Goal: Task Accomplishment & Management: Complete application form

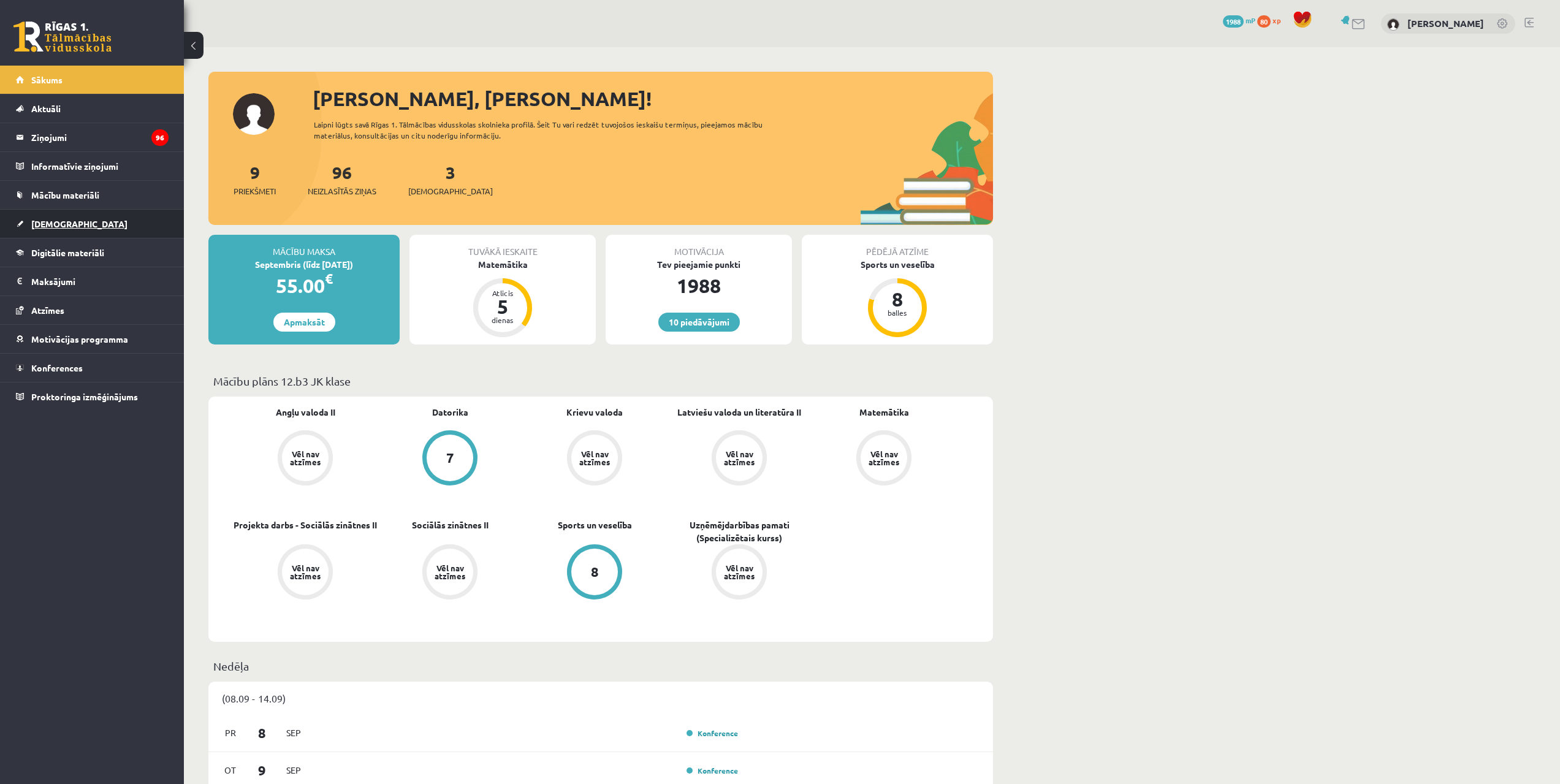
click at [81, 229] on link "[DEMOGRAPHIC_DATA]" at bounding box center [92, 224] width 153 height 28
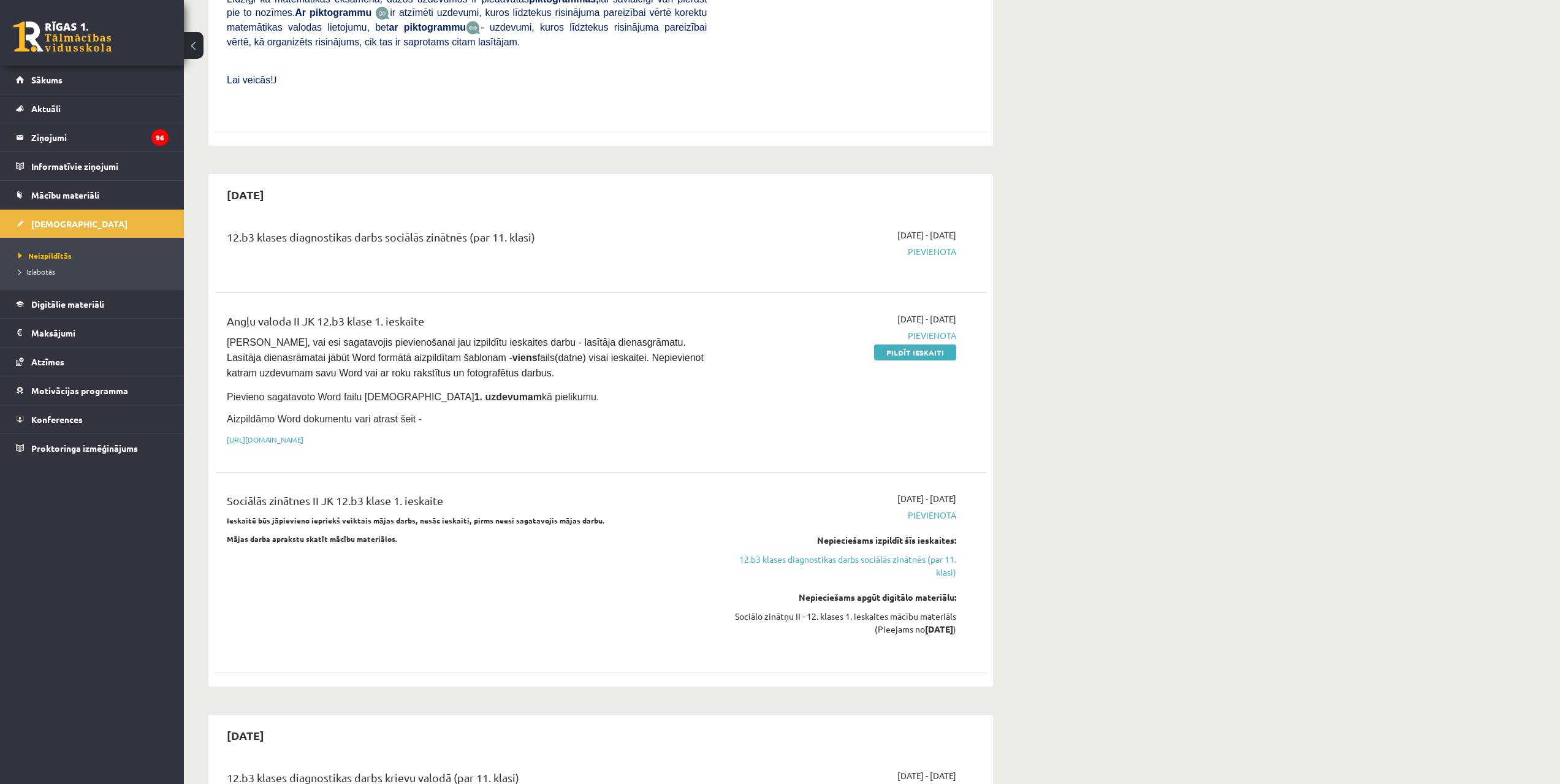
scroll to position [613, 0]
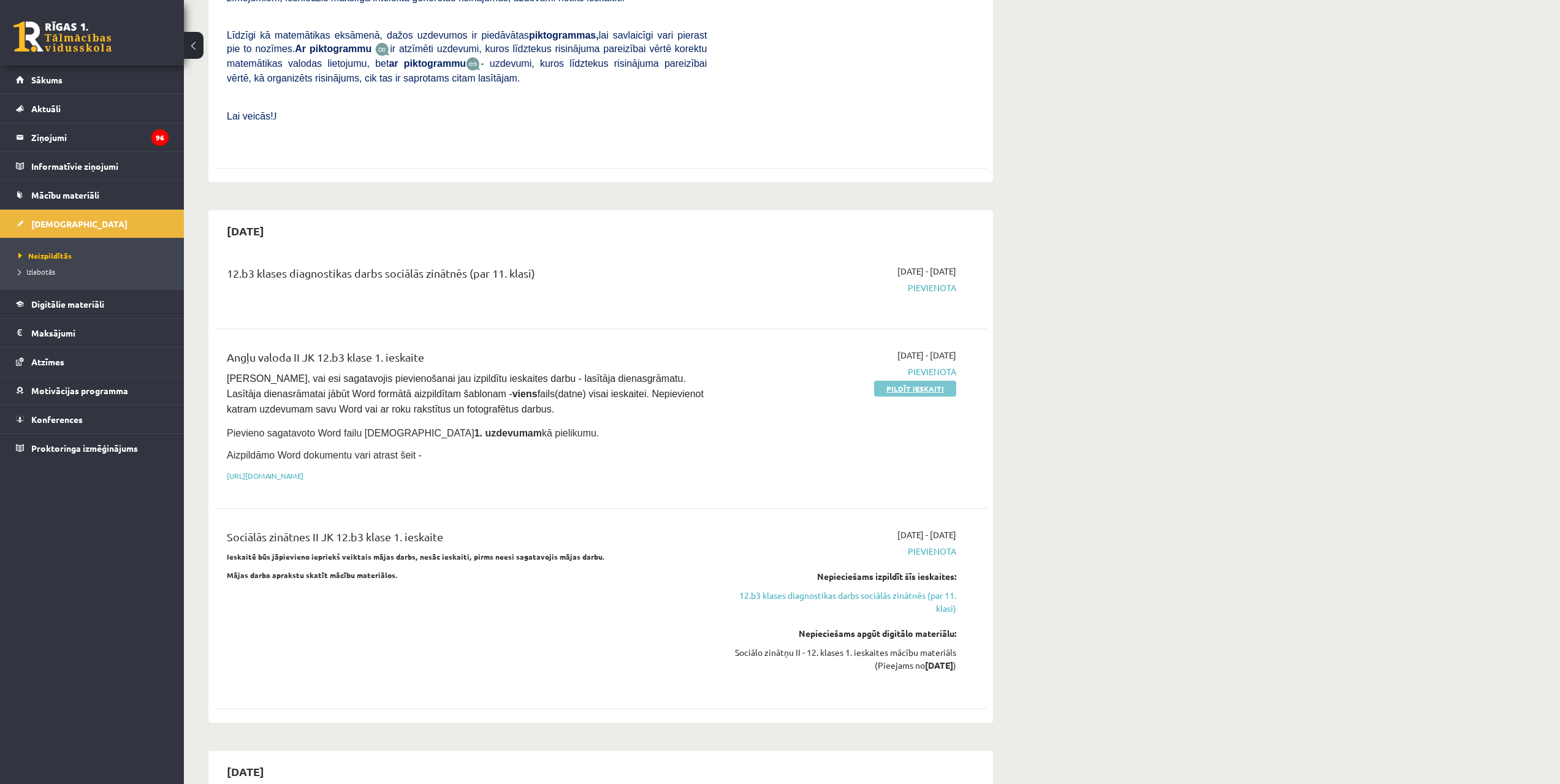
click at [939, 381] on link "Pildīt ieskaiti" at bounding box center [915, 388] width 82 height 16
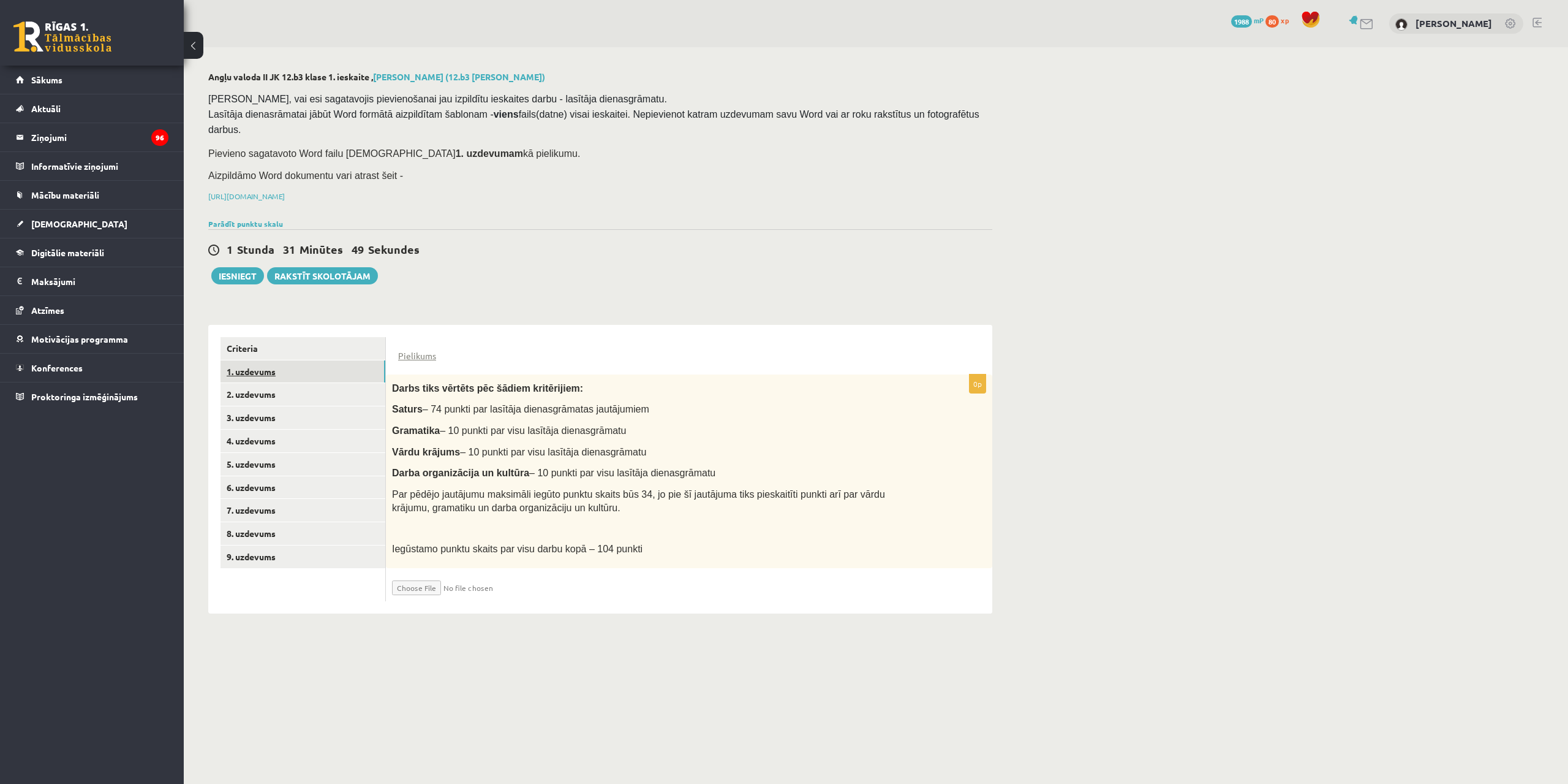
click at [293, 360] on link "1. uzdevums" at bounding box center [303, 372] width 165 height 23
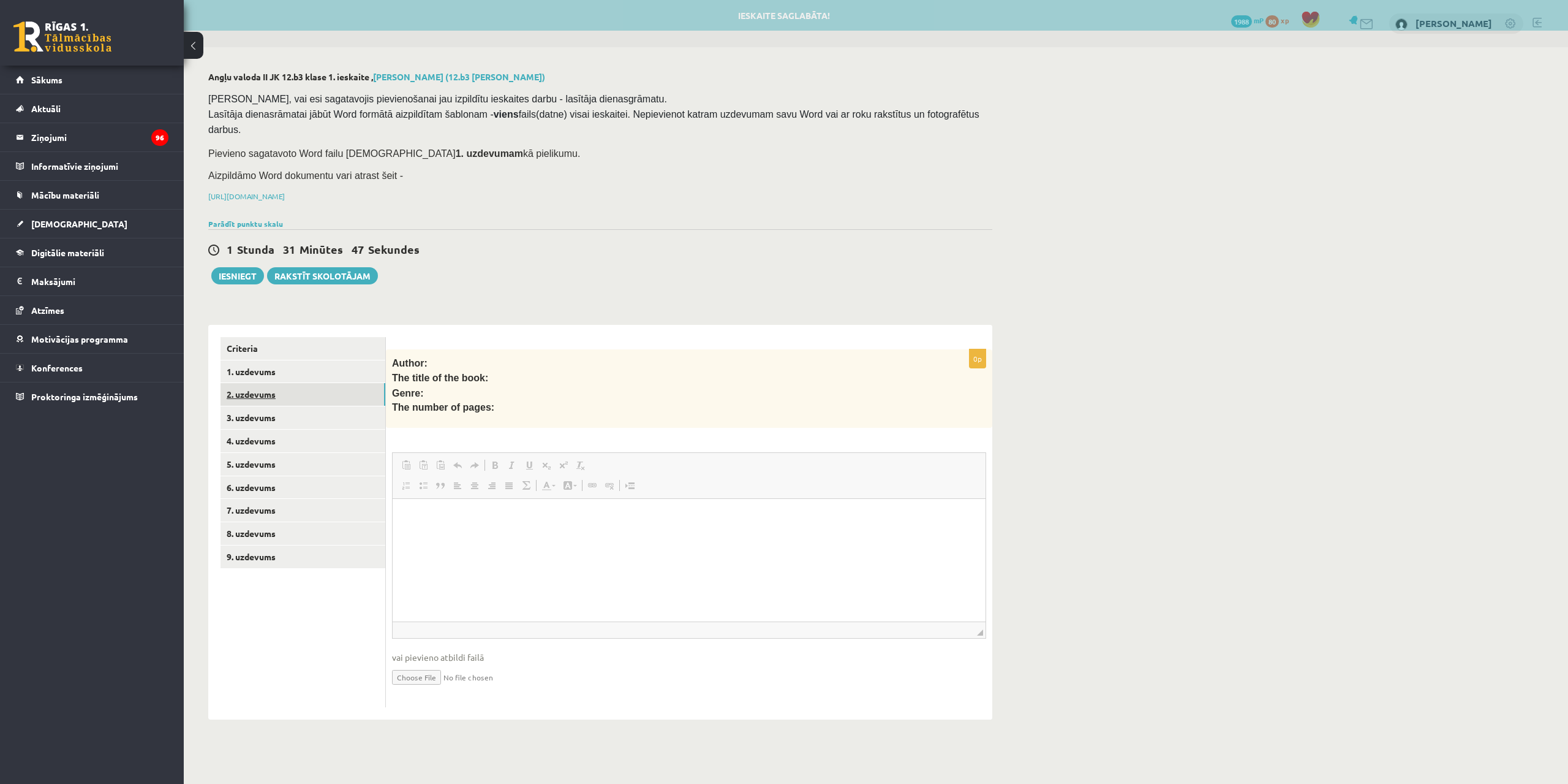
click at [300, 383] on link "2. uzdevums" at bounding box center [303, 395] width 165 height 23
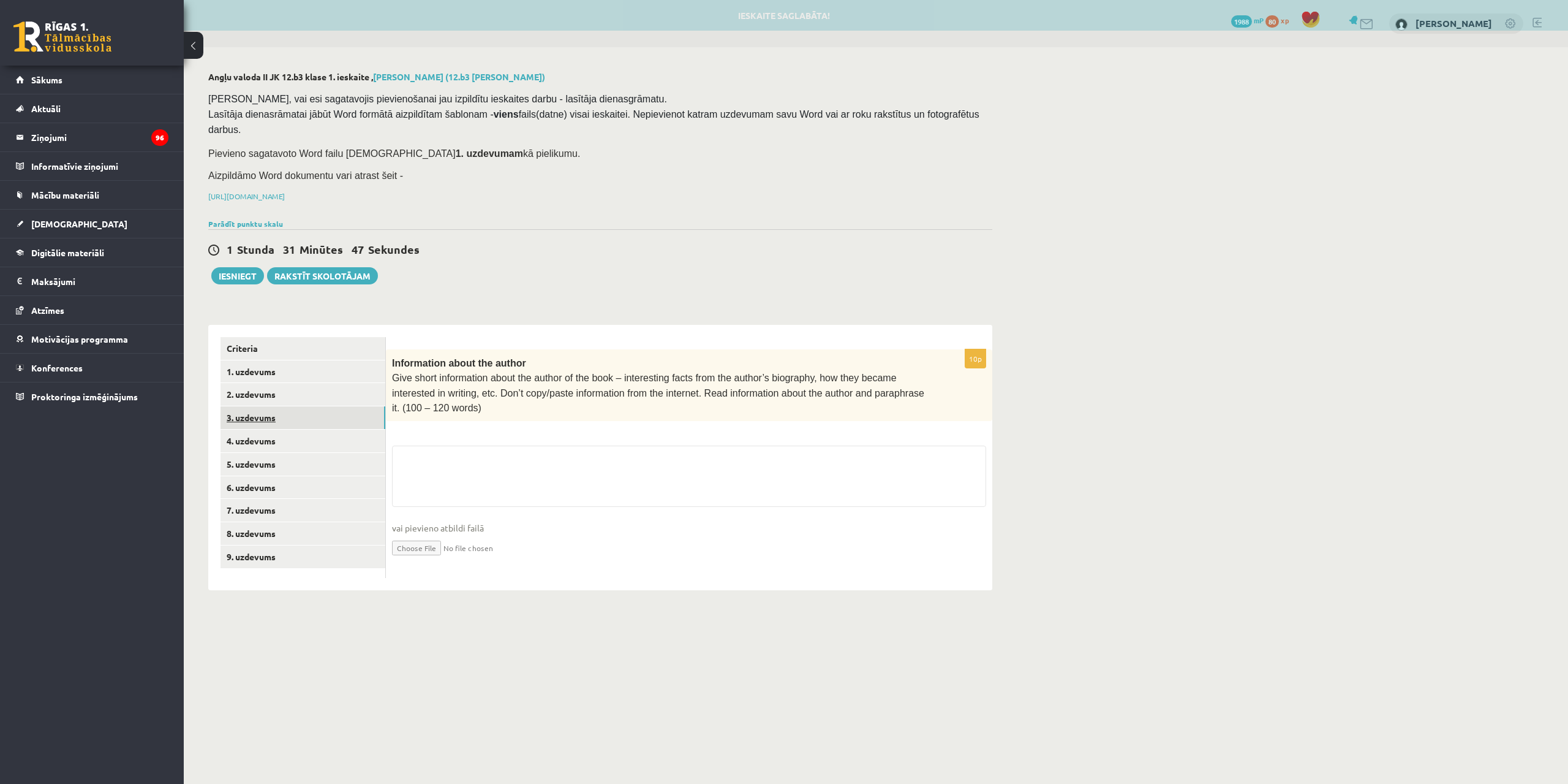
click at [305, 407] on link "3. uzdevums" at bounding box center [303, 418] width 165 height 23
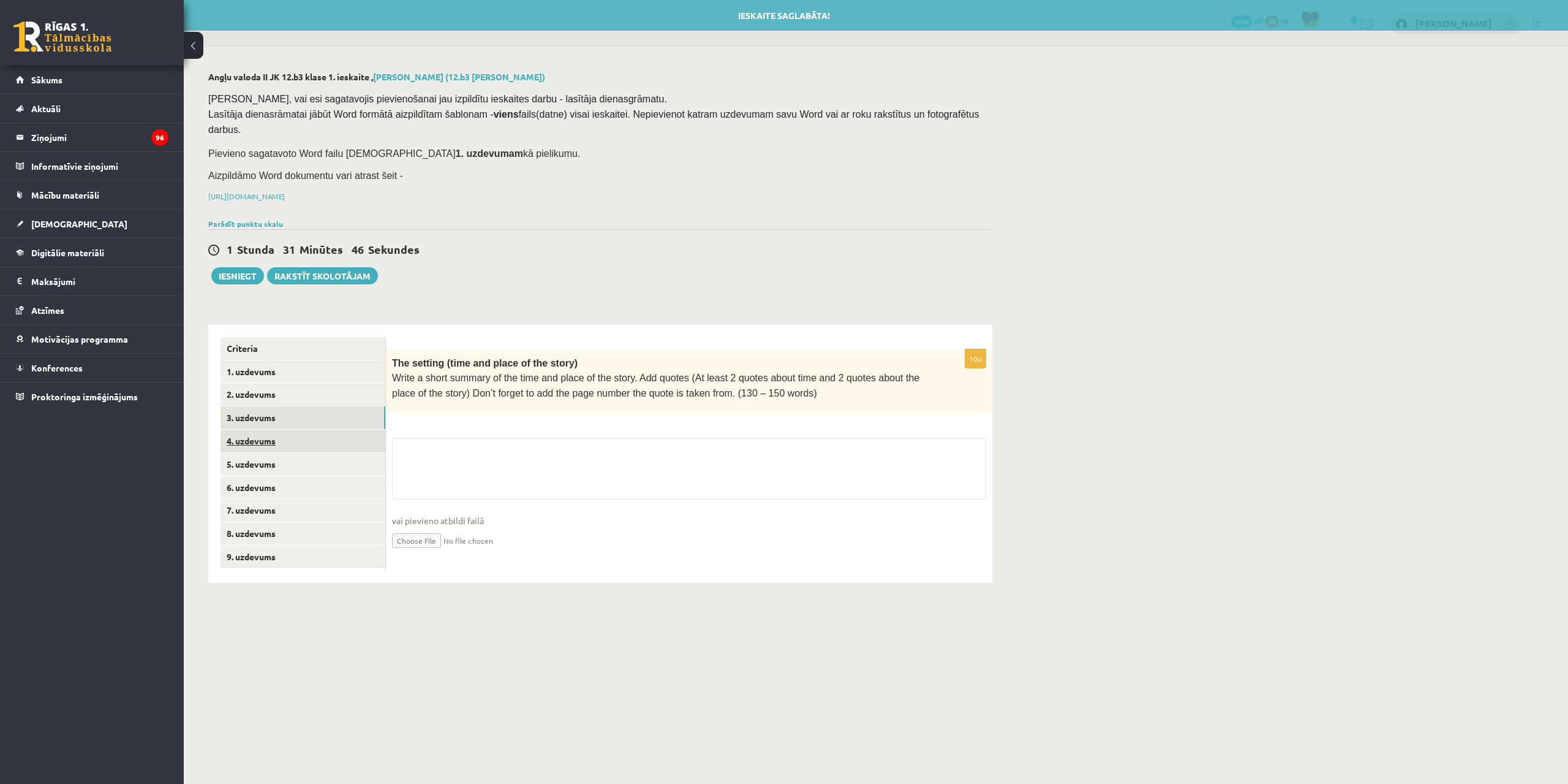
click at [305, 429] on link "4. uzdevums" at bounding box center [303, 441] width 165 height 23
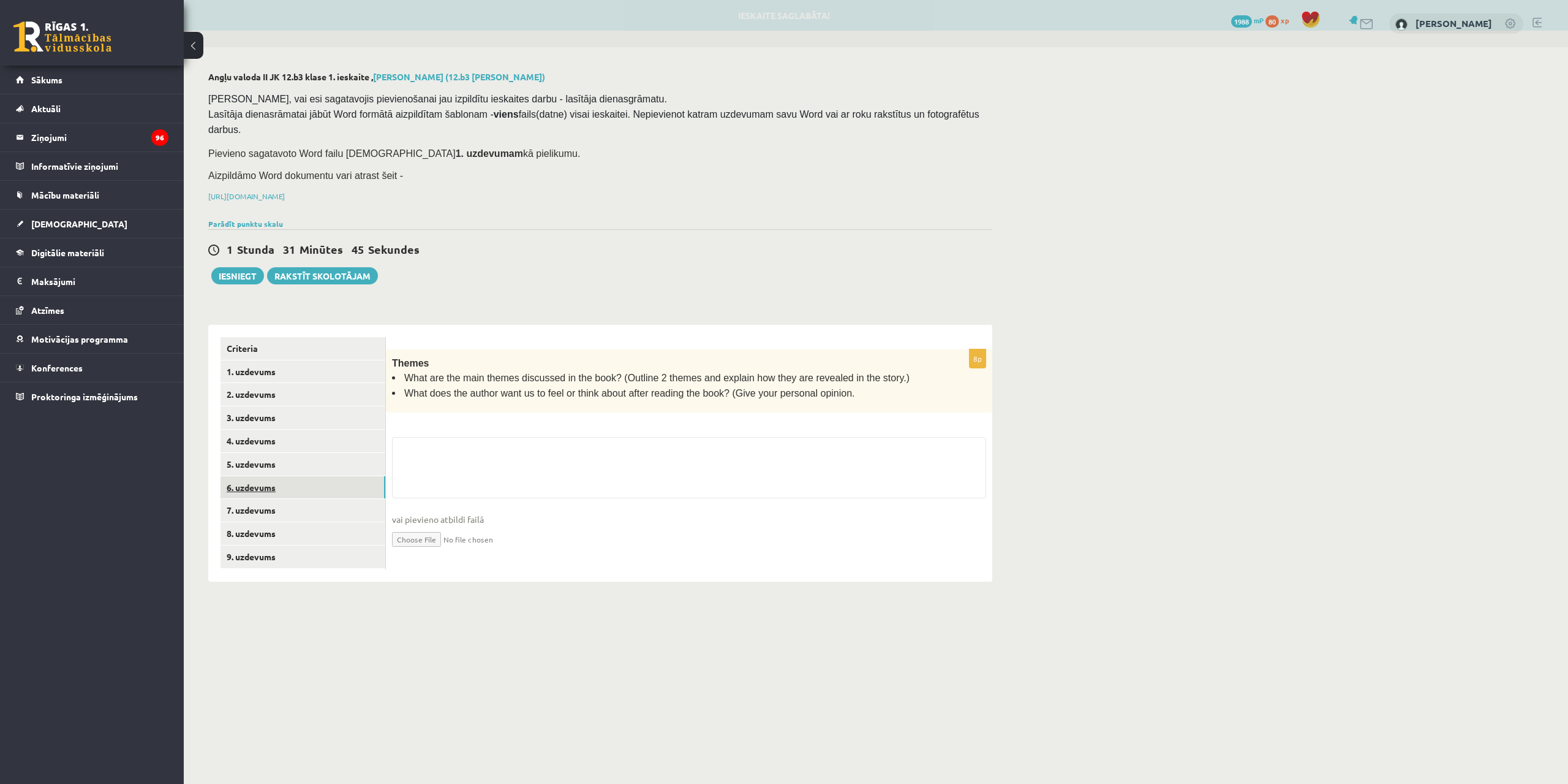
click at [307, 476] on link "6. uzdevums" at bounding box center [303, 488] width 165 height 23
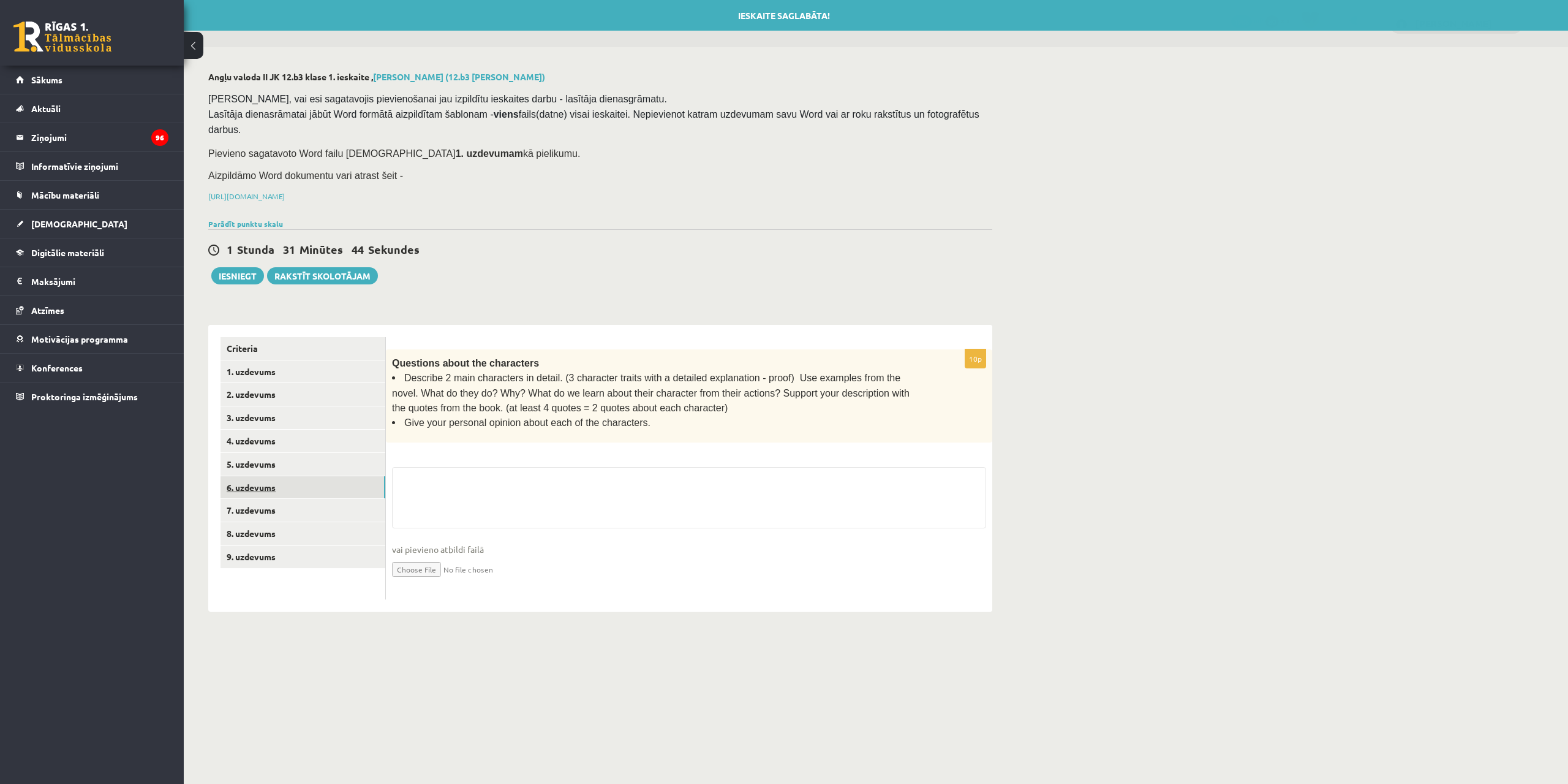
click at [311, 480] on link "6. uzdevums" at bounding box center [303, 488] width 165 height 23
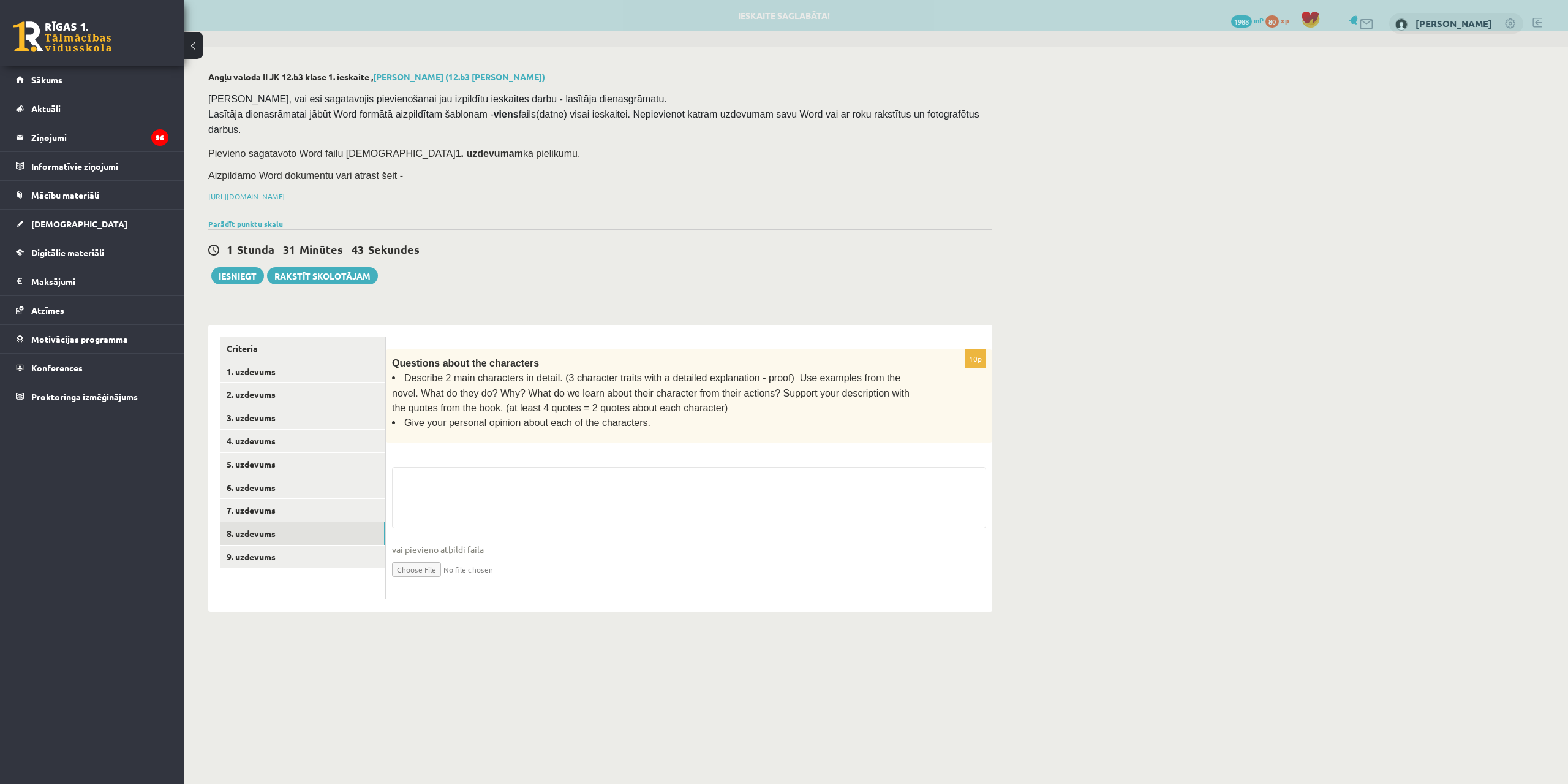
click at [309, 522] on link "8. uzdevums" at bounding box center [303, 533] width 165 height 23
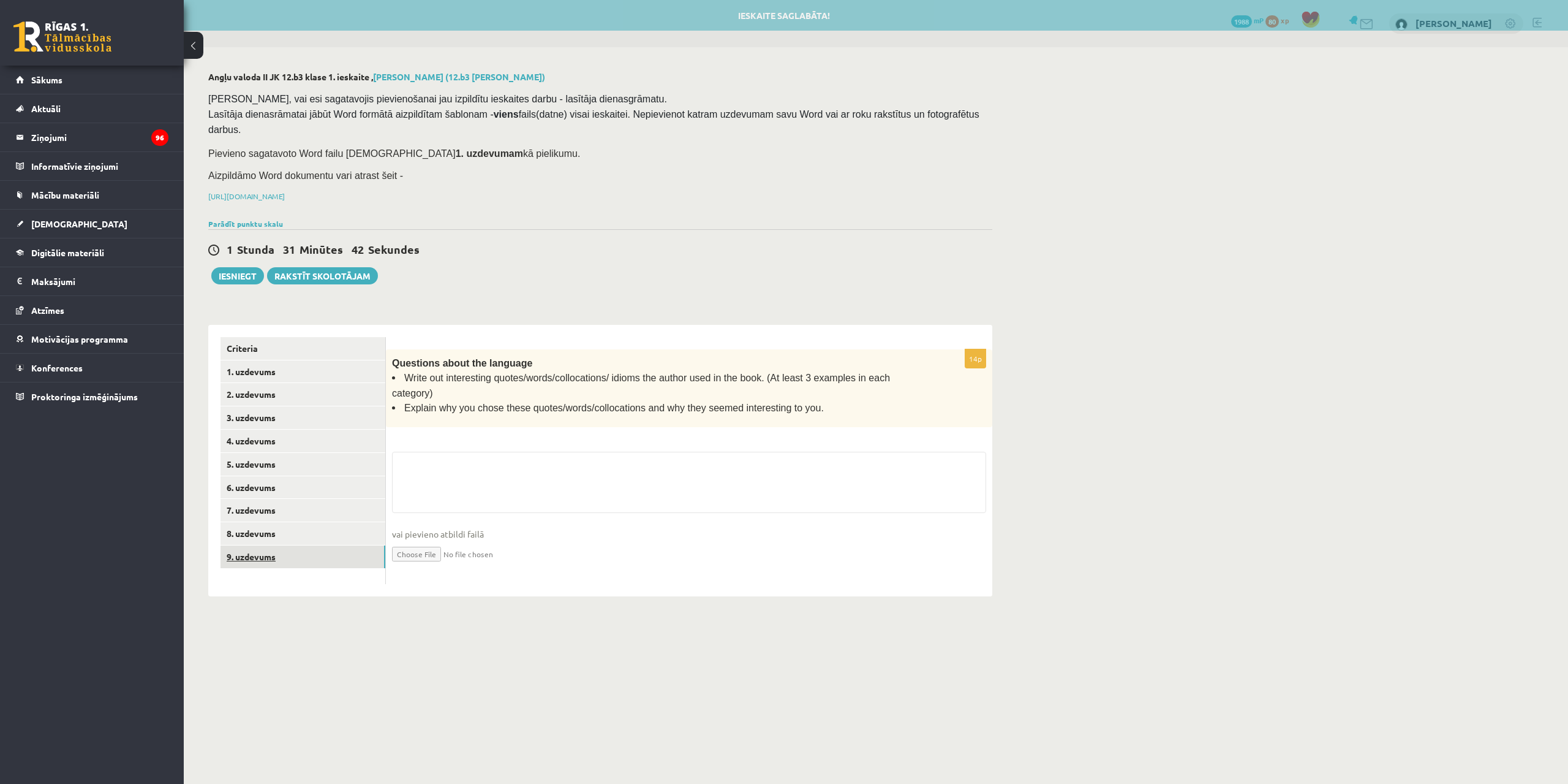
click at [311, 545] on link "9. uzdevums" at bounding box center [303, 557] width 165 height 23
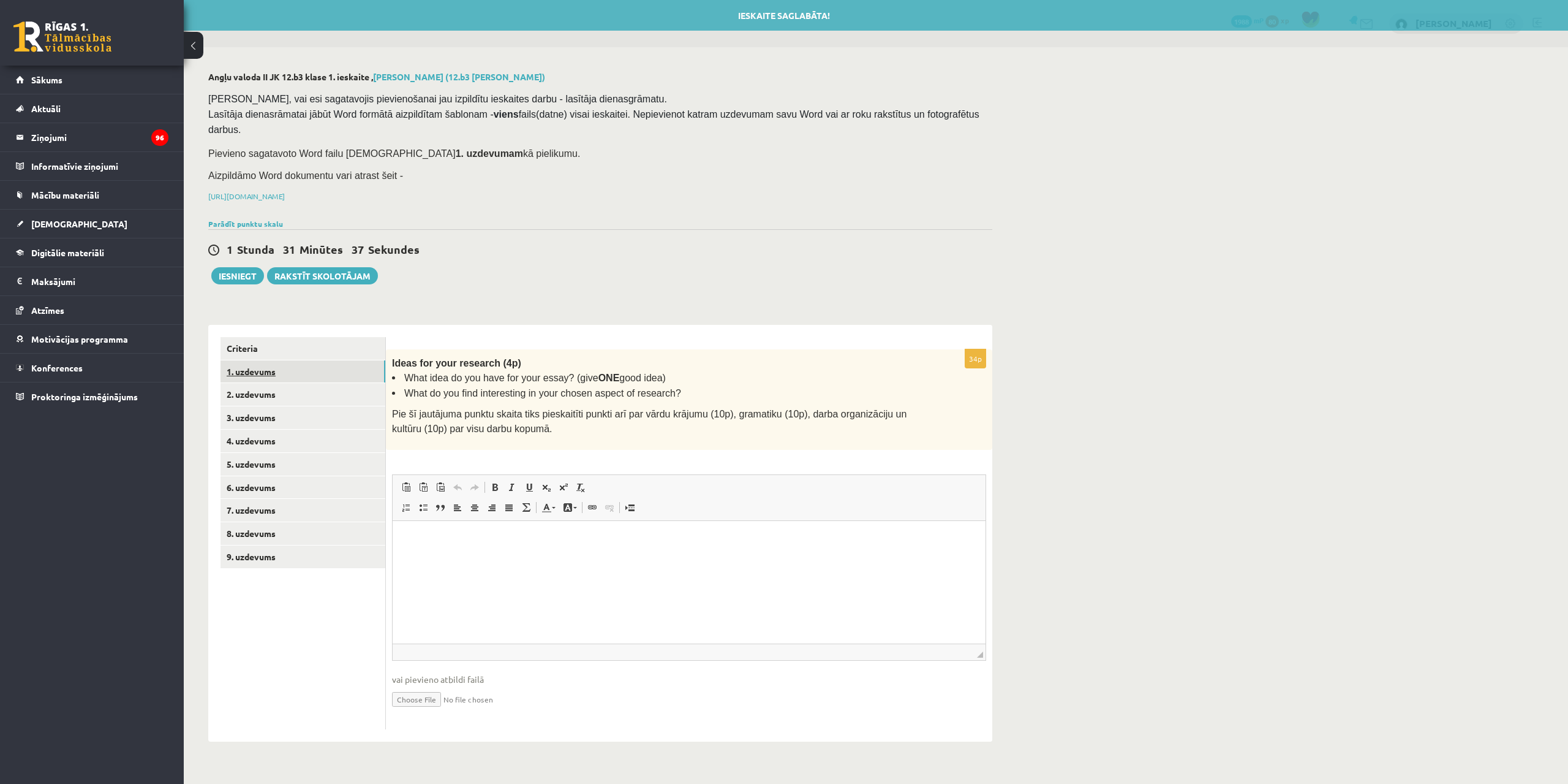
click at [273, 360] on link "1. uzdevums" at bounding box center [303, 372] width 165 height 23
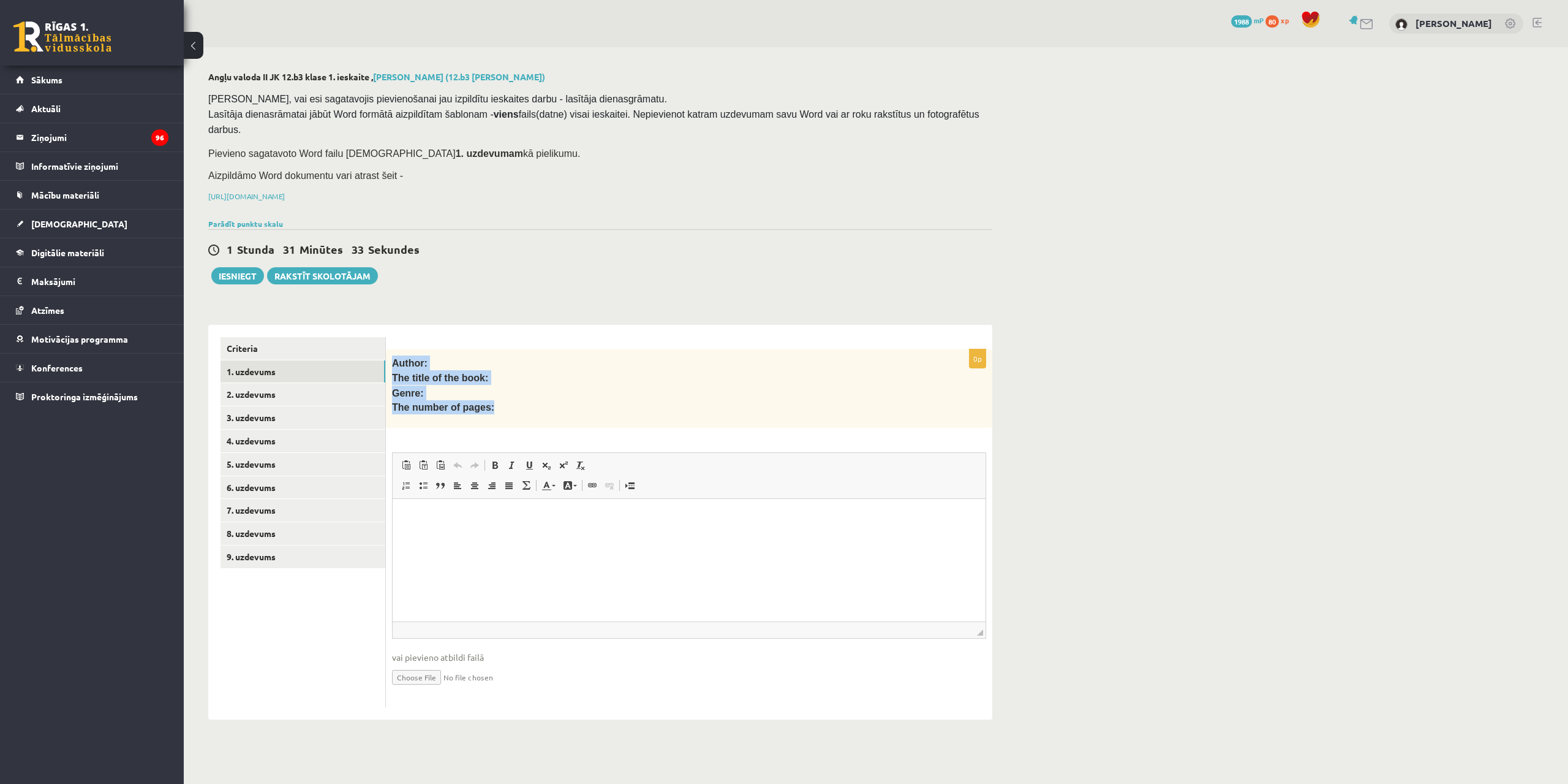
drag, startPoint x: 392, startPoint y: 346, endPoint x: 482, endPoint y: 393, distance: 101.5
click at [482, 393] on div "Author: The title of the book: Genre: The number of pages:" at bounding box center [689, 389] width 606 height 79
click at [422, 522] on p "Editor, wiswyg-editor-user-answer-47024882283060" at bounding box center [689, 517] width 568 height 13
click at [594, 400] on p "The number of pages:" at bounding box center [658, 407] width 533 height 14
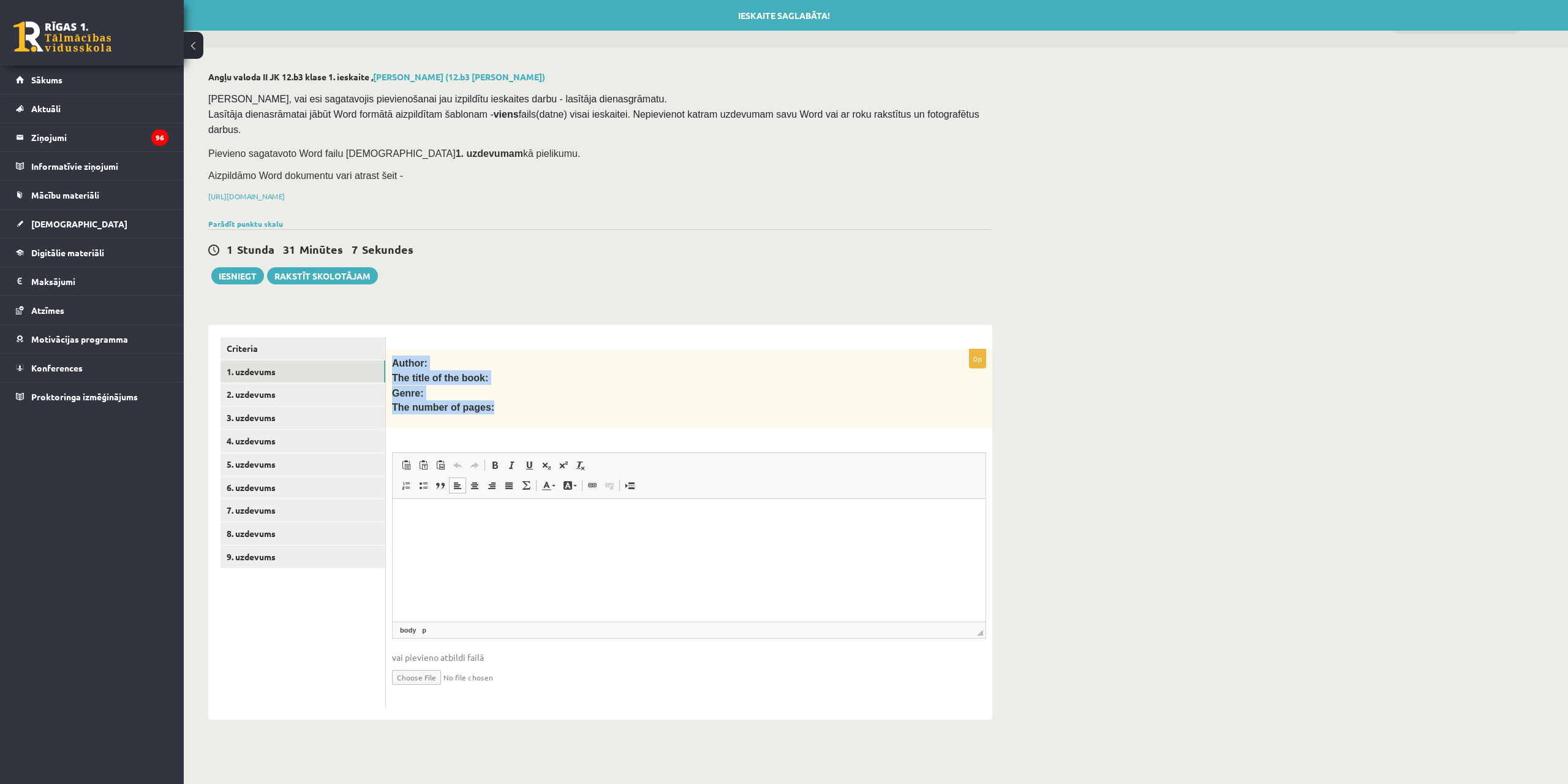
drag, startPoint x: 392, startPoint y: 345, endPoint x: 490, endPoint y: 409, distance: 117.0
click at [490, 409] on div "Author: The title of the book: Genre: The number of pages:" at bounding box center [689, 389] width 606 height 79
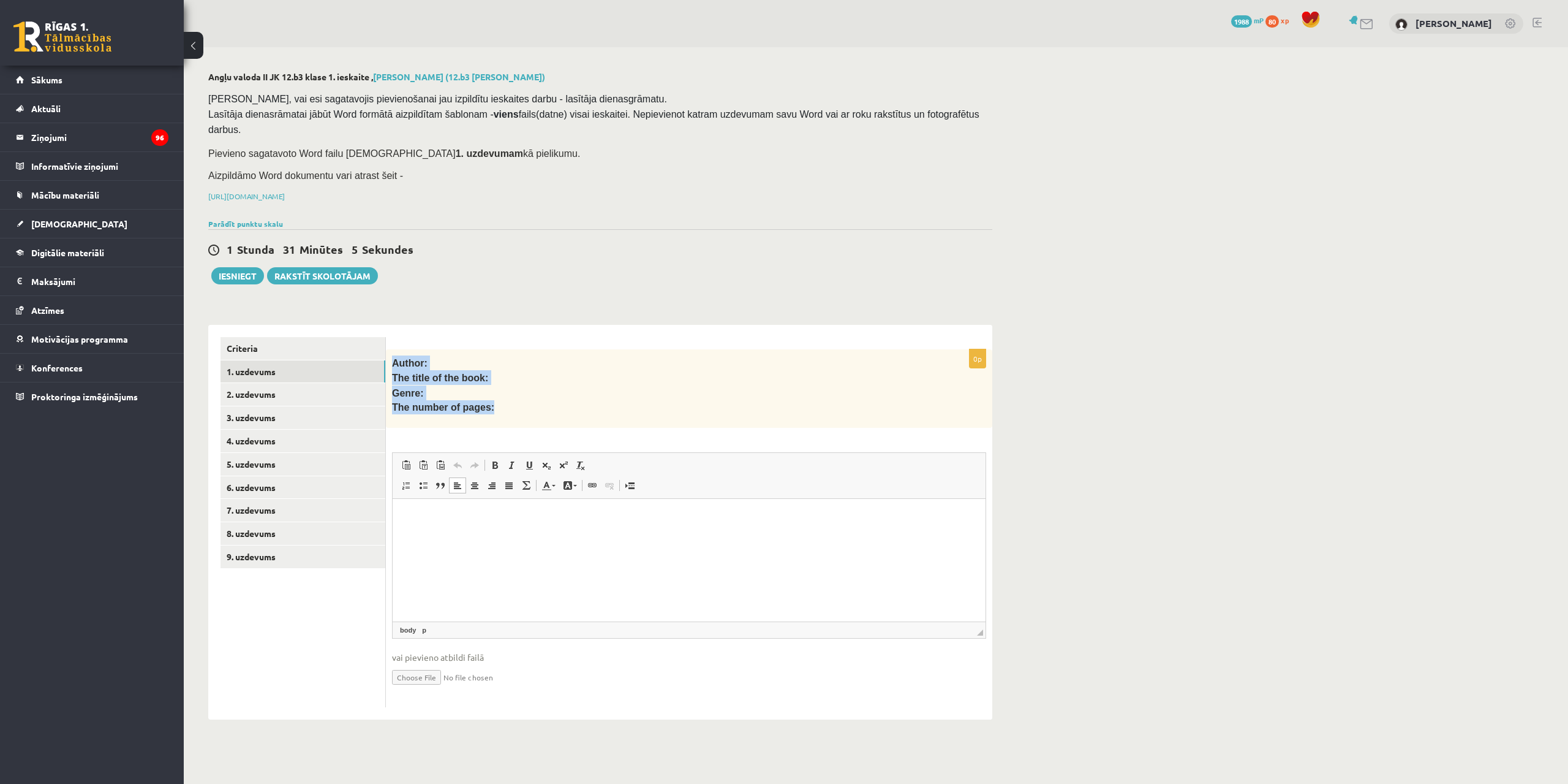
copy div "Author: The title of the book: Genre: The number of pages:"
click at [429, 508] on html at bounding box center [689, 517] width 593 height 37
click at [451, 509] on span "Paste" at bounding box center [456, 505] width 38 height 18
click at [775, 497] on link "X" at bounding box center [774, 493] width 12 height 12
click at [418, 518] on p "Editor, wiswyg-editor-user-answer-47024882283060" at bounding box center [689, 517] width 568 height 13
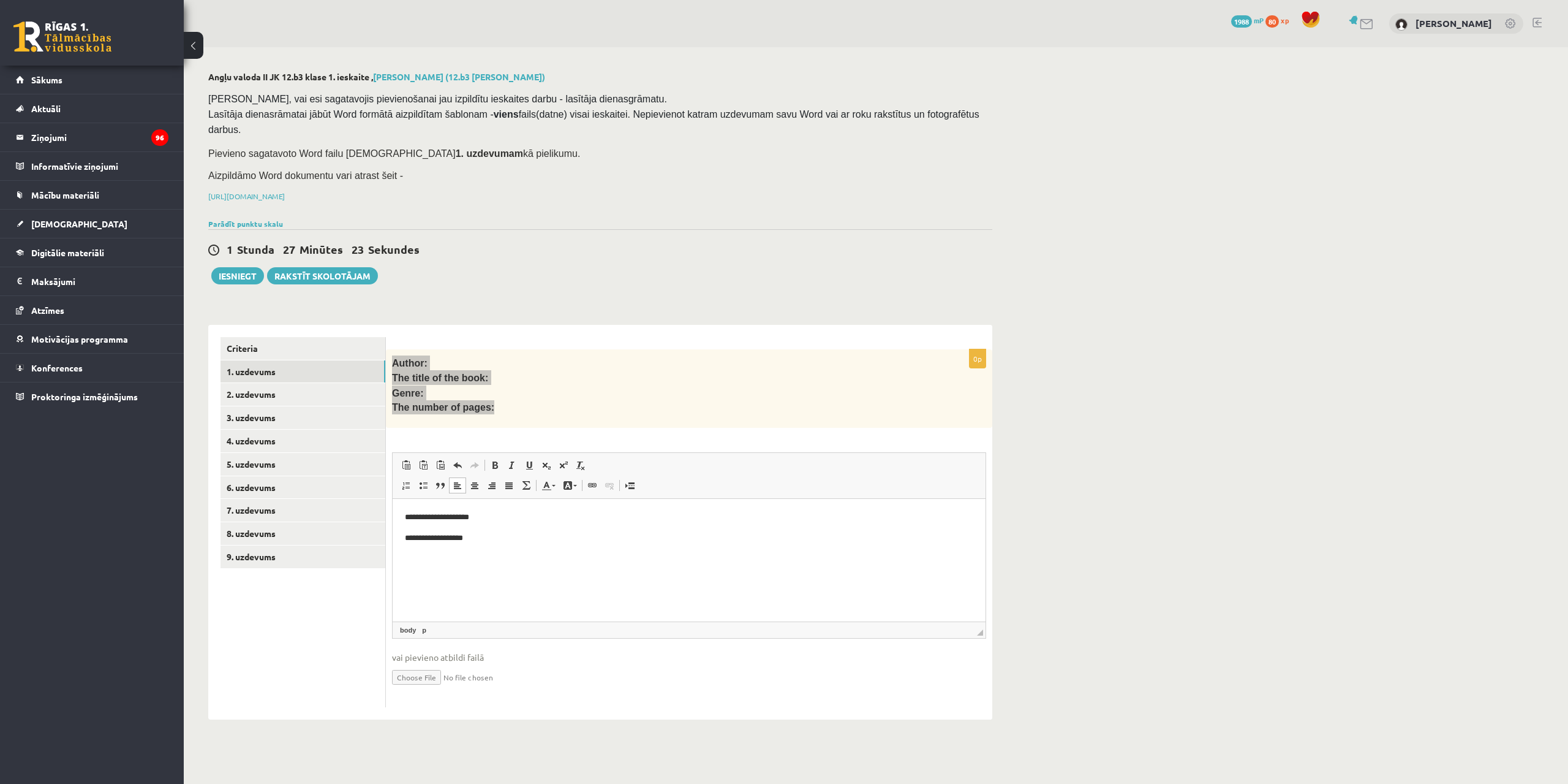
click at [408, 538] on p "**********" at bounding box center [689, 538] width 568 height 13
click at [492, 553] on p "Editor, wiswyg-editor-user-answer-47024882283060" at bounding box center [689, 559] width 568 height 13
drag, startPoint x: 405, startPoint y: 515, endPoint x: 427, endPoint y: 521, distance: 22.8
click at [427, 521] on p "**********" at bounding box center [689, 517] width 568 height 13
click at [487, 457] on link "Bold Keyboard shortcut Ctrl+B" at bounding box center [494, 465] width 17 height 16
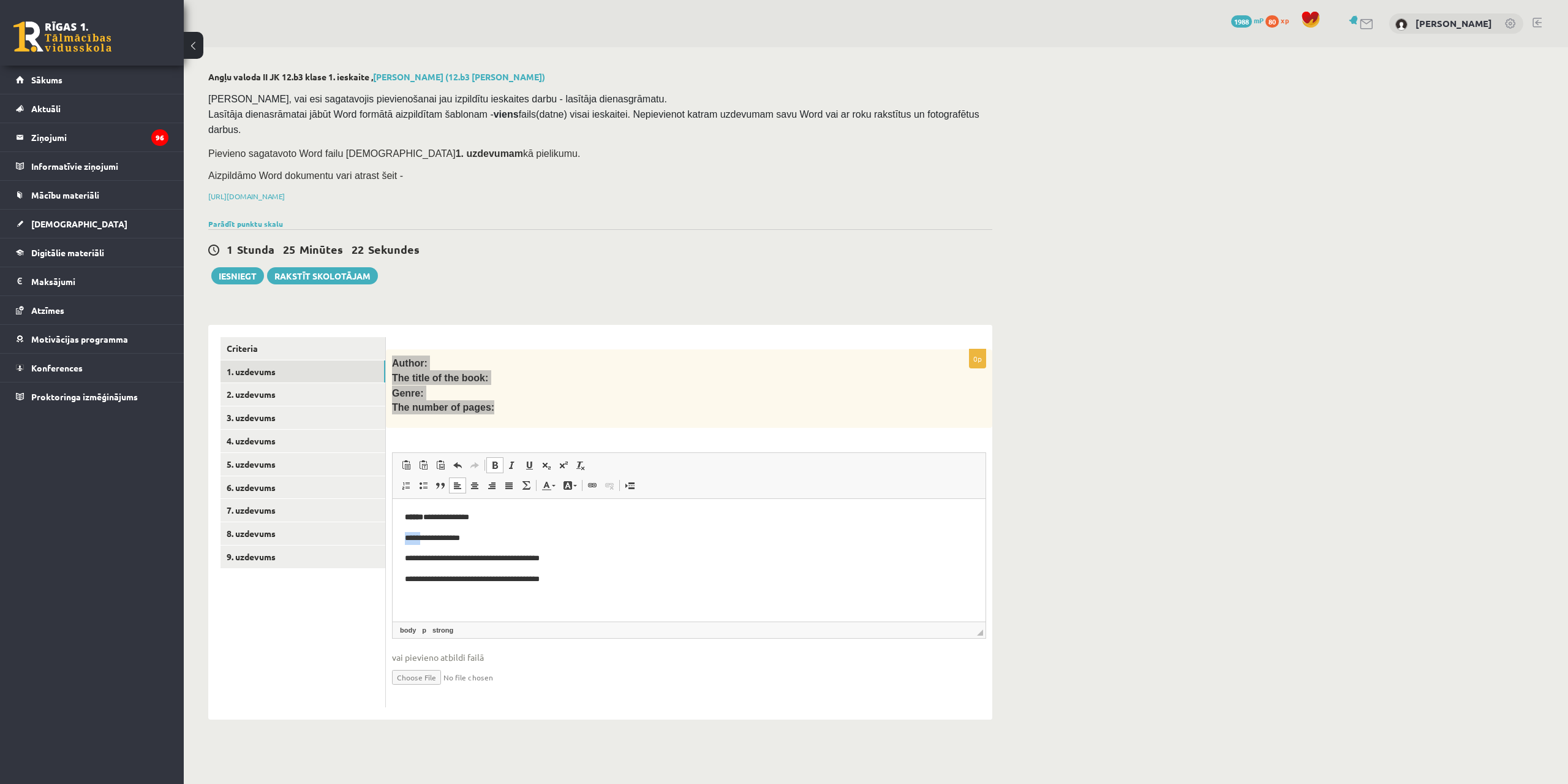
drag, startPoint x: 405, startPoint y: 538, endPoint x: 419, endPoint y: 533, distance: 14.9
click at [419, 533] on p "**********" at bounding box center [689, 538] width 568 height 13
click at [498, 457] on link "Bold Keyboard shortcut Ctrl+B" at bounding box center [494, 465] width 17 height 16
drag, startPoint x: 406, startPoint y: 559, endPoint x: 460, endPoint y: 537, distance: 58.3
click at [428, 553] on p "**********" at bounding box center [689, 559] width 568 height 13
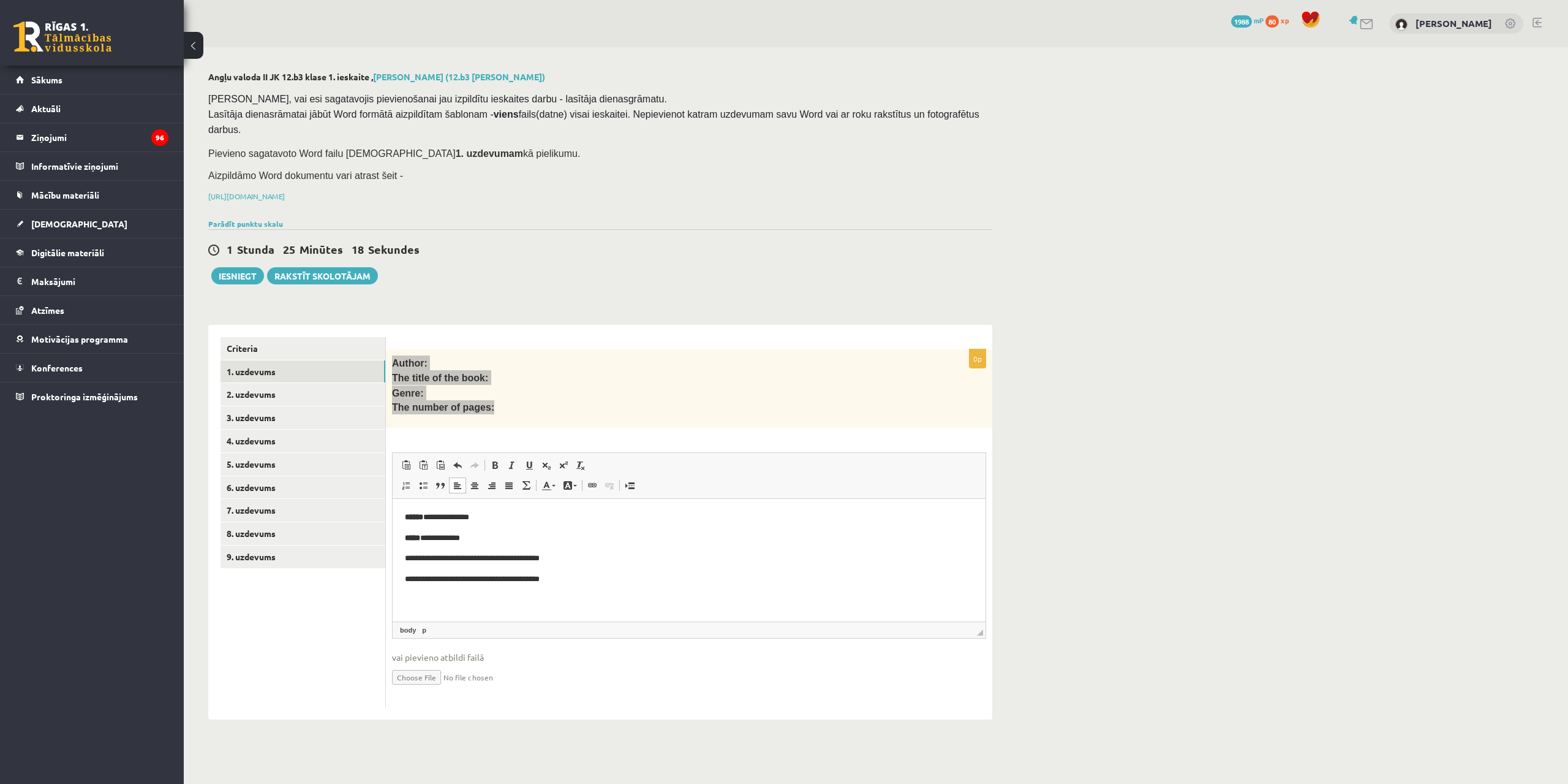
drag, startPoint x: 541, startPoint y: 537, endPoint x: 415, endPoint y: 544, distance: 126.2
click at [540, 537] on p "**********" at bounding box center [689, 538] width 568 height 13
drag, startPoint x: 407, startPoint y: 555, endPoint x: 426, endPoint y: 554, distance: 19.0
click at [426, 554] on p "**********" at bounding box center [689, 559] width 568 height 13
drag, startPoint x: 493, startPoint y: 443, endPoint x: 480, endPoint y: 474, distance: 33.6
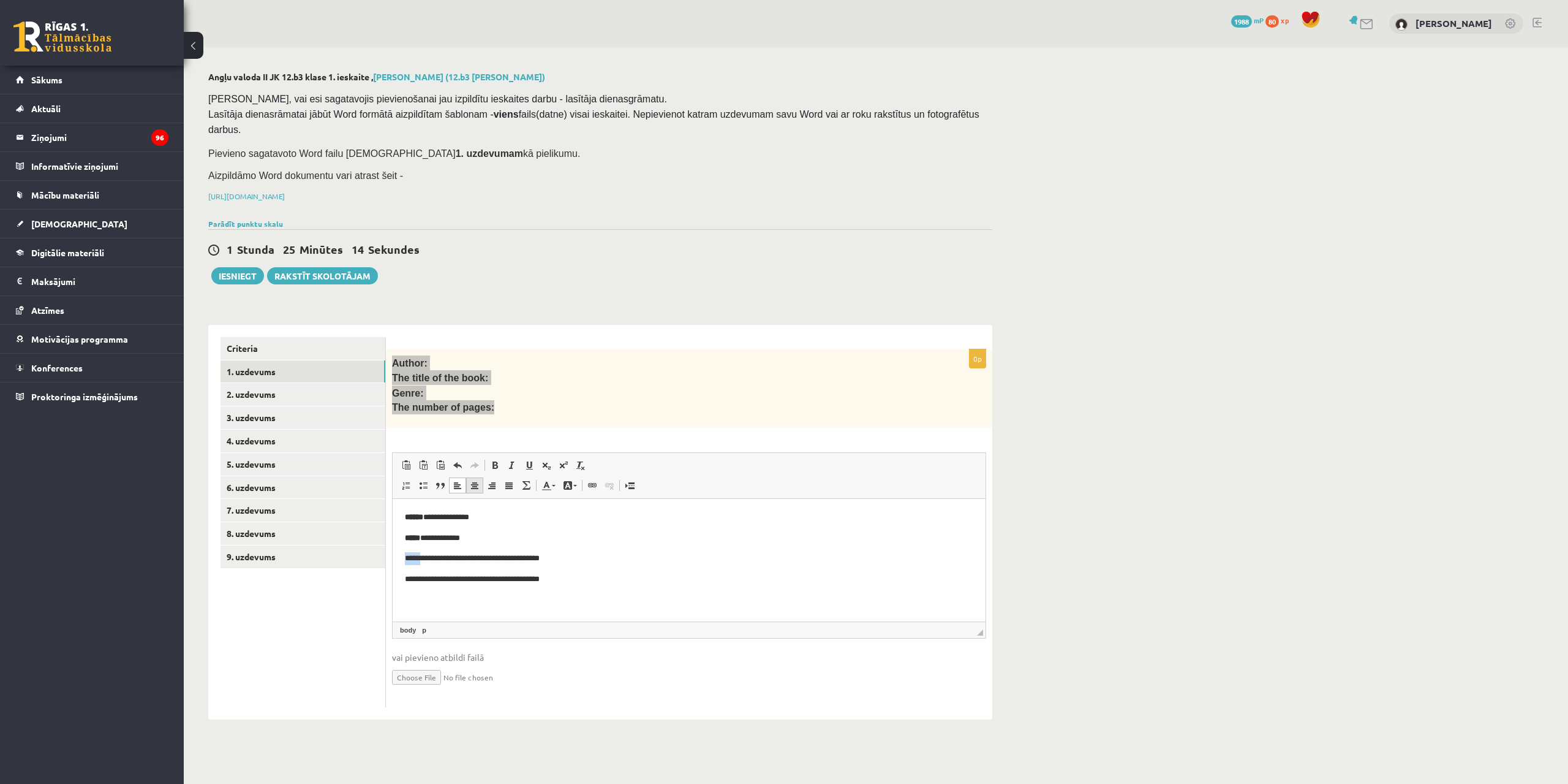
click at [493, 460] on span at bounding box center [494, 465] width 9 height 9
drag, startPoint x: 403, startPoint y: 578, endPoint x: 480, endPoint y: 584, distance: 77.2
click at [480, 584] on html "**********" at bounding box center [689, 548] width 593 height 99
click at [491, 457] on link "Bold Keyboard shortcut Ctrl+B" at bounding box center [494, 465] width 17 height 16
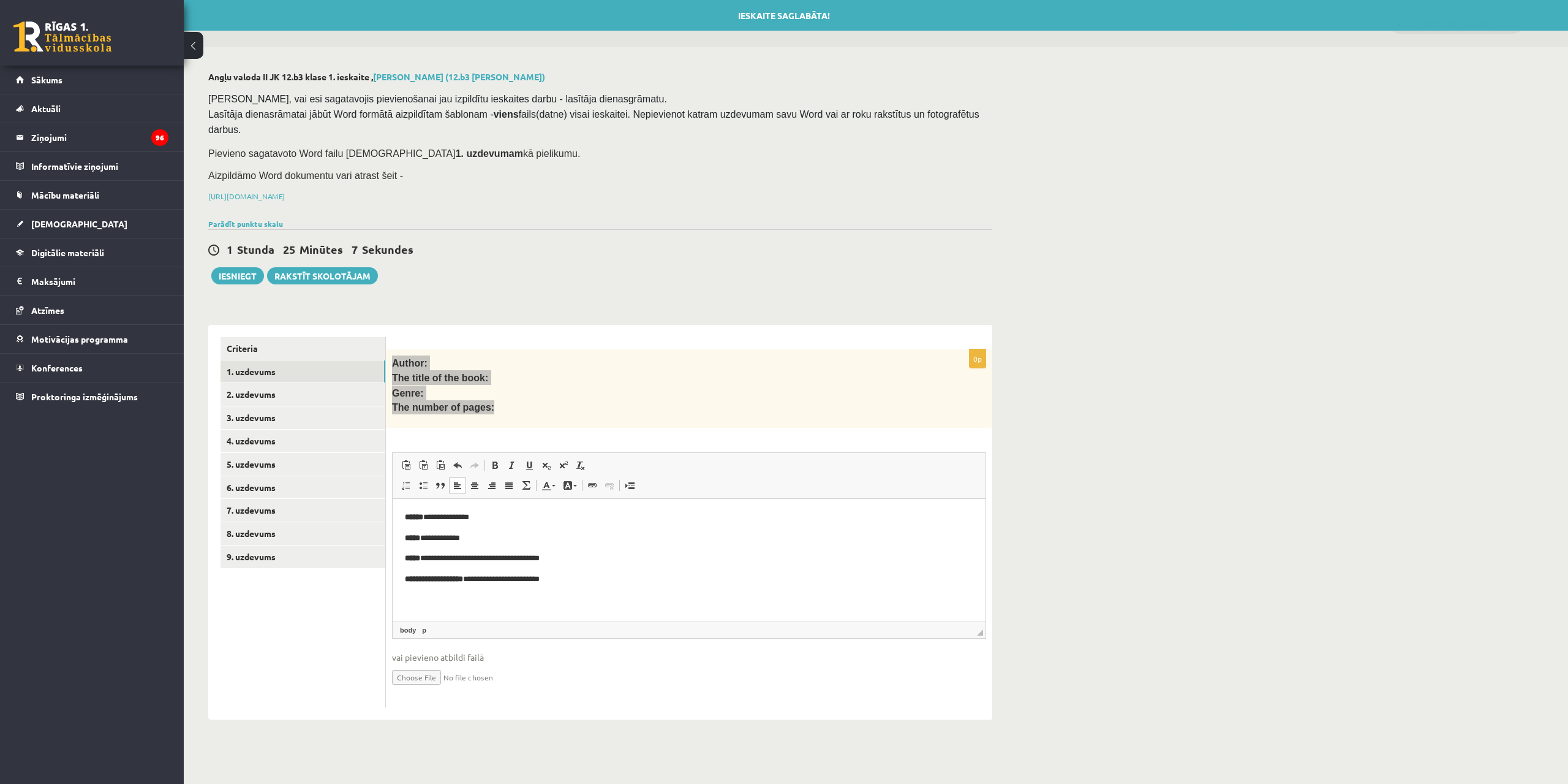
click at [711, 591] on html "**********" at bounding box center [689, 548] width 593 height 99
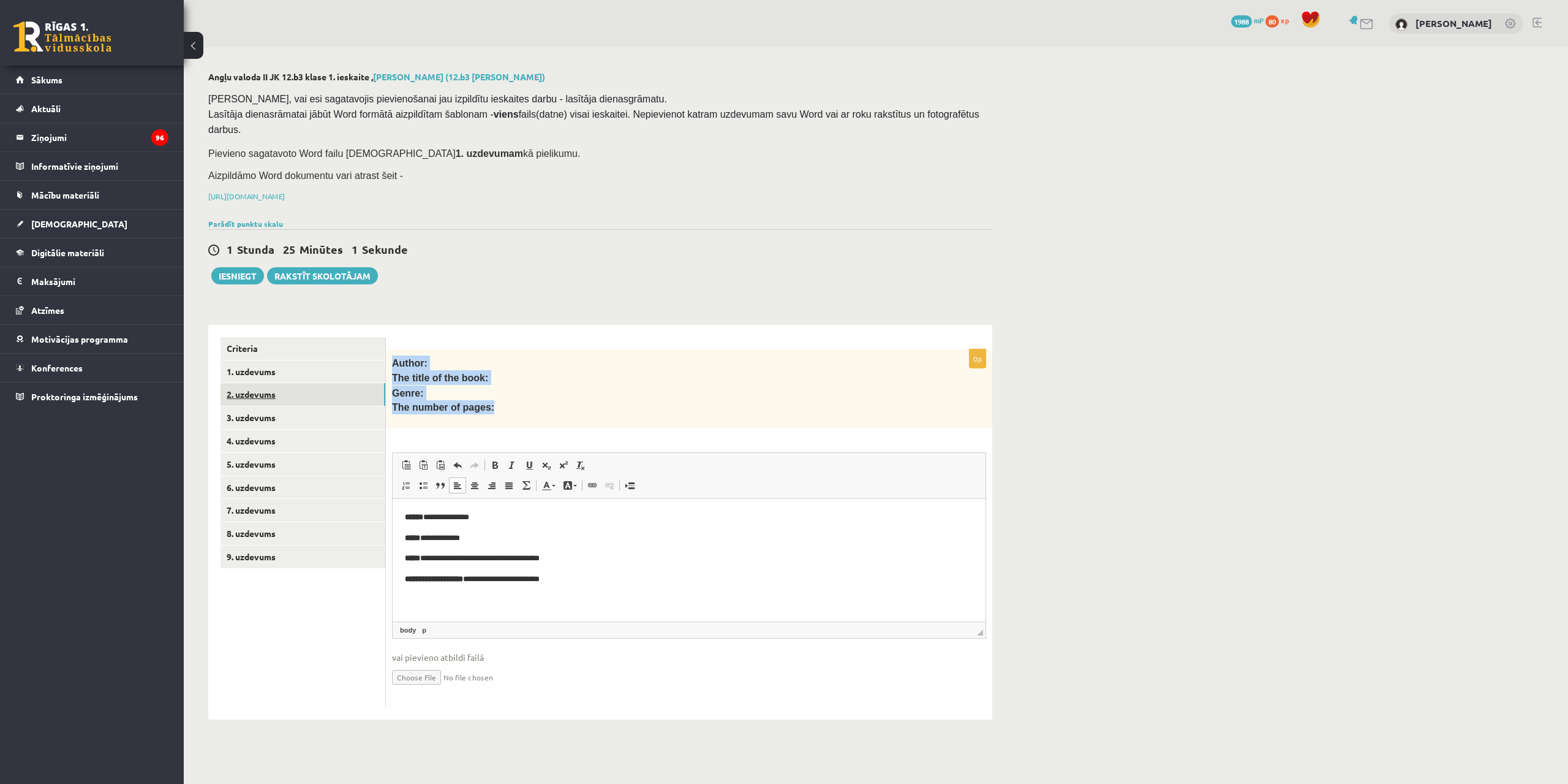
click at [282, 383] on link "2. uzdevums" at bounding box center [303, 395] width 165 height 23
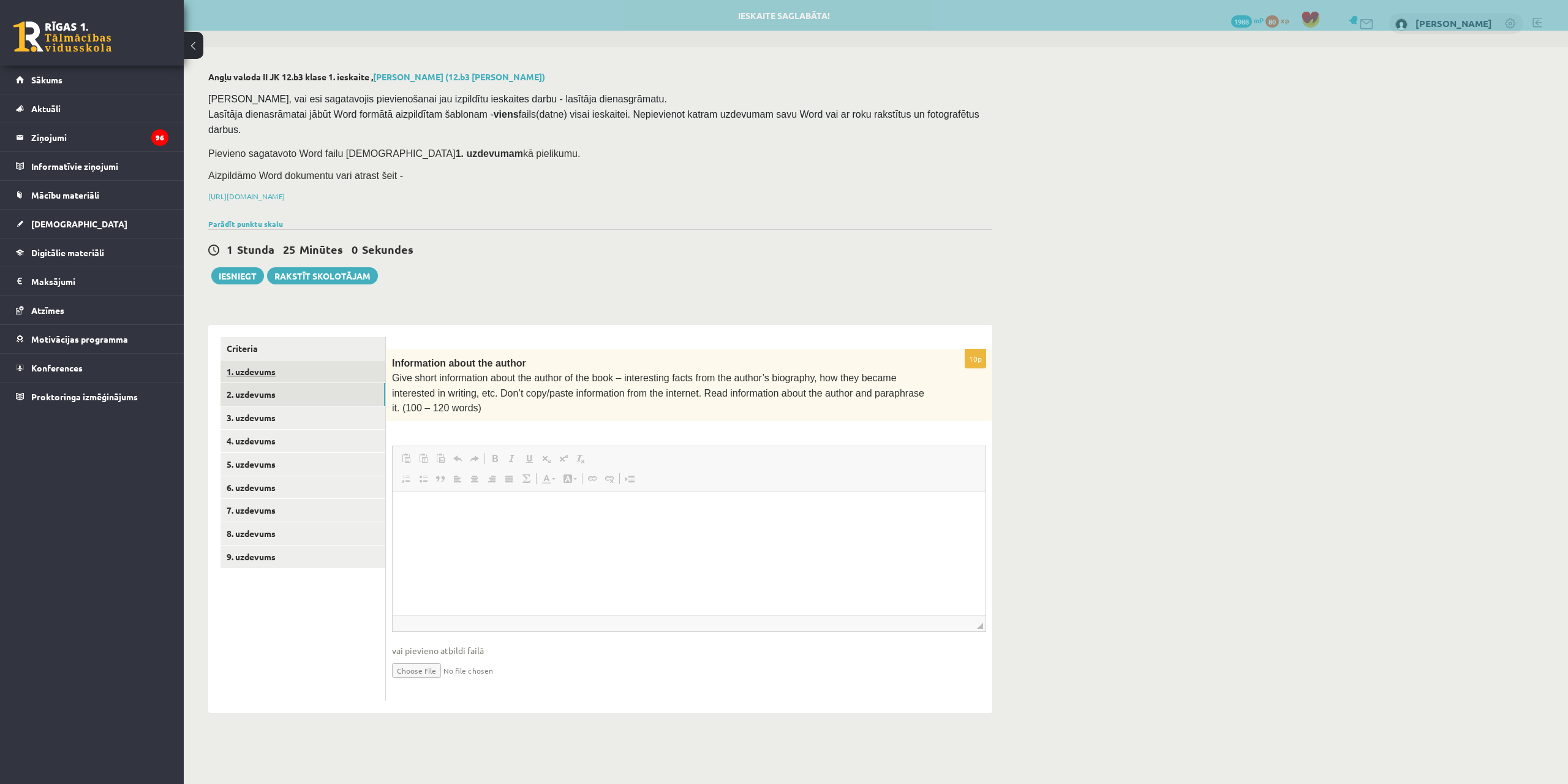
click at [299, 360] on link "1. uzdevums" at bounding box center [303, 372] width 165 height 23
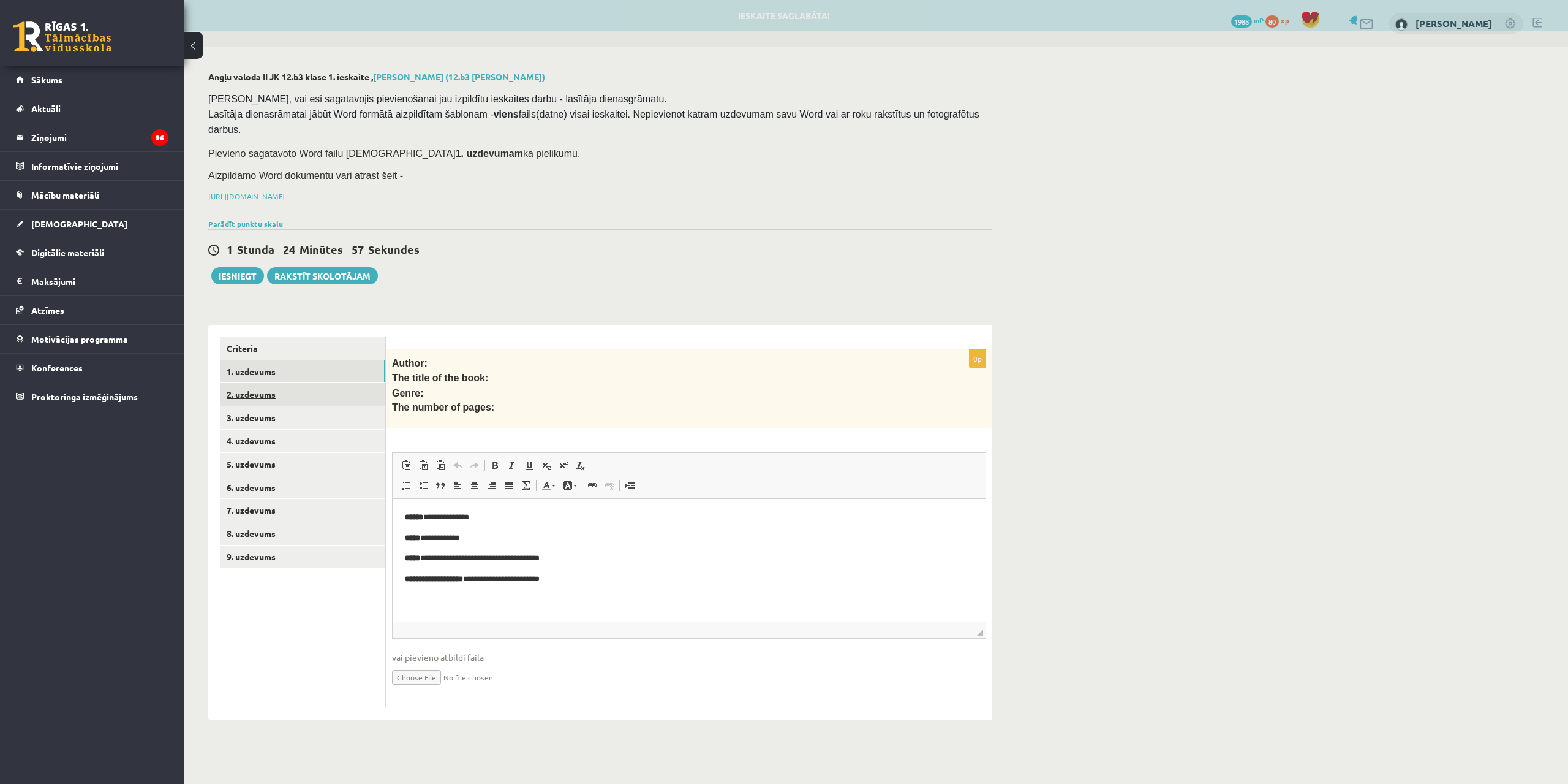
click at [295, 383] on link "2. uzdevums" at bounding box center [303, 395] width 165 height 23
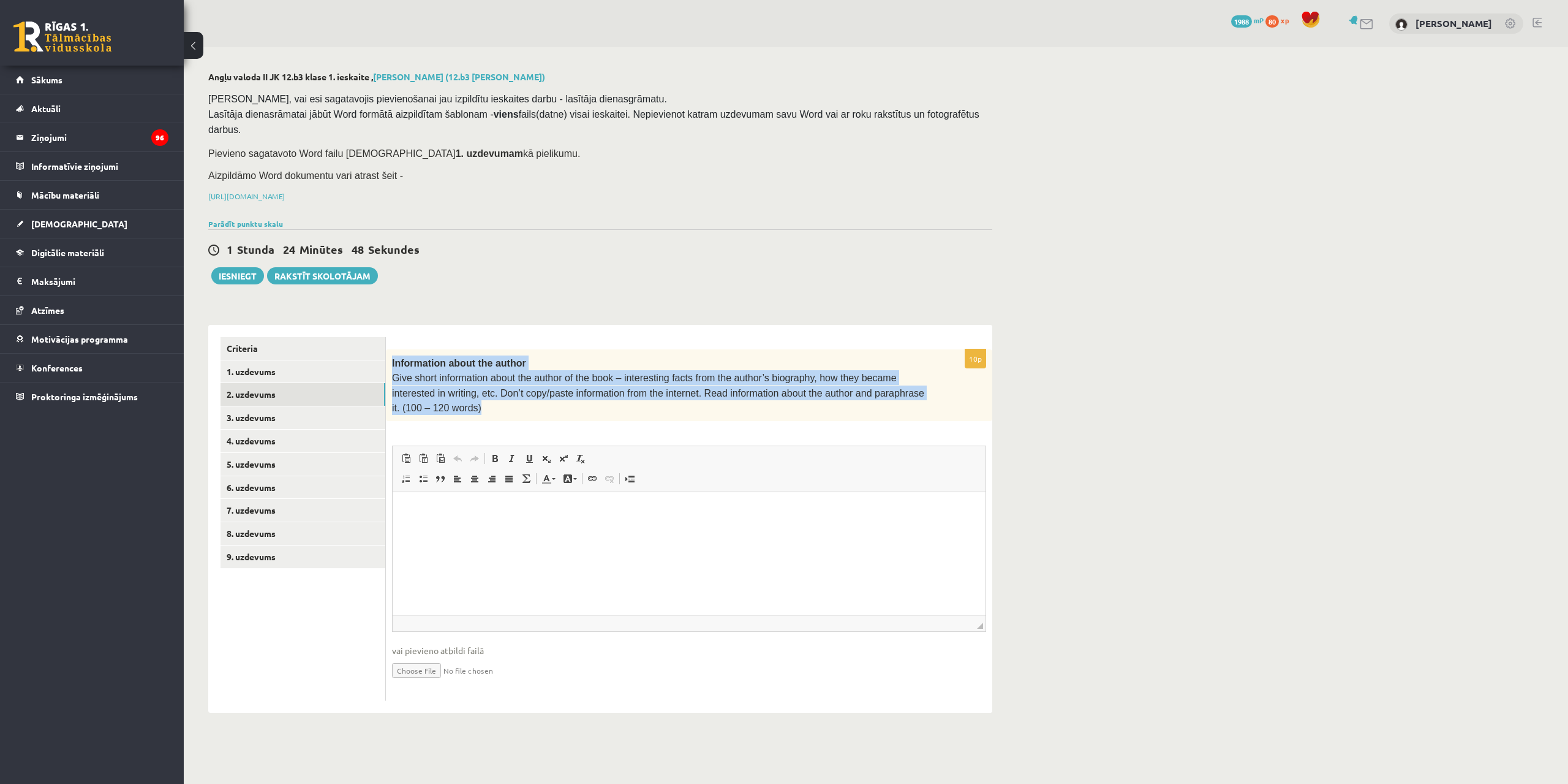
drag, startPoint x: 399, startPoint y: 347, endPoint x: 935, endPoint y: 376, distance: 536.8
click at [935, 376] on div "Information about the author Give short information about the author of the boo…" at bounding box center [689, 386] width 606 height 72
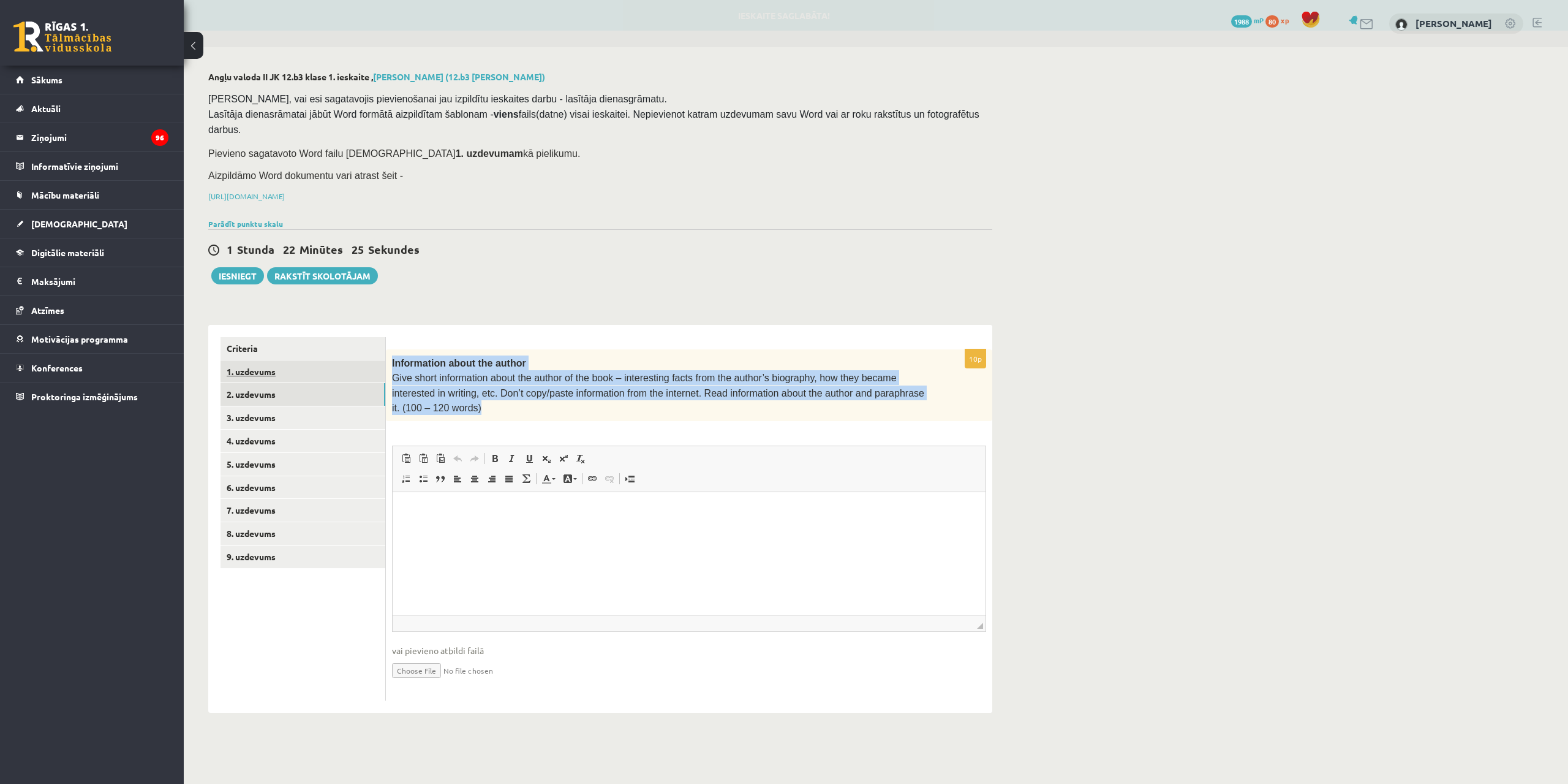
click at [292, 360] on link "1. uzdevums" at bounding box center [303, 372] width 165 height 23
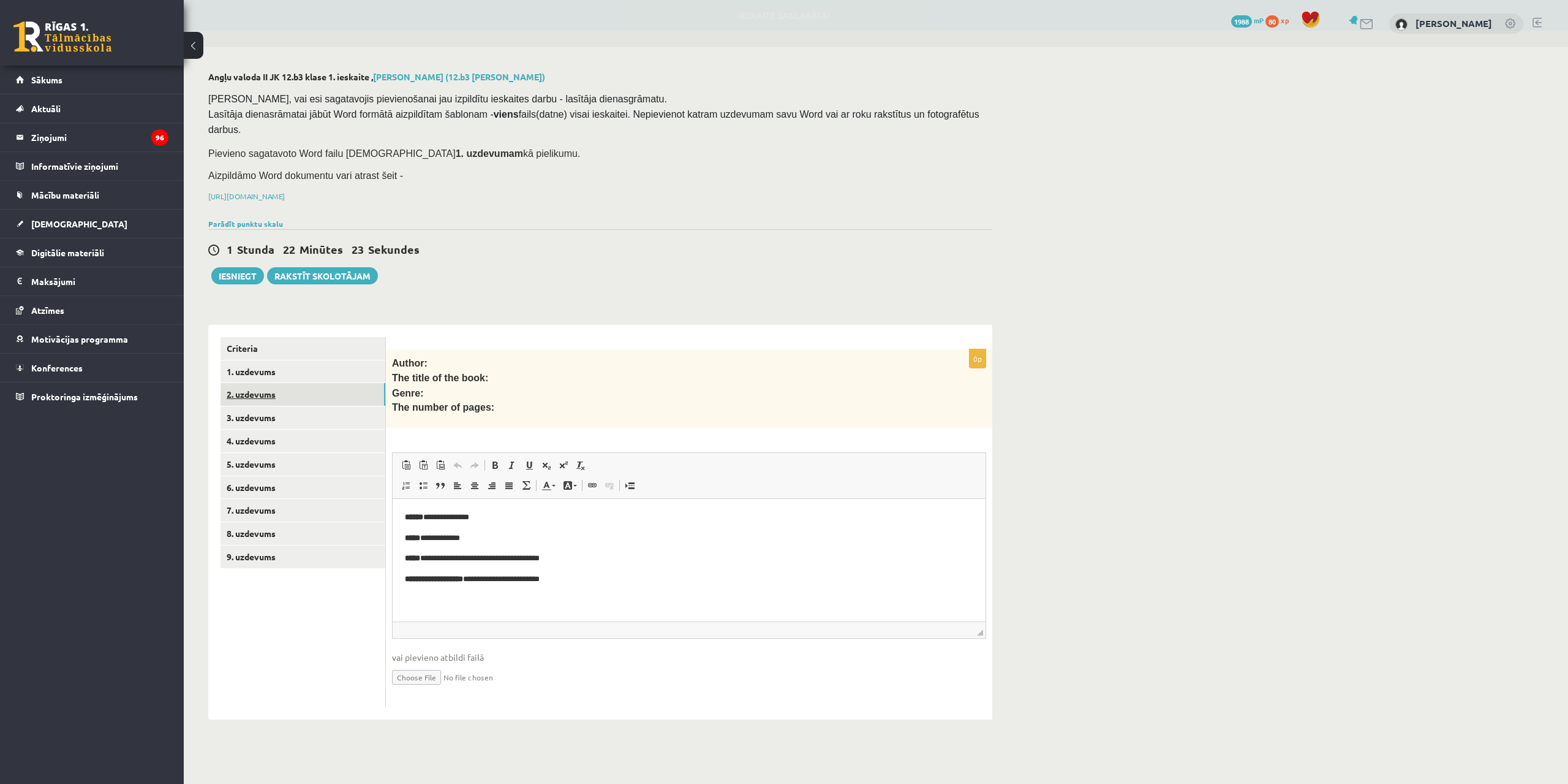
click at [309, 383] on link "2. uzdevums" at bounding box center [303, 395] width 165 height 23
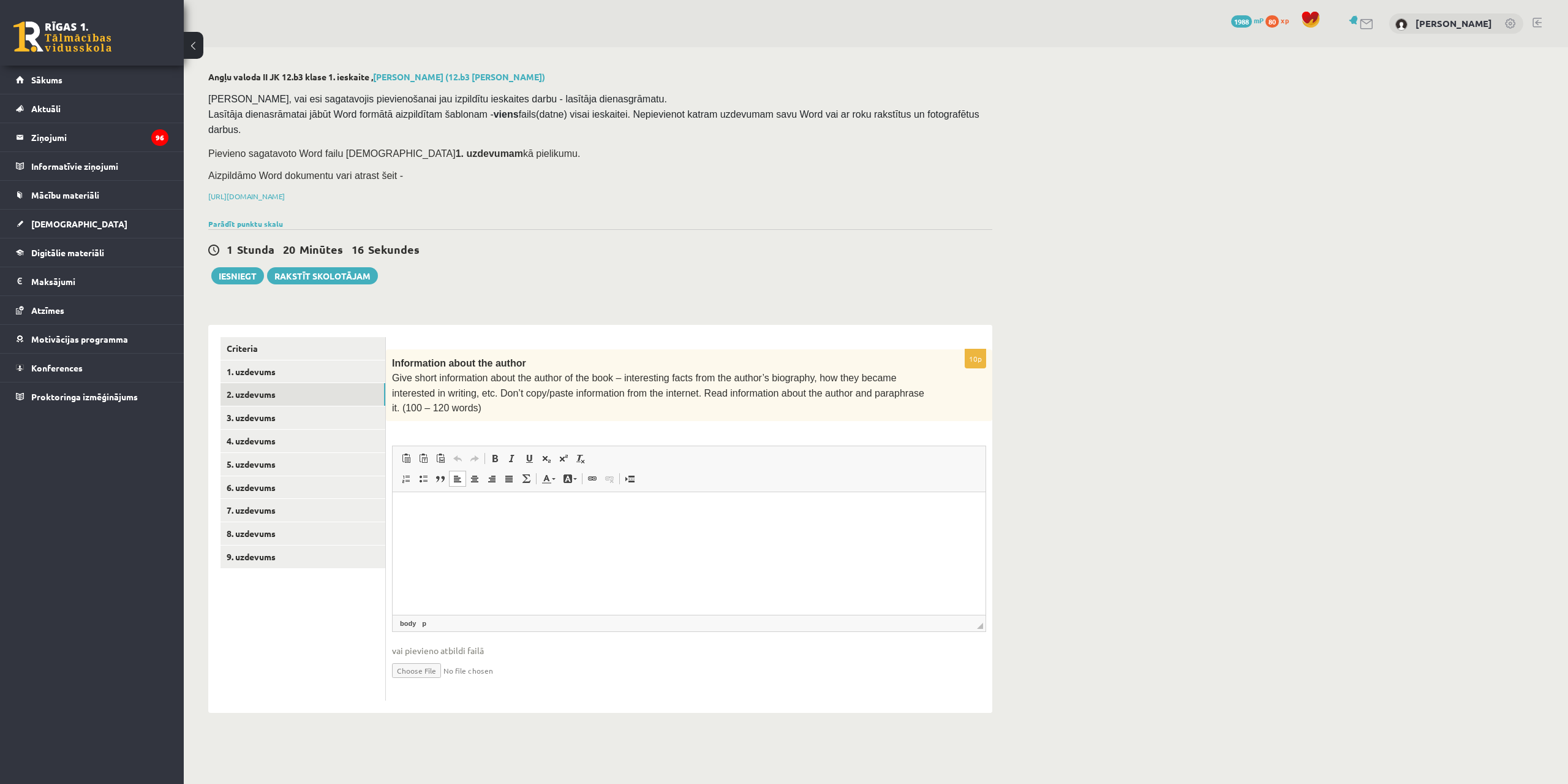
click at [474, 529] on html at bounding box center [689, 510] width 593 height 37
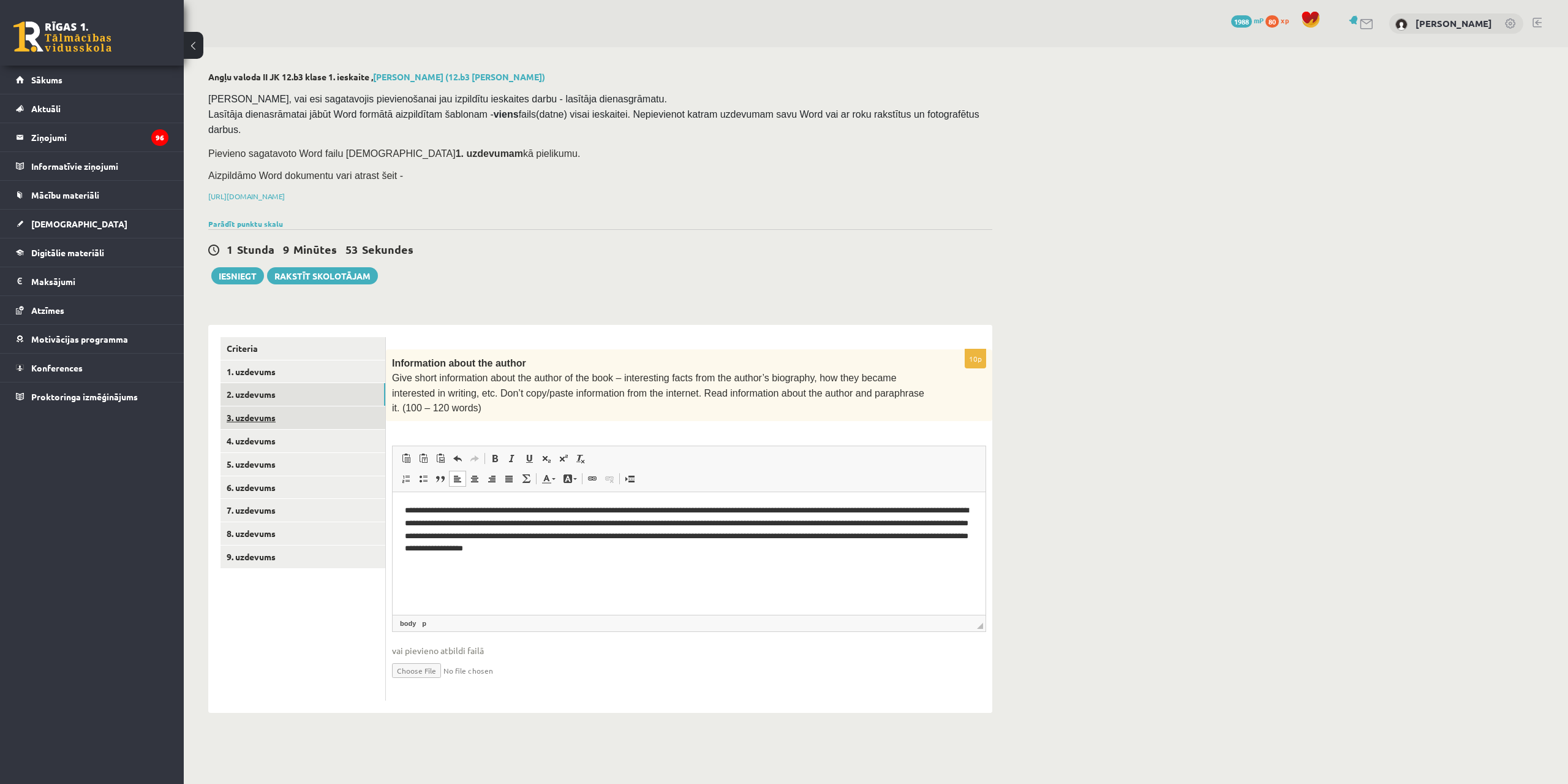
click at [306, 407] on link "3. uzdevums" at bounding box center [303, 418] width 165 height 23
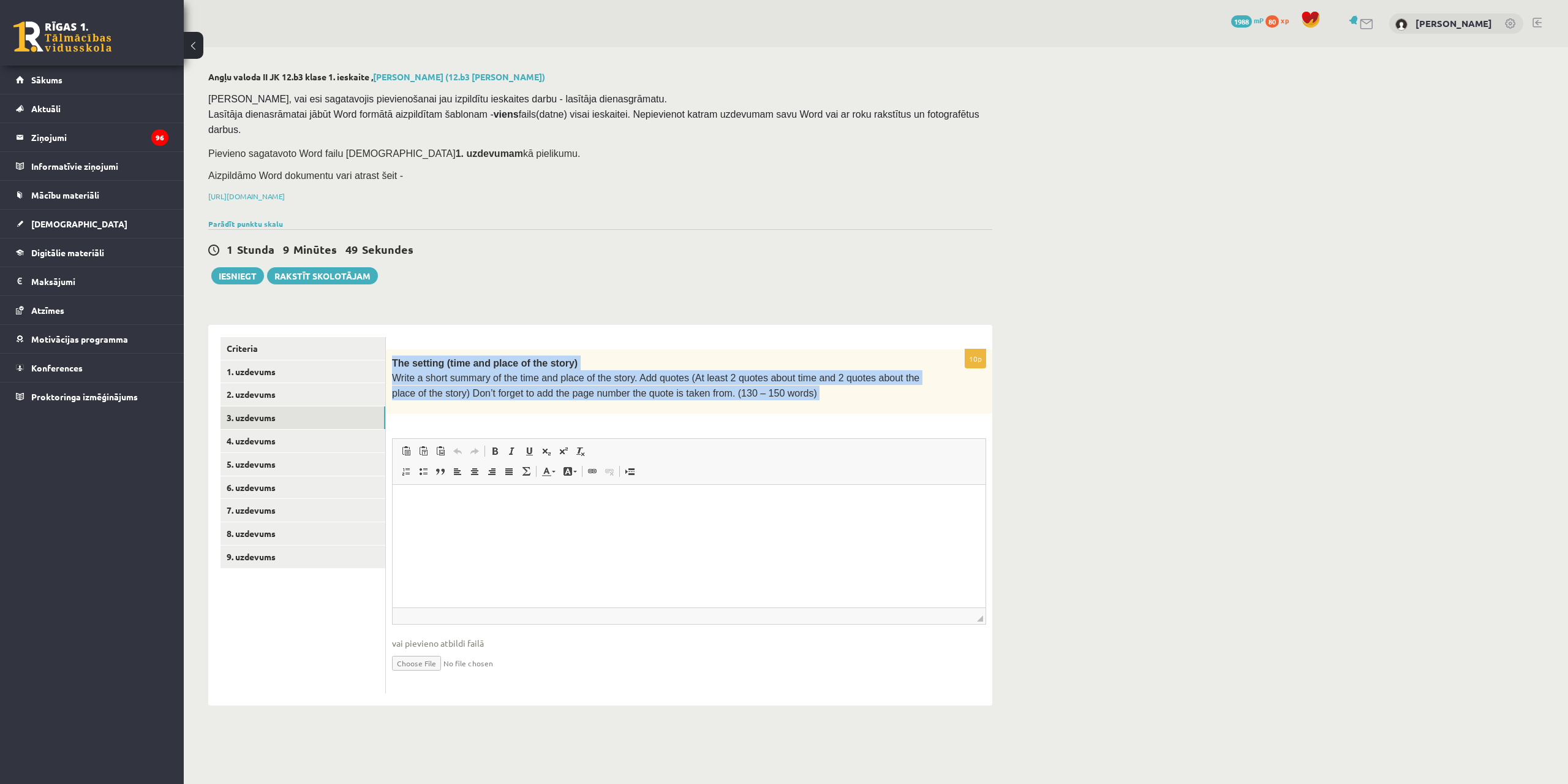
drag, startPoint x: 391, startPoint y: 342, endPoint x: 748, endPoint y: 396, distance: 361.1
click at [748, 396] on div "10p The setting (time and place of the story) Write a short summary of the time…" at bounding box center [689, 521] width 606 height 344
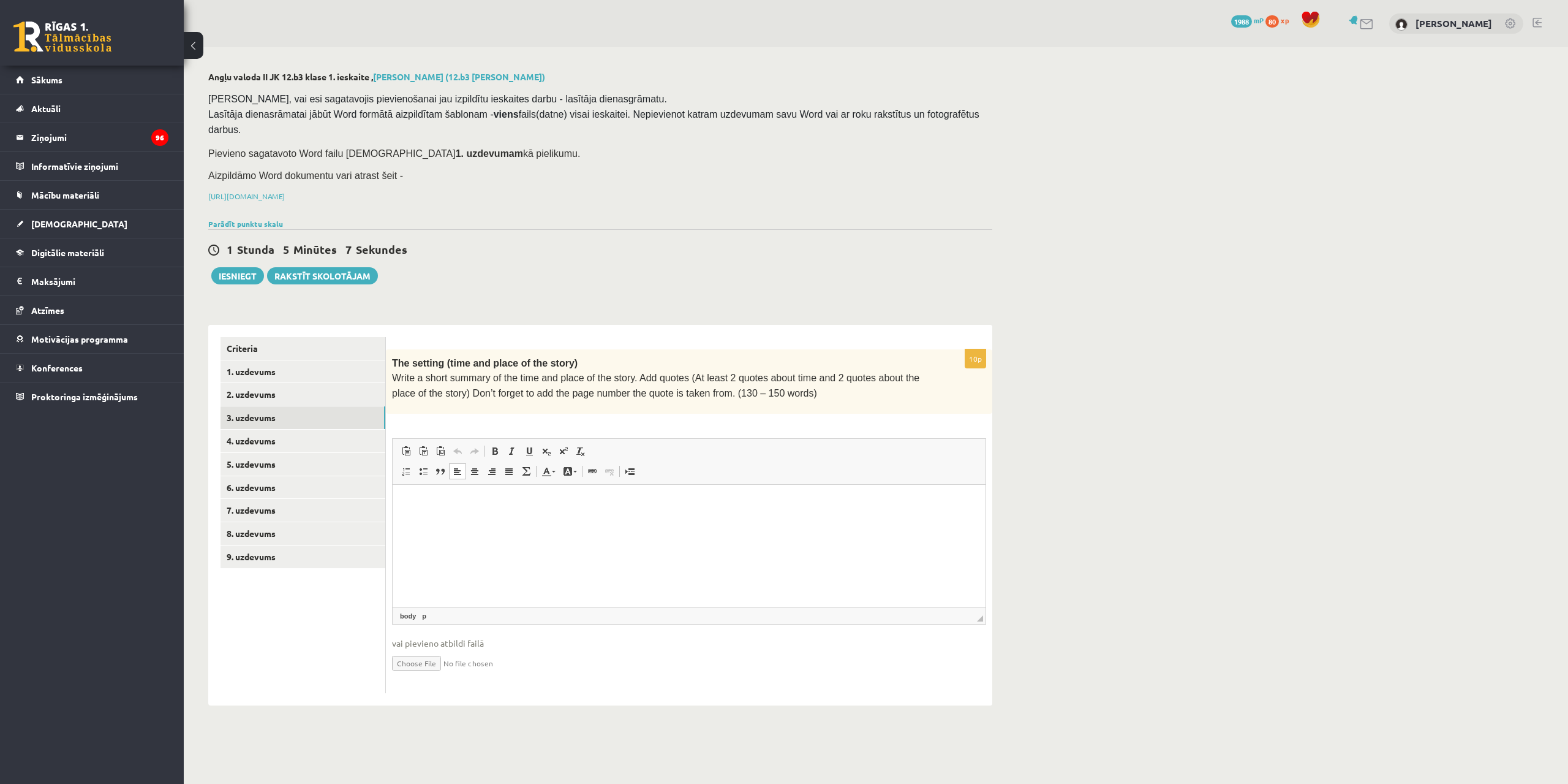
click at [445, 519] on html at bounding box center [689, 502] width 593 height 37
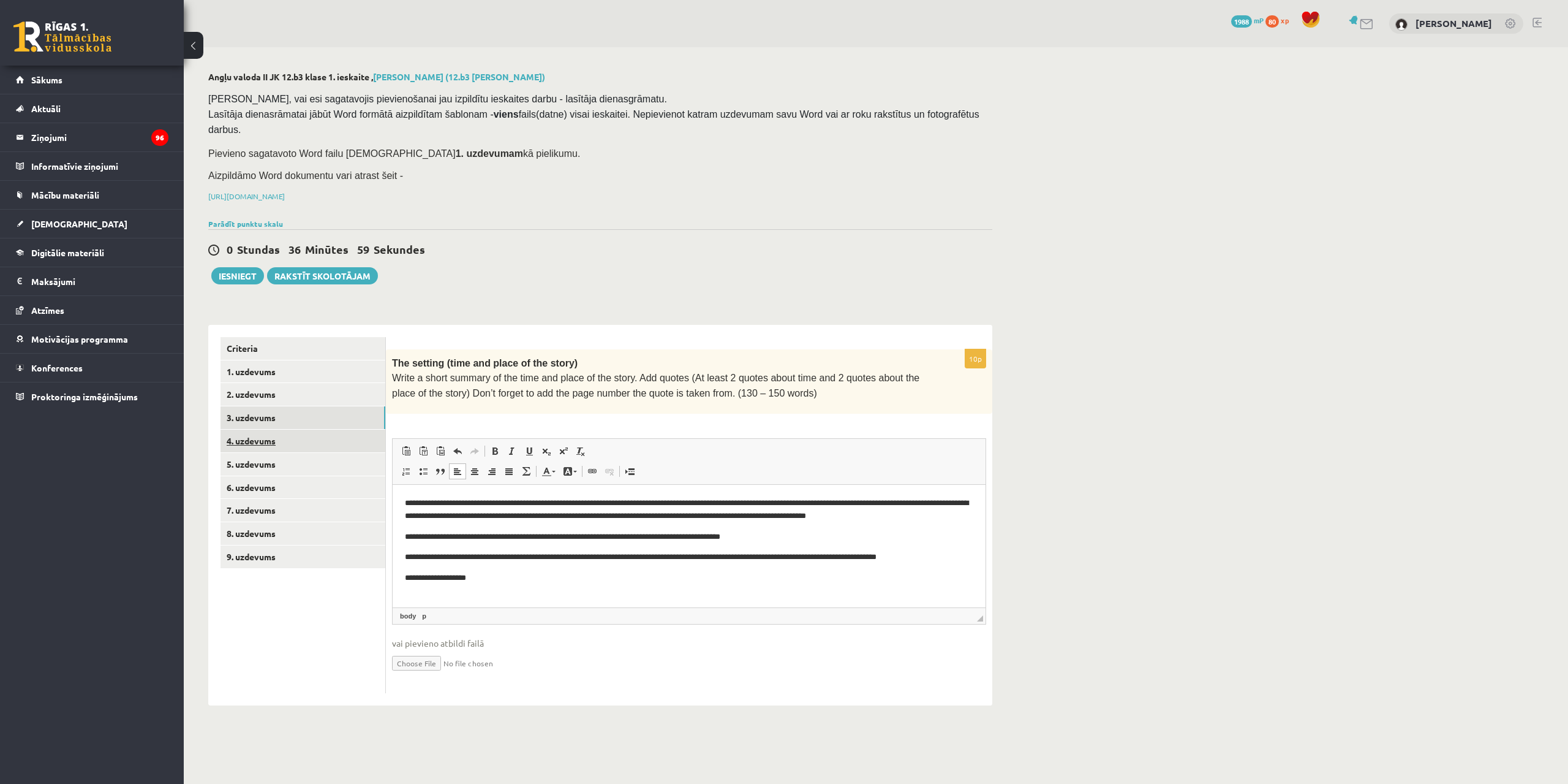
click at [314, 433] on link "4. uzdevums" at bounding box center [303, 441] width 165 height 23
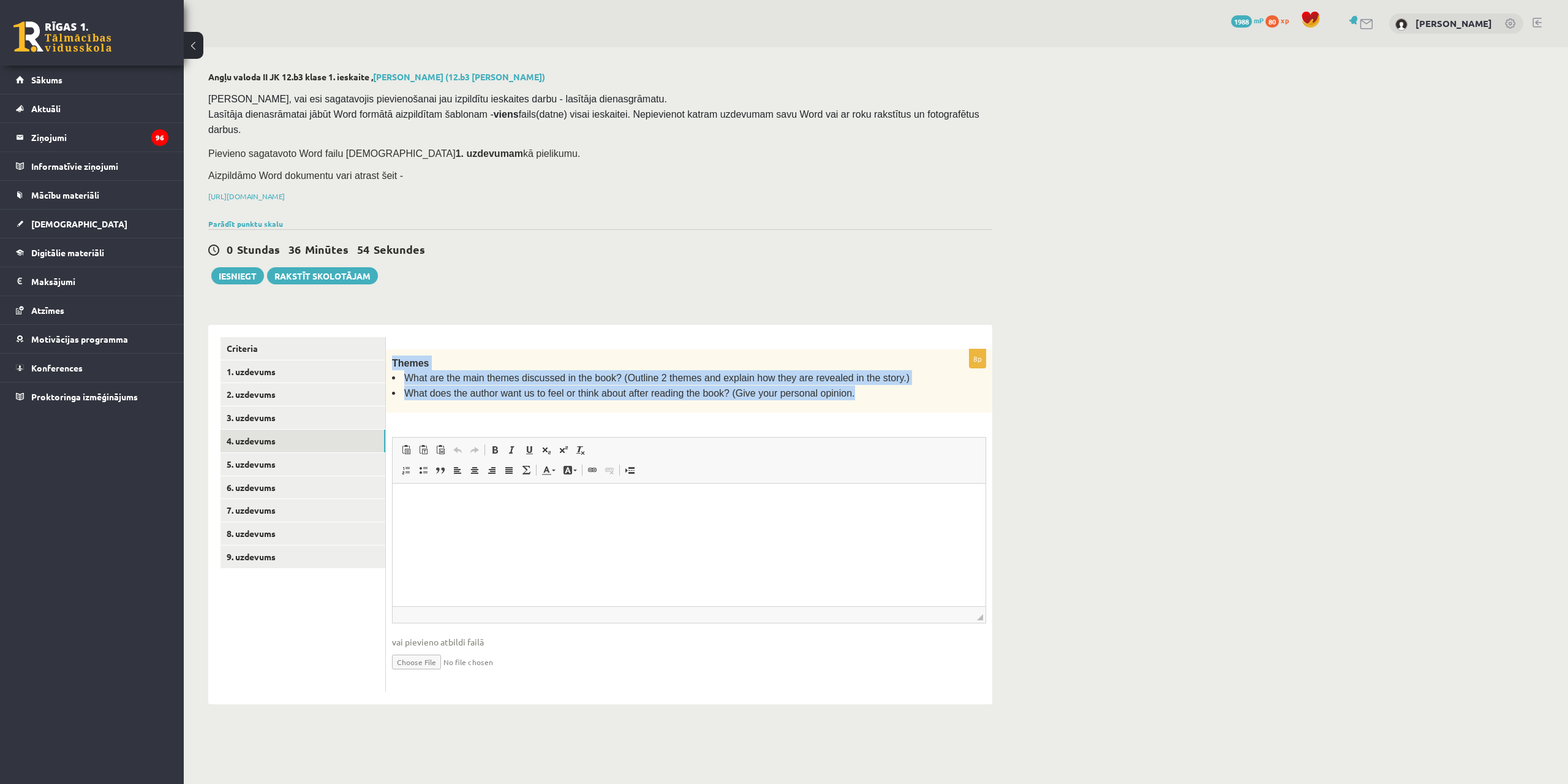
drag, startPoint x: 393, startPoint y: 347, endPoint x: 891, endPoint y: 387, distance: 499.6
click at [891, 387] on div "Themes What are the main themes discussed in the book? (Outline 2 themes and ex…" at bounding box center [689, 381] width 606 height 63
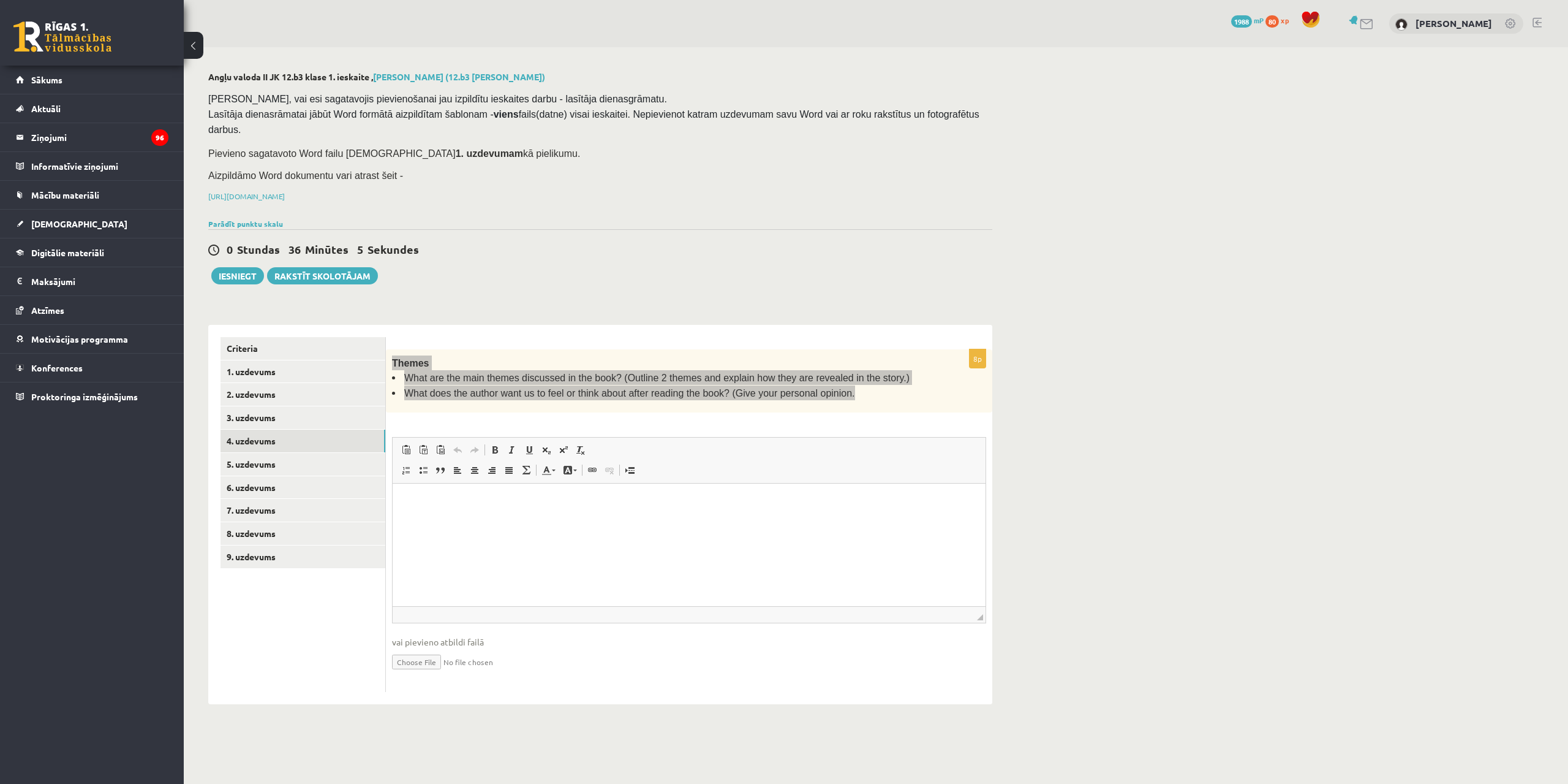
click at [496, 521] on html at bounding box center [689, 502] width 593 height 37
click at [430, 521] on html at bounding box center [689, 502] width 593 height 37
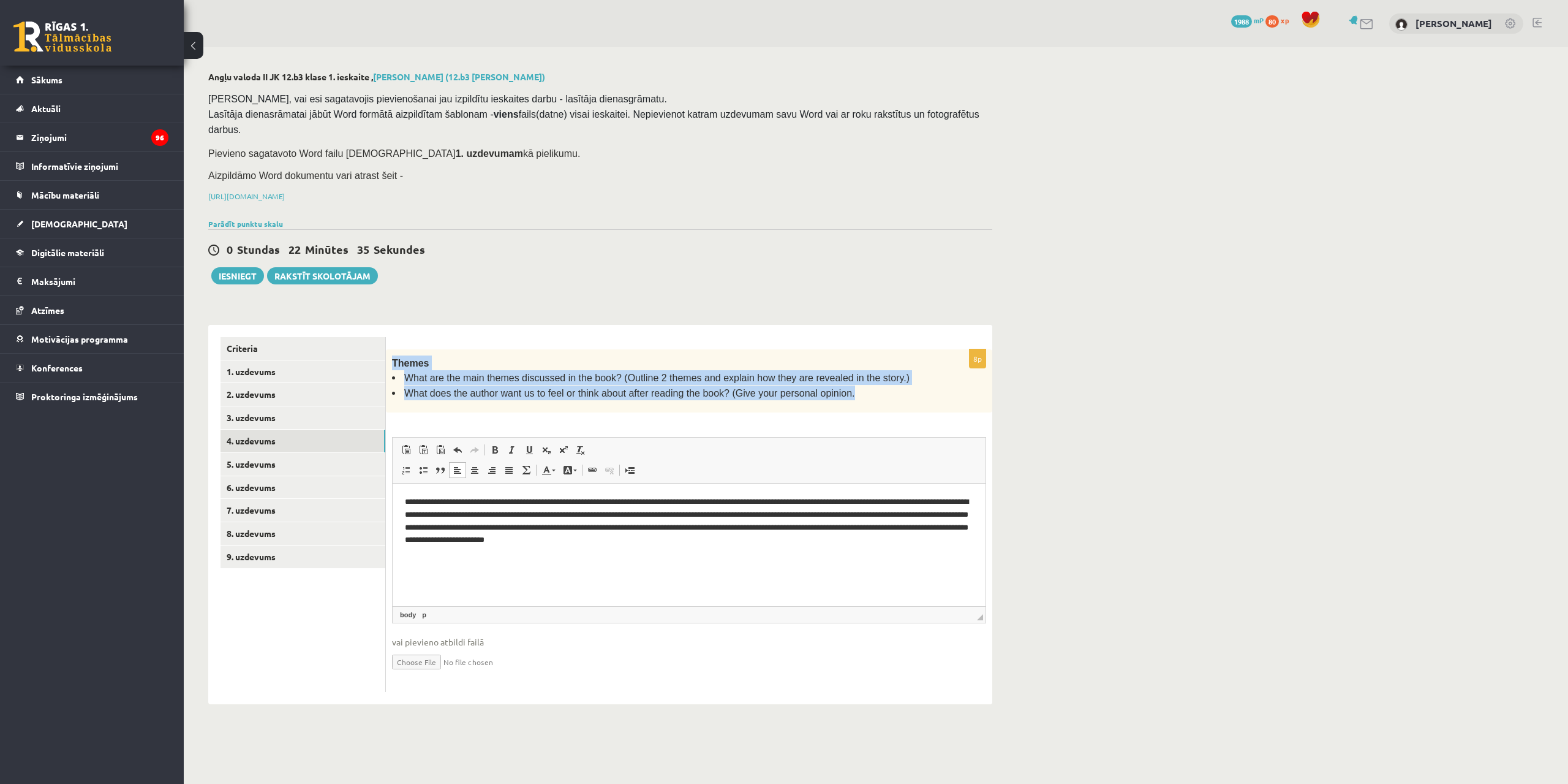
click at [498, 284] on div "Angļu valoda II JK 12.b3 klase 1. ieskaite , Jekaterina Savostjanova (12.b3 JK …" at bounding box center [600, 388] width 833 height 681
click at [249, 453] on link "5. uzdevums" at bounding box center [303, 464] width 165 height 23
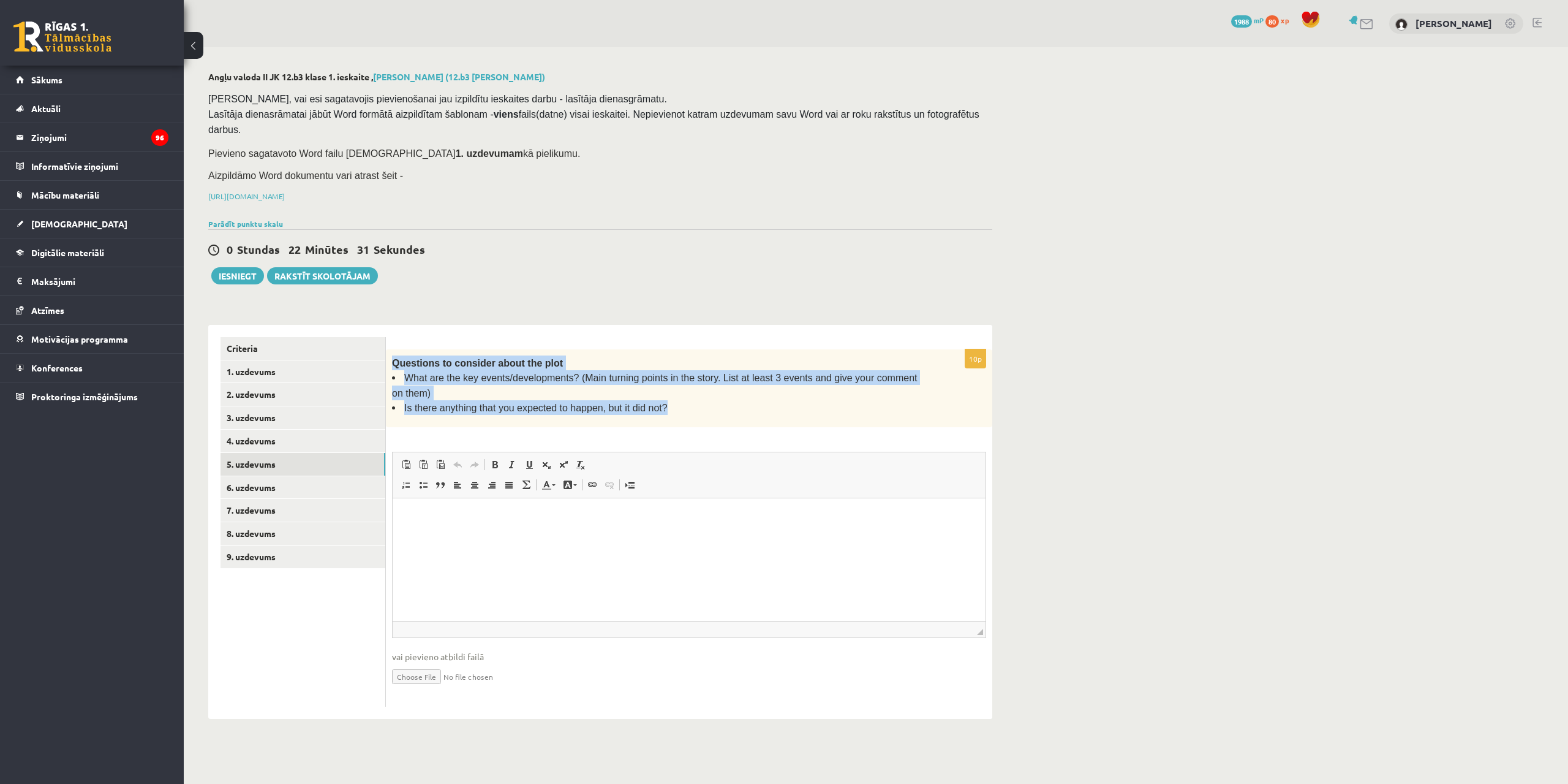
drag, startPoint x: 391, startPoint y: 348, endPoint x: 658, endPoint y: 381, distance: 269.0
click at [658, 381] on div "Questions to consider about the plot What are the key events/developments? (Mai…" at bounding box center [689, 389] width 606 height 79
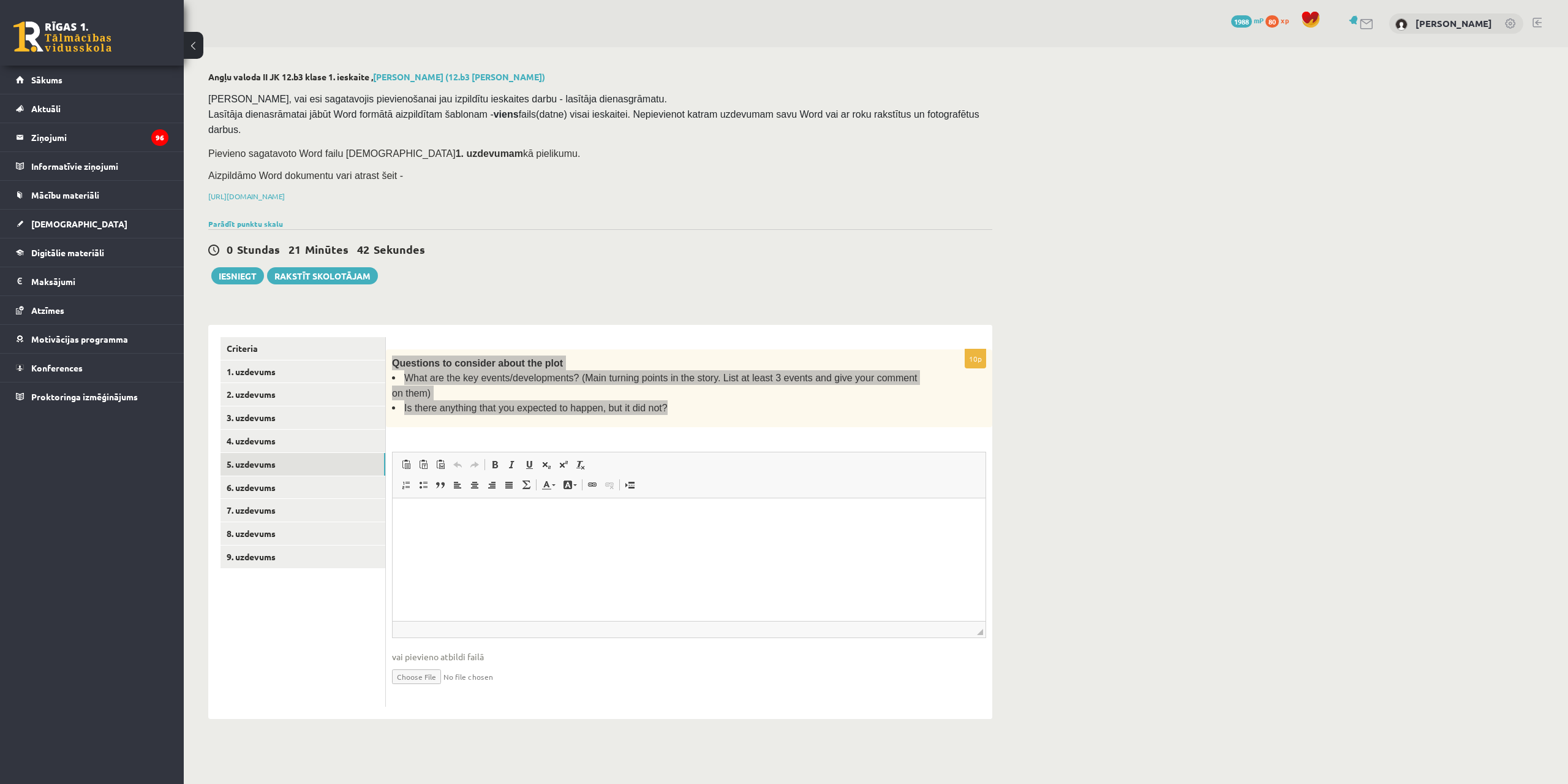
click at [439, 536] on html at bounding box center [689, 517] width 593 height 37
click at [570, 514] on p "**********" at bounding box center [689, 517] width 568 height 13
drag, startPoint x: 402, startPoint y: 517, endPoint x: 445, endPoint y: 517, distance: 43.0
click at [407, 517] on html "**********" at bounding box center [689, 533] width 593 height 70
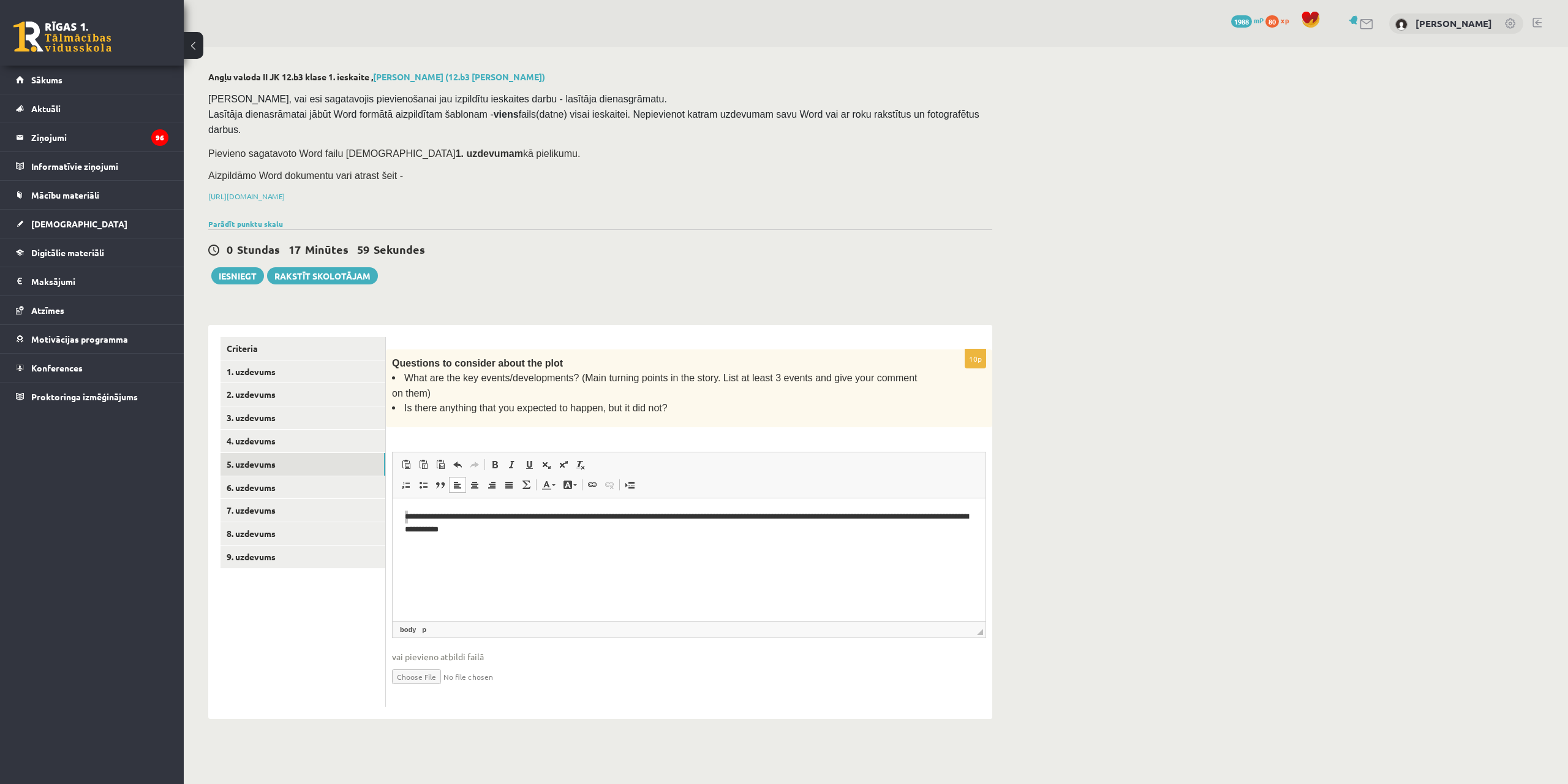
drag, startPoint x: 784, startPoint y: 982, endPoint x: 399, endPoint y: 514, distance: 606.0
click at [399, 515] on html "**********" at bounding box center [689, 533] width 593 height 70
drag, startPoint x: 399, startPoint y: 517, endPoint x: 415, endPoint y: 519, distance: 16.1
click at [399, 517] on html "**********" at bounding box center [689, 533] width 593 height 70
click at [605, 540] on body "**********" at bounding box center [689, 533] width 568 height 46
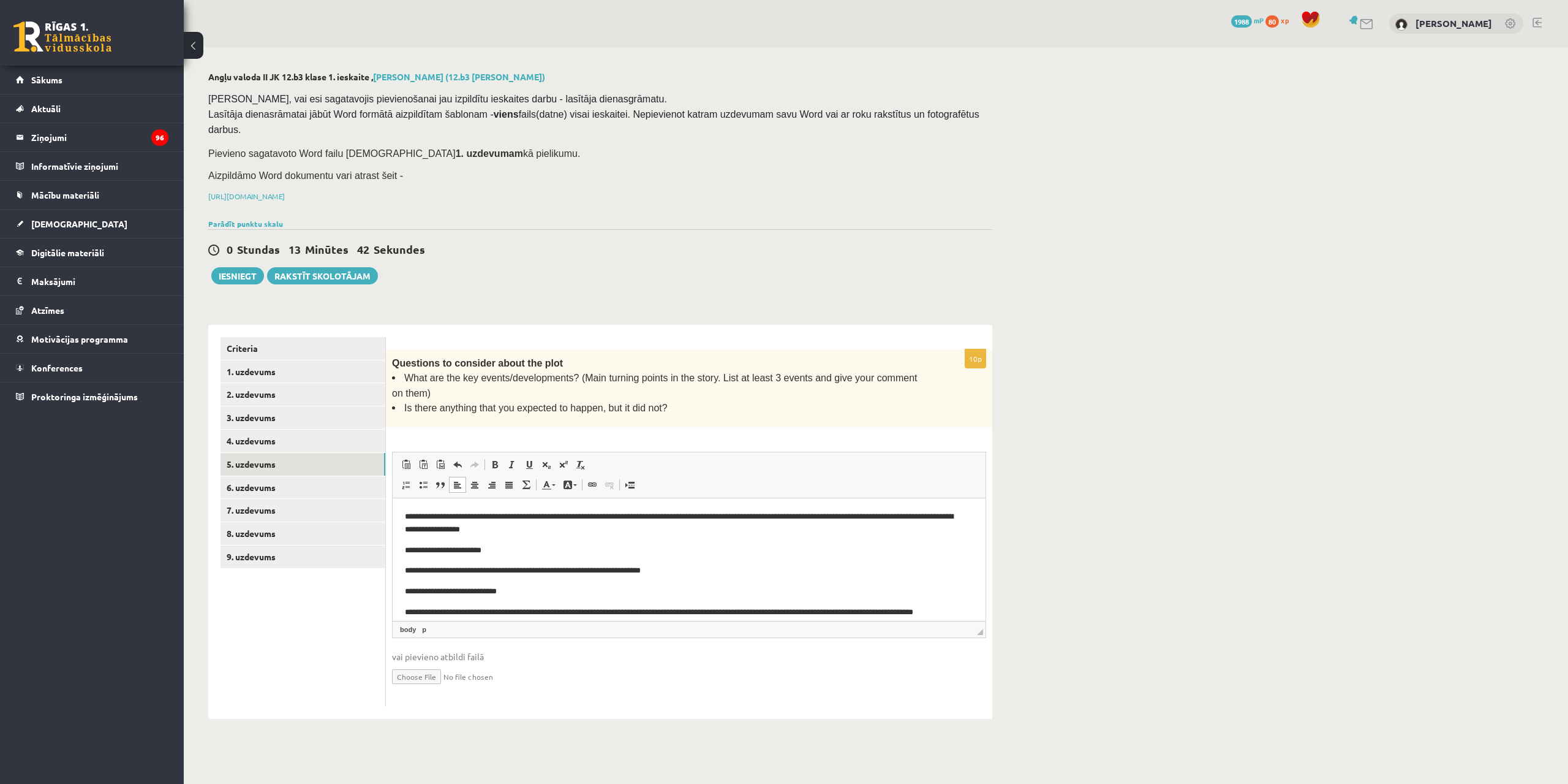
scroll to position [9, 0]
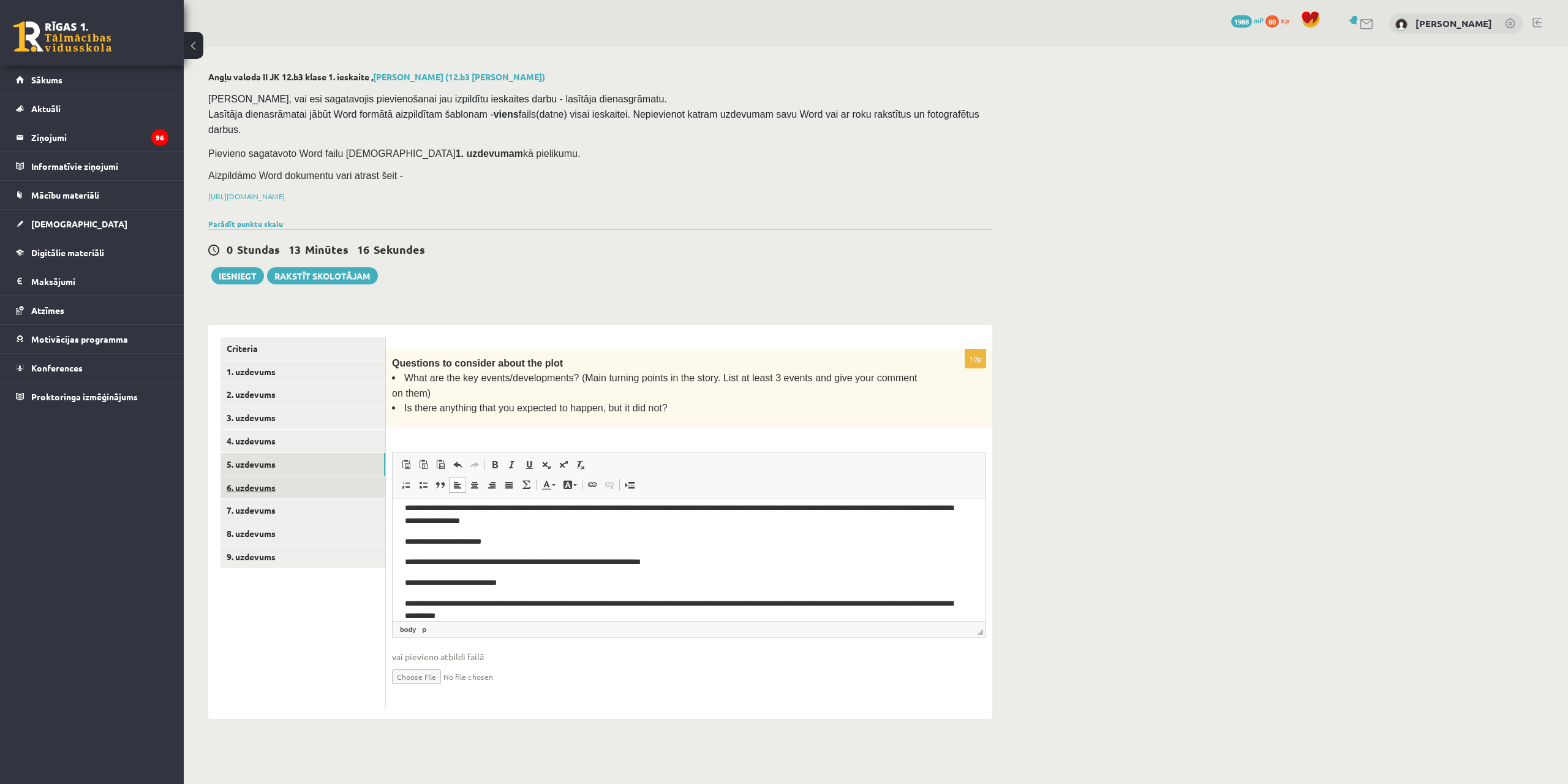
click at [274, 476] on link "6. uzdevums" at bounding box center [303, 488] width 165 height 23
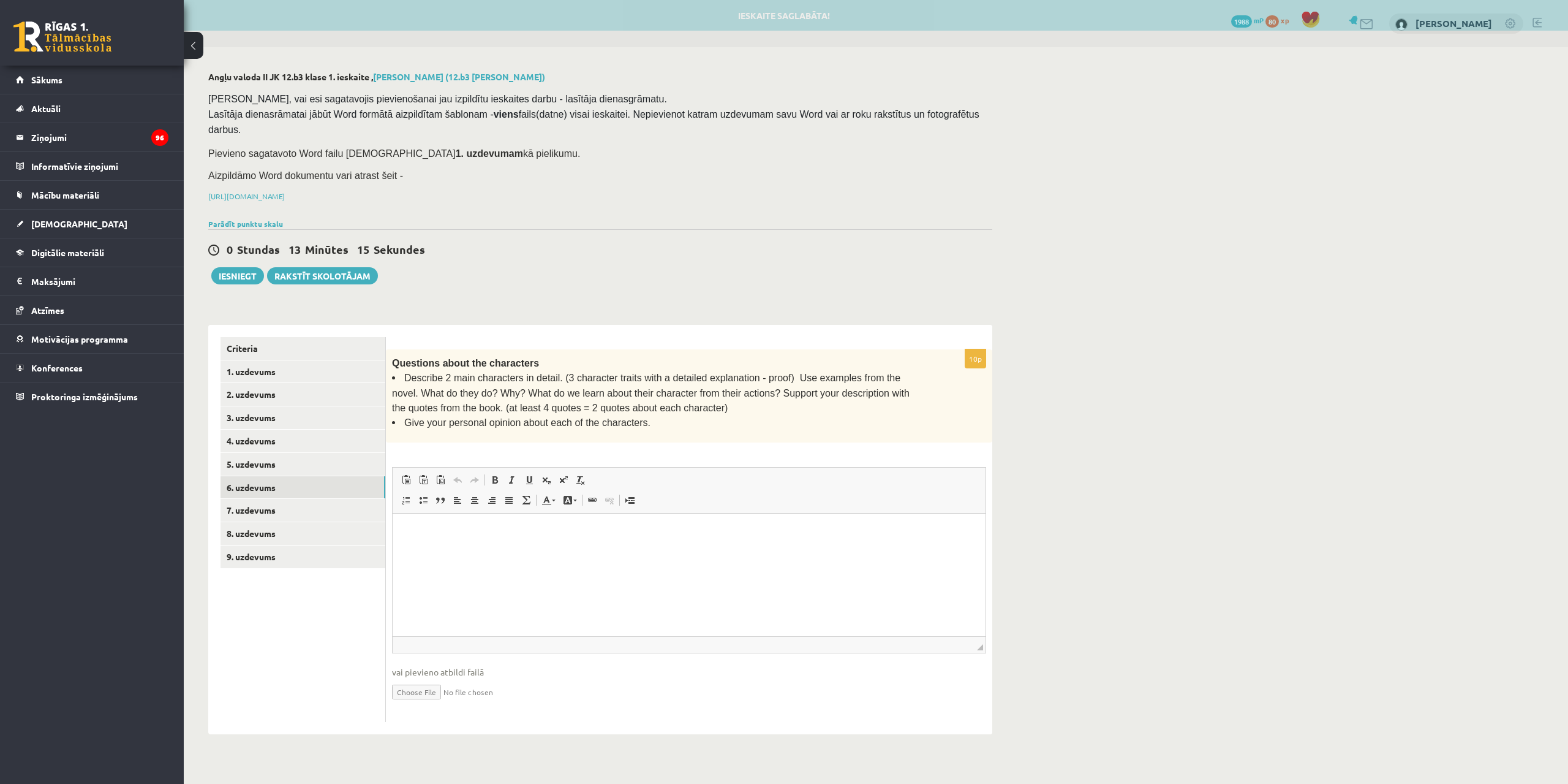
scroll to position [0, 0]
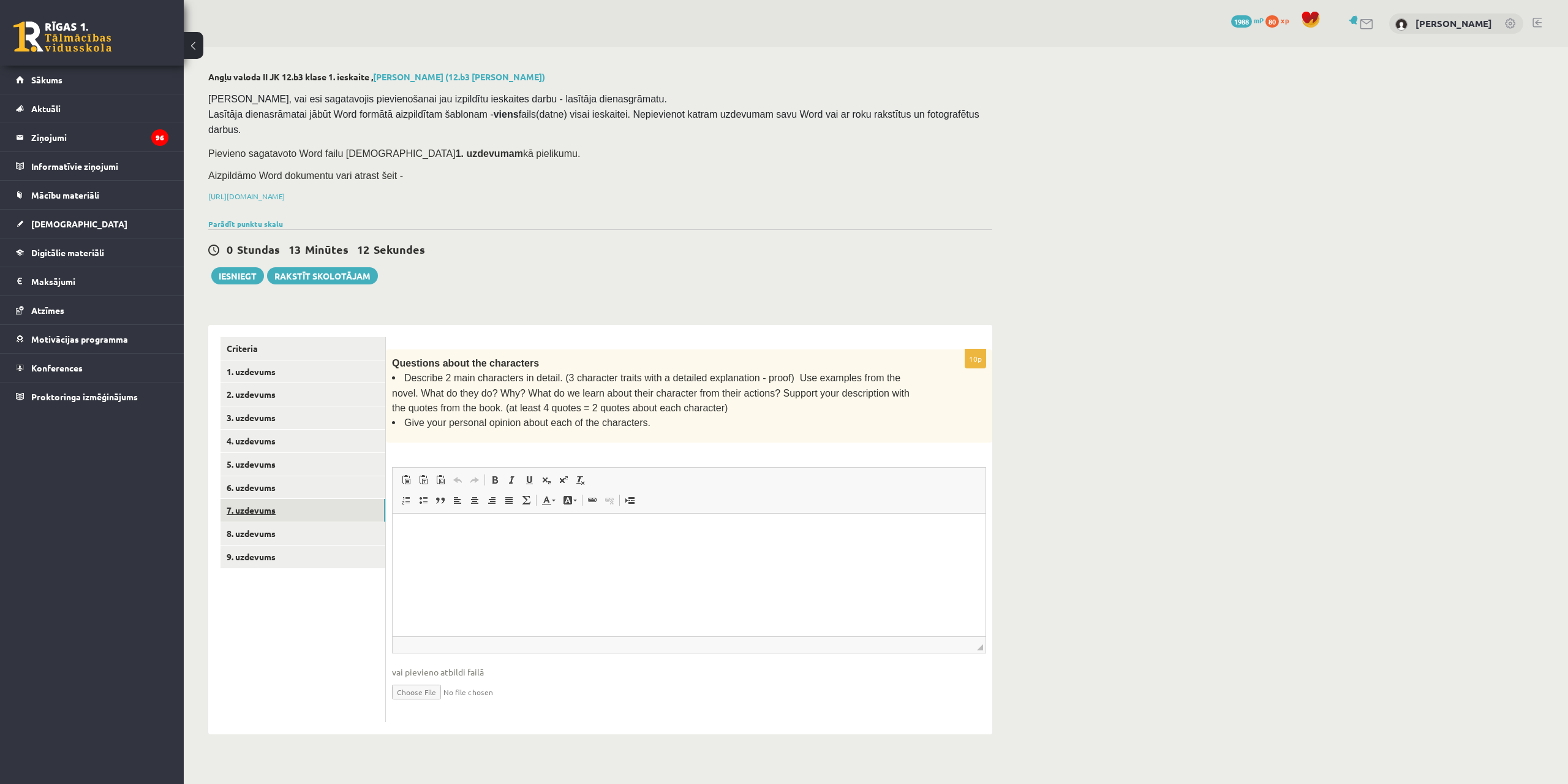
click at [327, 499] on link "7. uzdevums" at bounding box center [303, 510] width 165 height 23
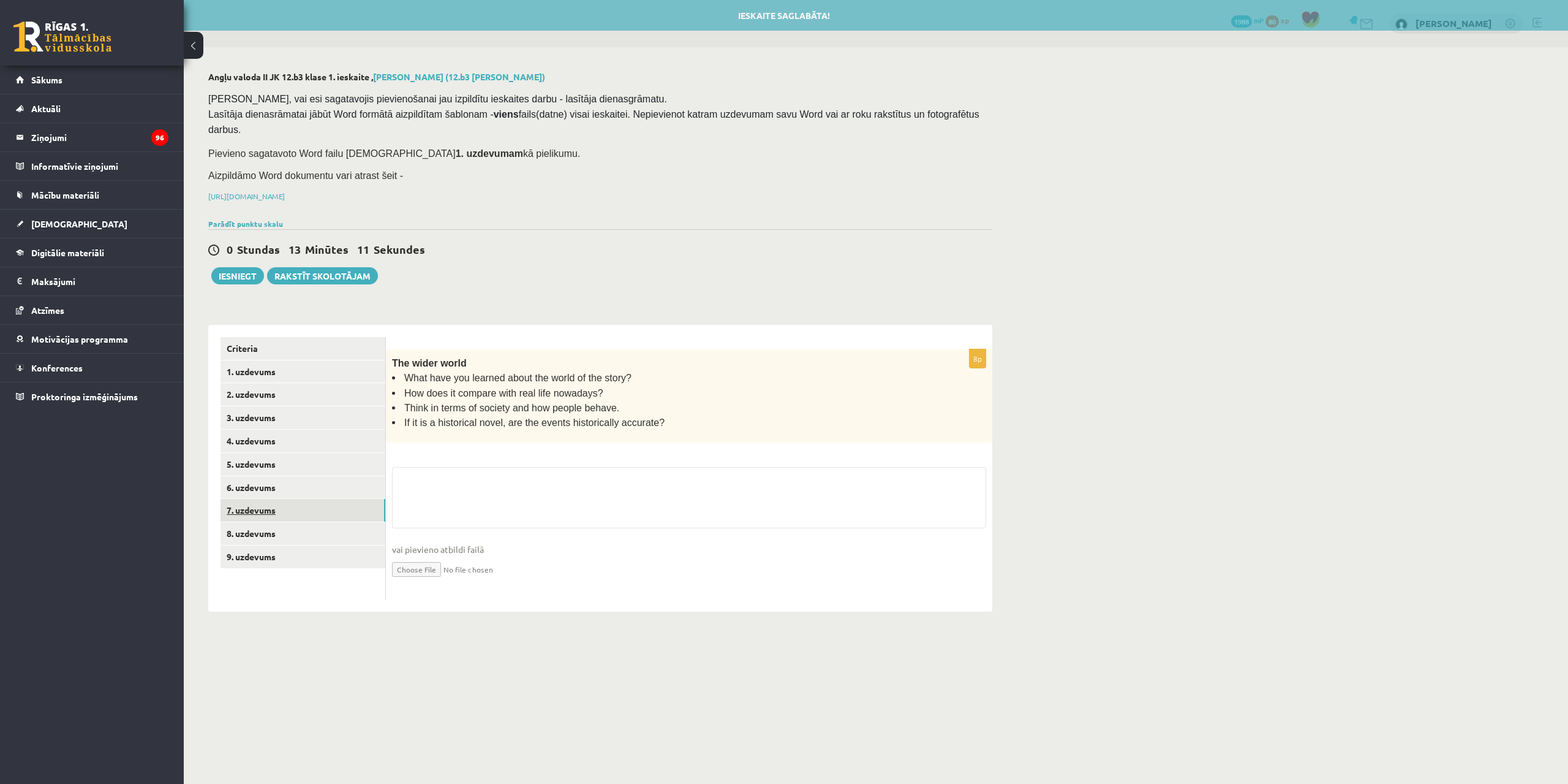
click at [324, 503] on link "7. uzdevums" at bounding box center [303, 510] width 165 height 23
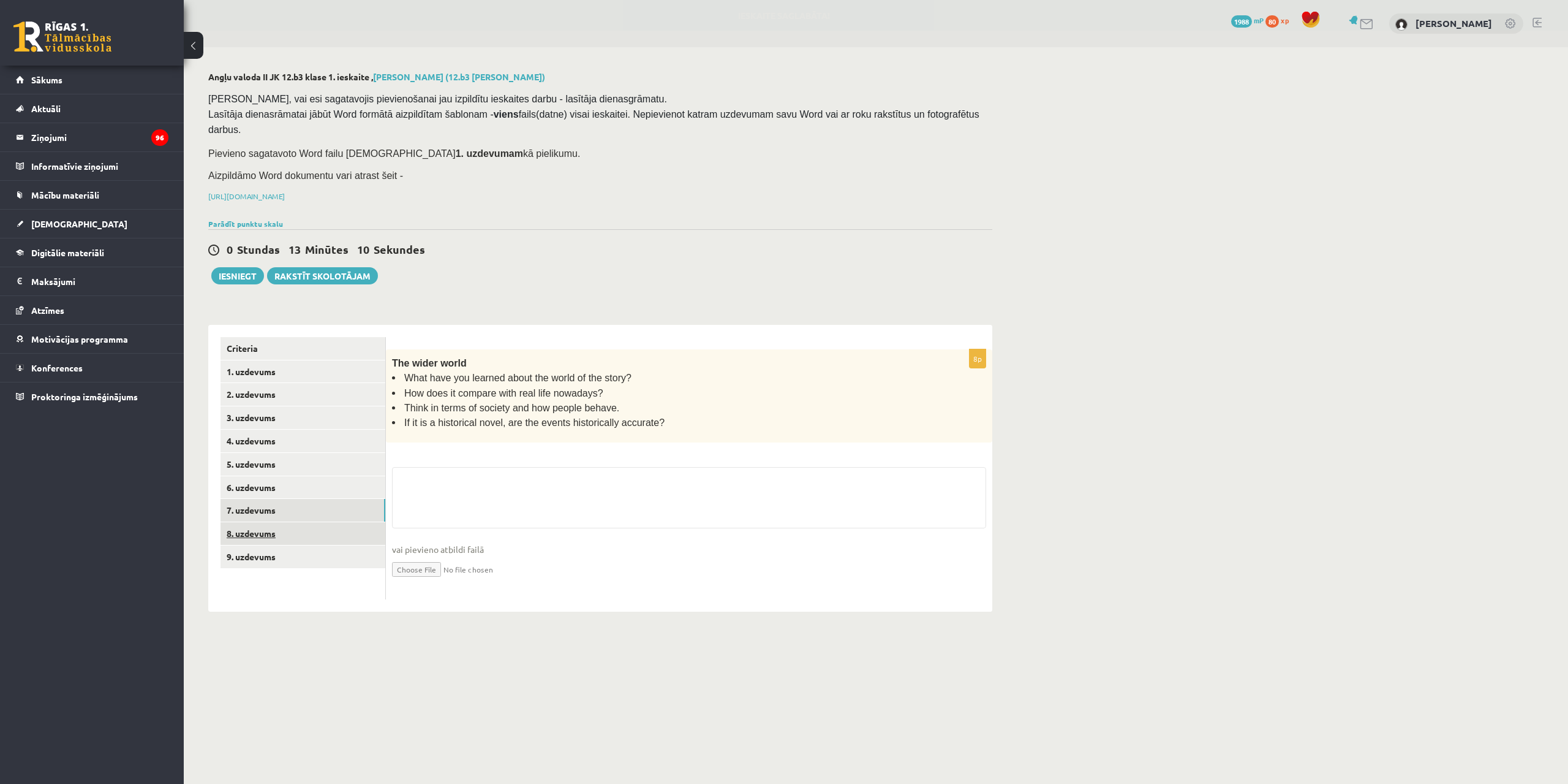
click at [311, 528] on link "8. uzdevums" at bounding box center [303, 533] width 165 height 23
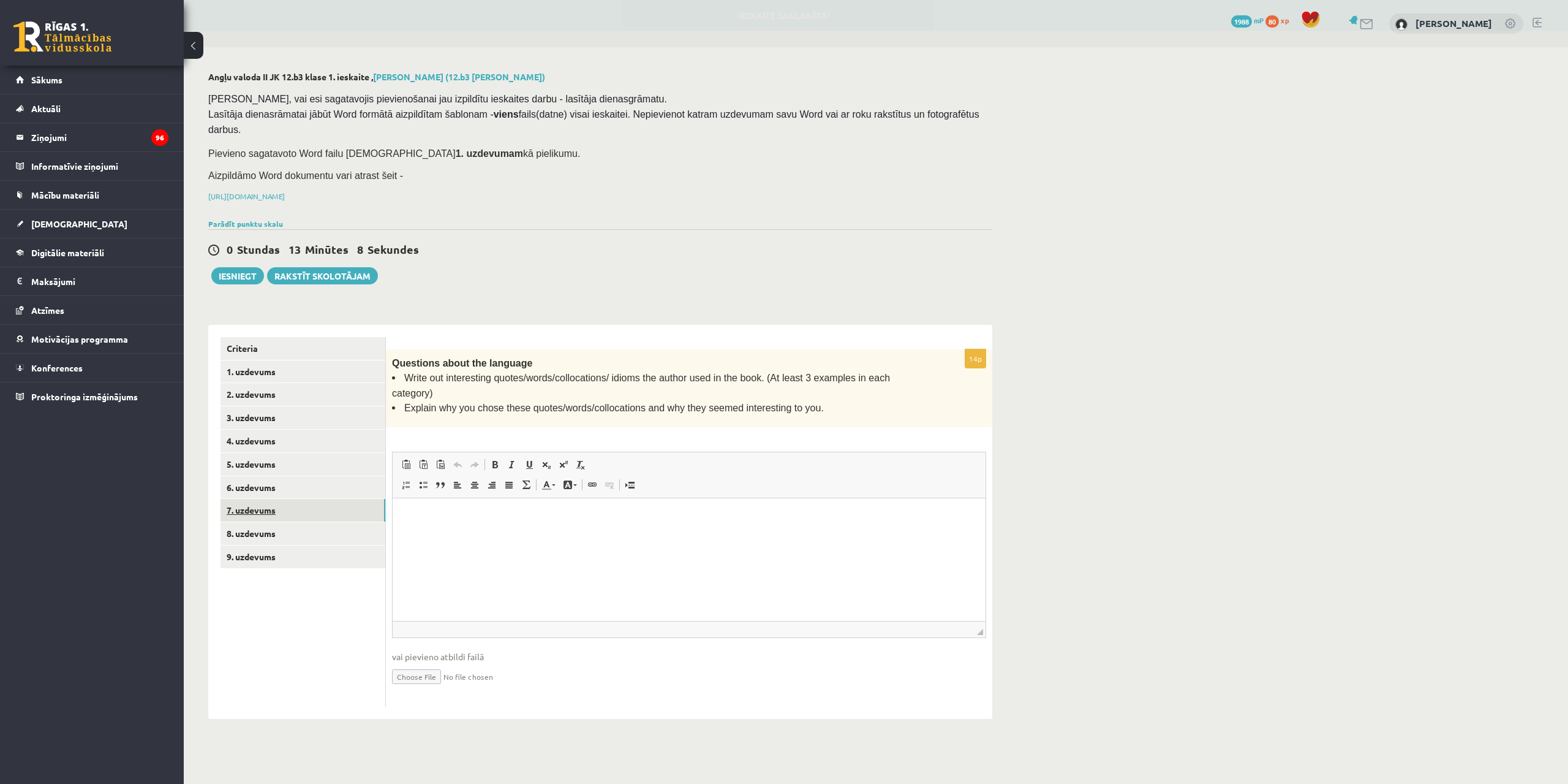
click at [301, 499] on link "7. uzdevums" at bounding box center [303, 510] width 165 height 23
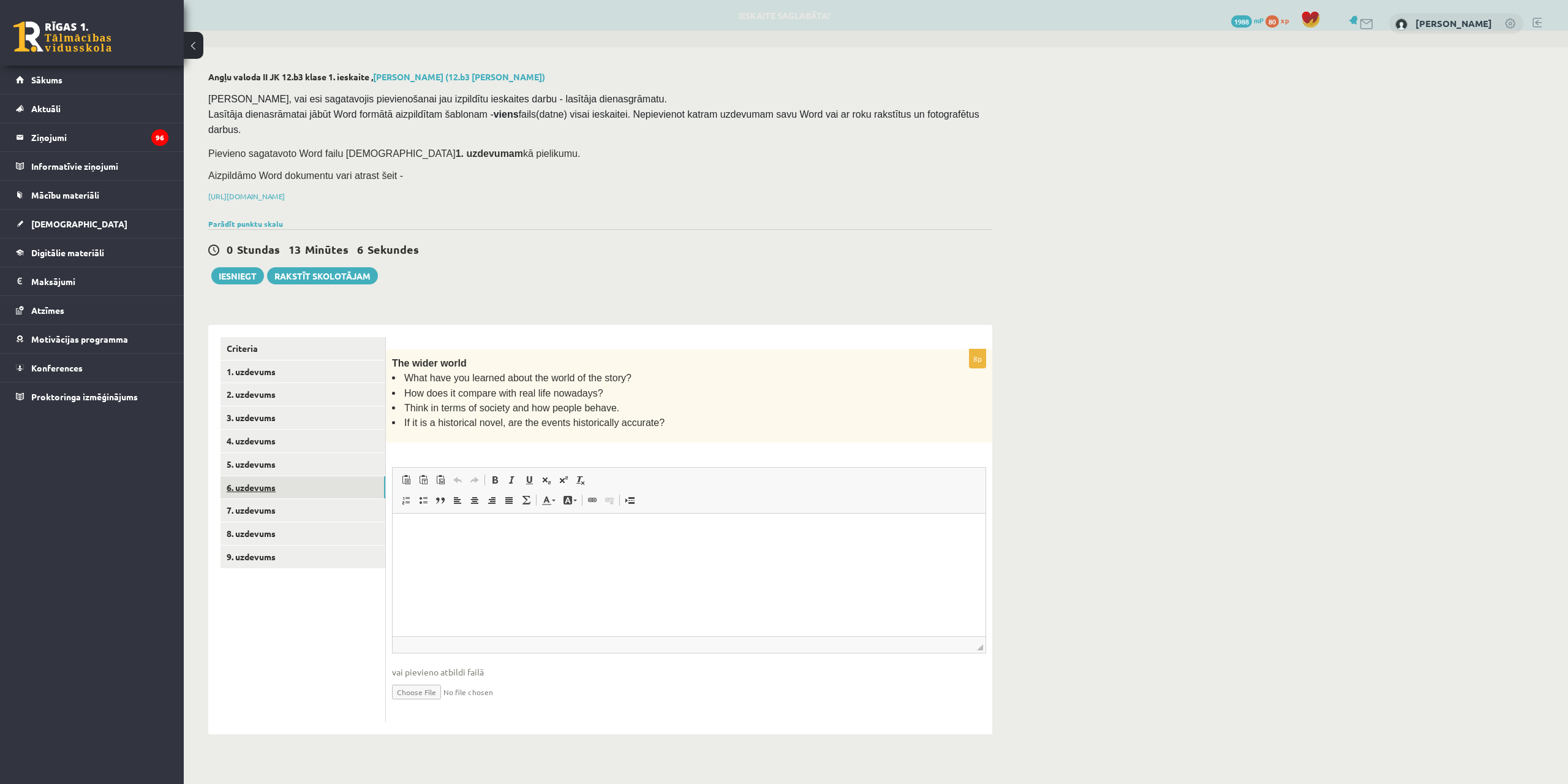
click at [302, 476] on link "6. uzdevums" at bounding box center [303, 488] width 165 height 23
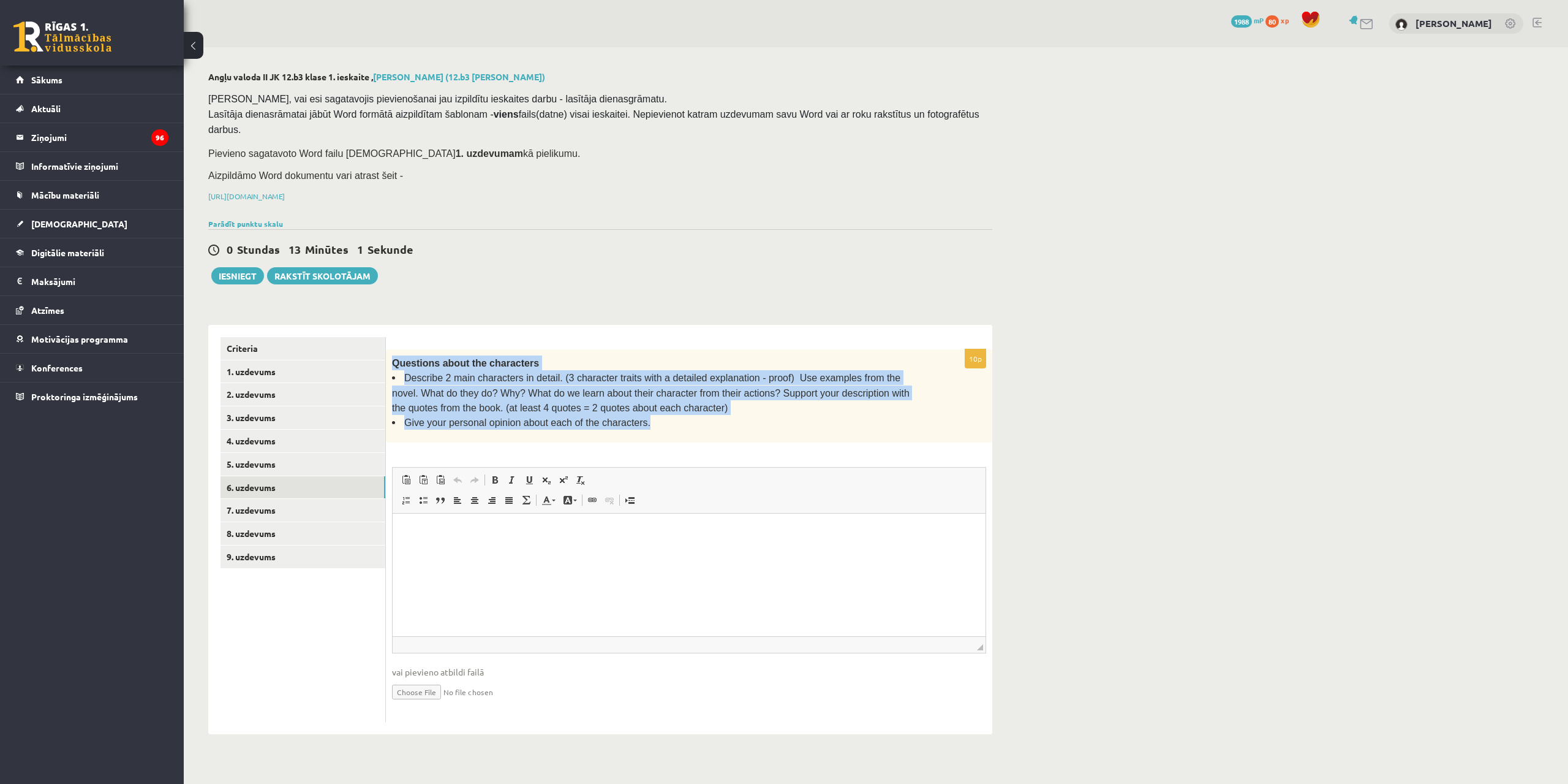
drag, startPoint x: 391, startPoint y: 340, endPoint x: 644, endPoint y: 409, distance: 262.2
click at [644, 409] on div "Questions about the characters Describe 2 main characters in detail. (3 charact…" at bounding box center [689, 396] width 606 height 93
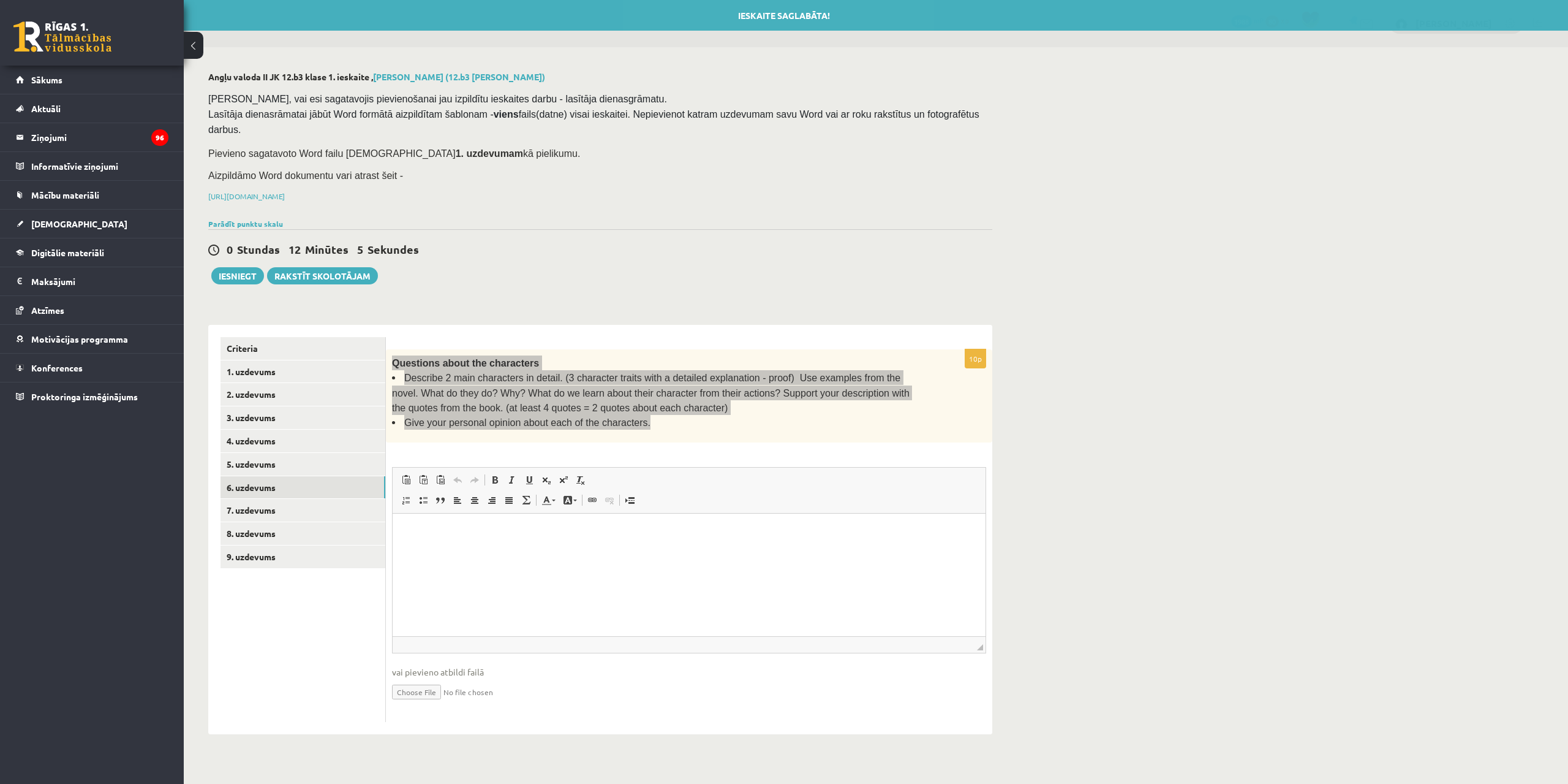
drag, startPoint x: 539, startPoint y: 565, endPoint x: 521, endPoint y: 571, distance: 19.0
click at [532, 550] on html at bounding box center [689, 531] width 593 height 37
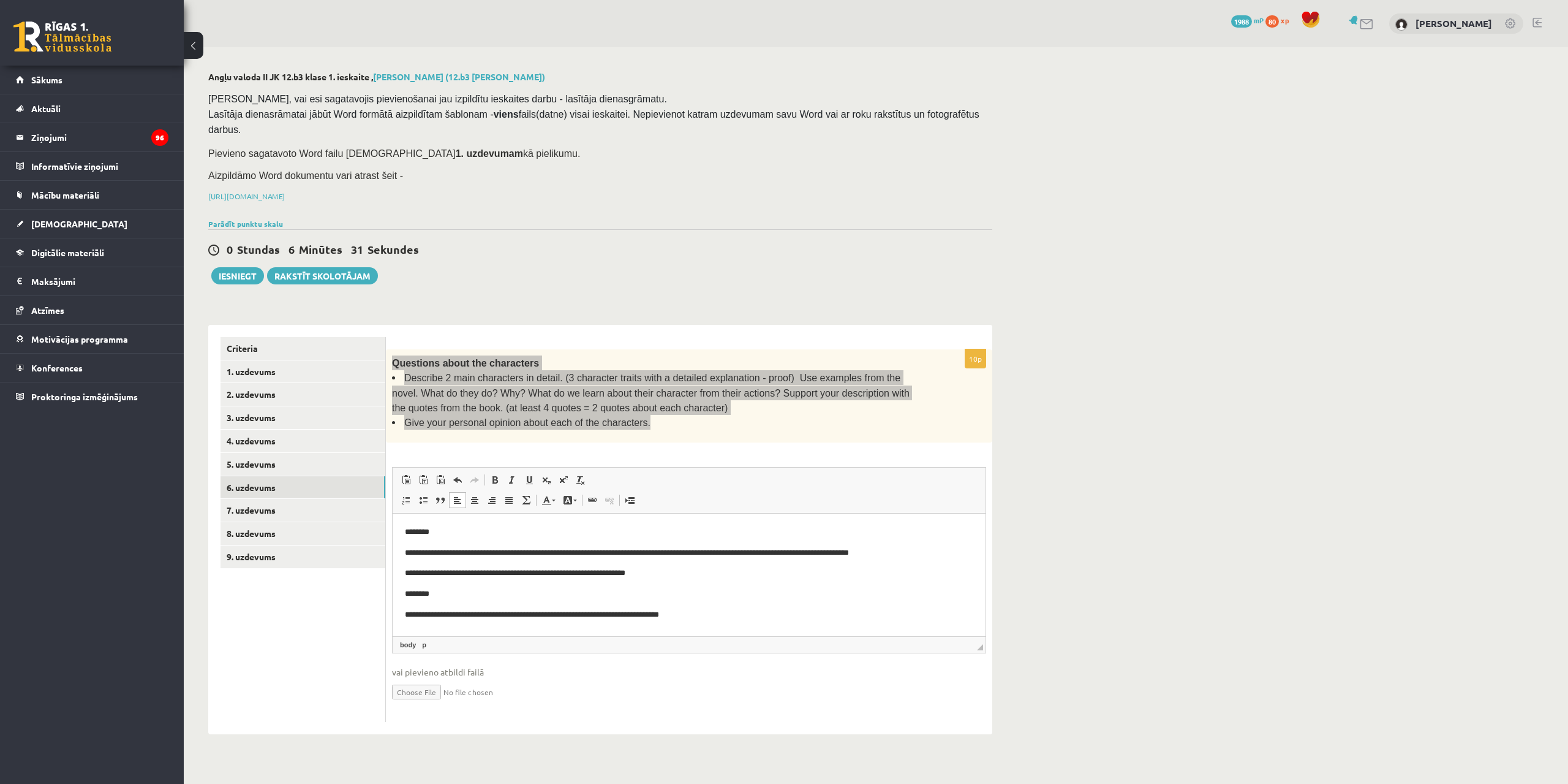
click at [728, 611] on p "**********" at bounding box center [689, 614] width 568 height 13
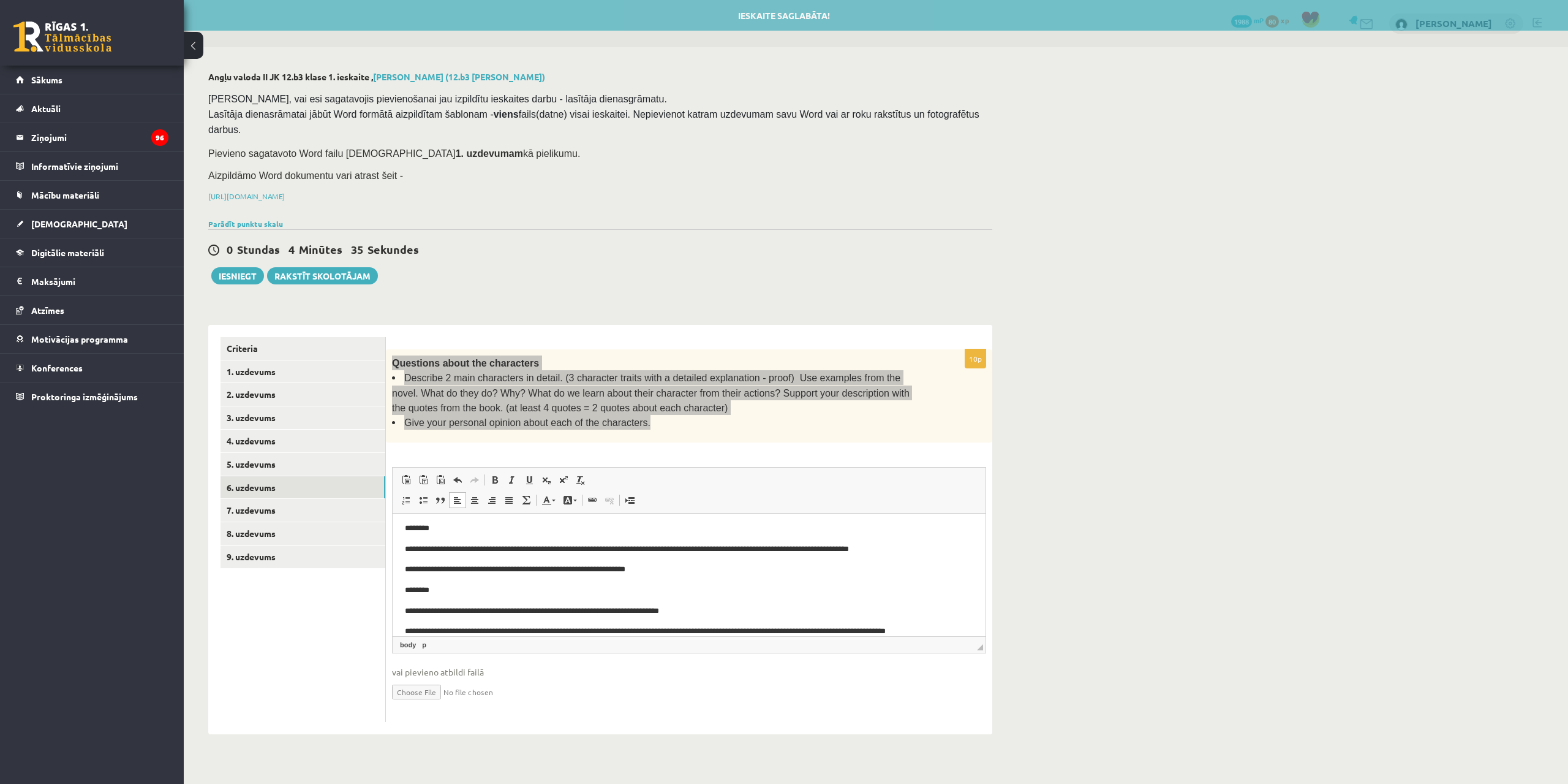
scroll to position [16, 0]
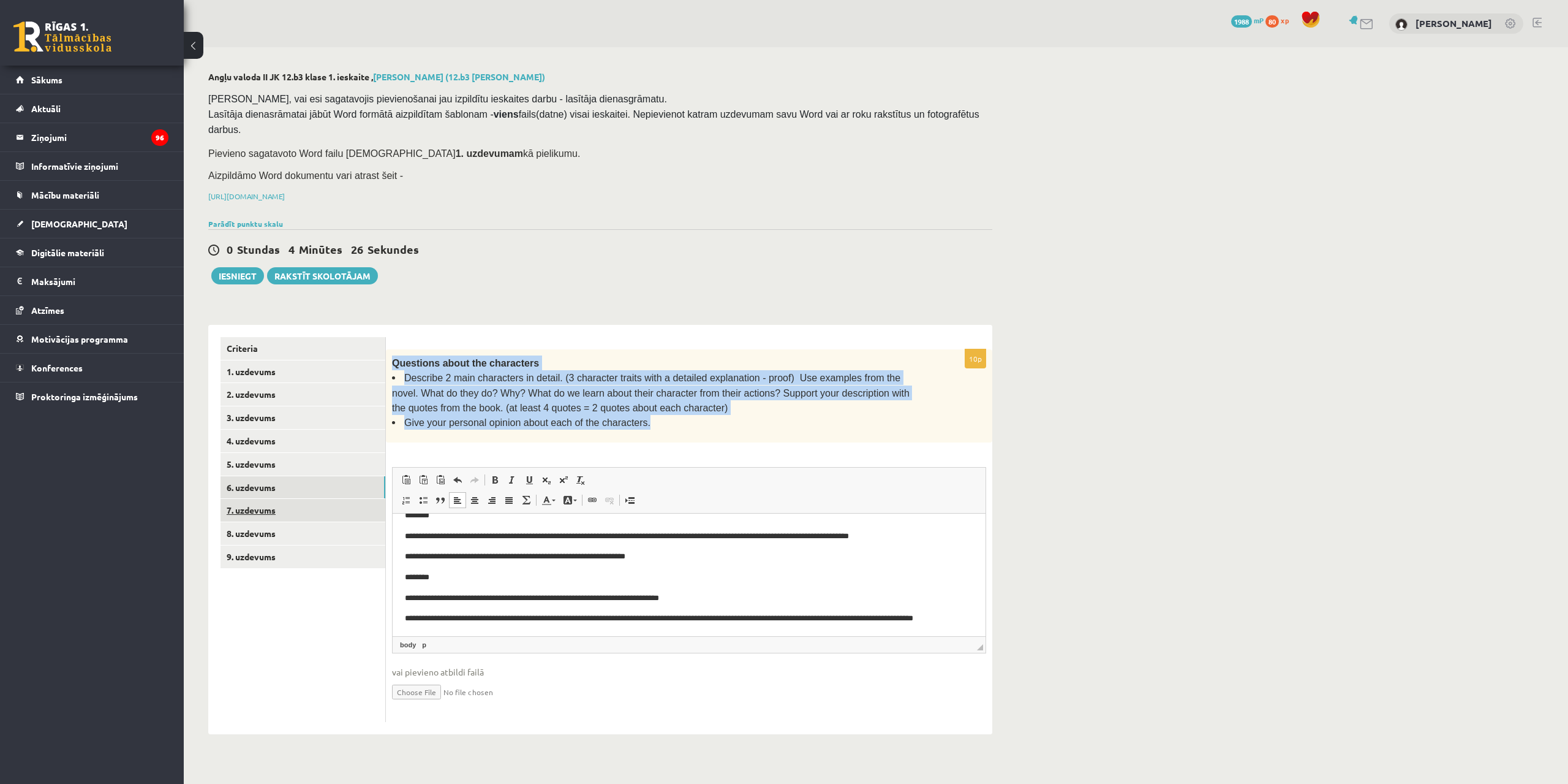
click at [266, 499] on link "7. uzdevums" at bounding box center [303, 510] width 165 height 23
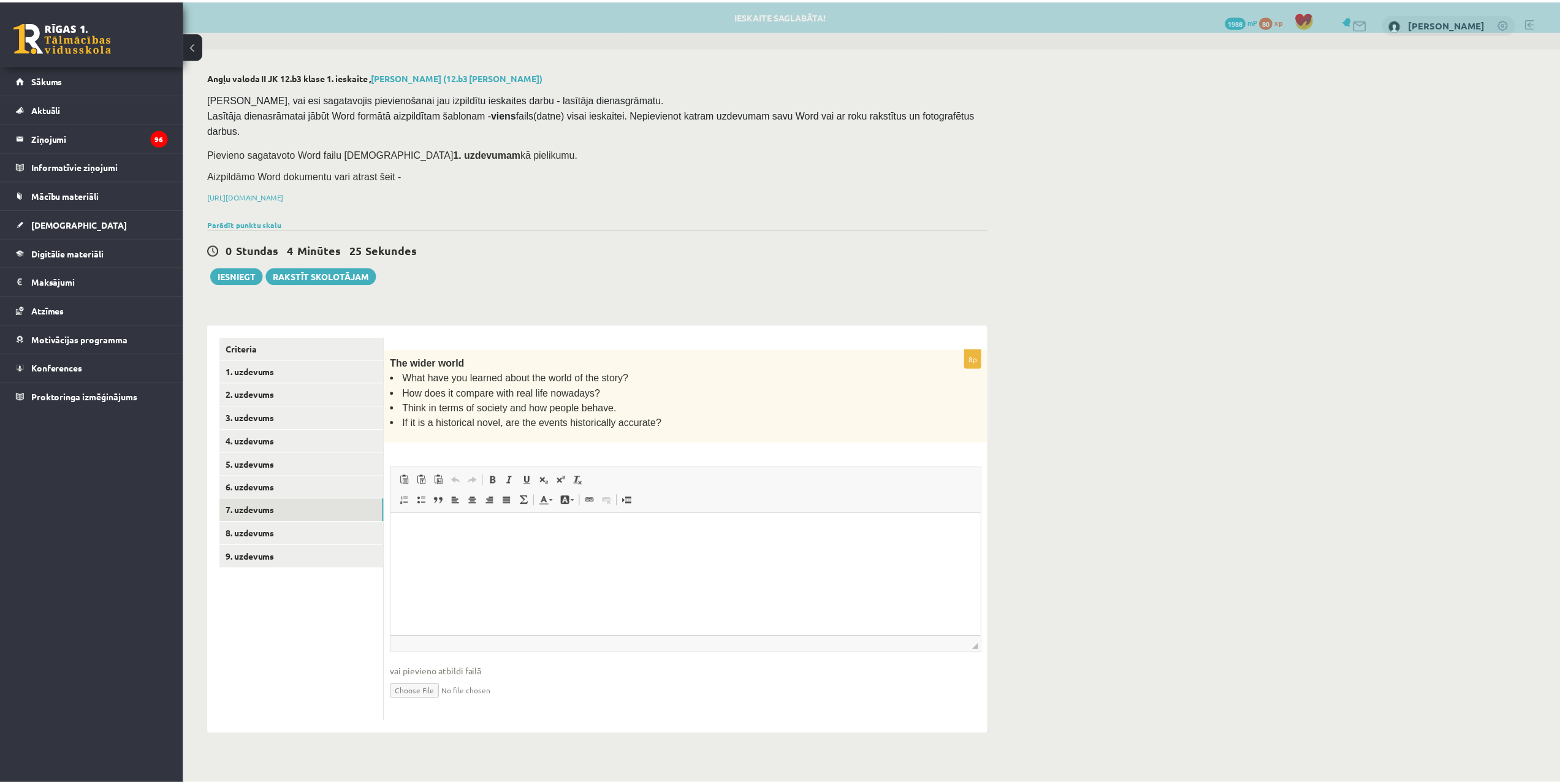
scroll to position [0, 0]
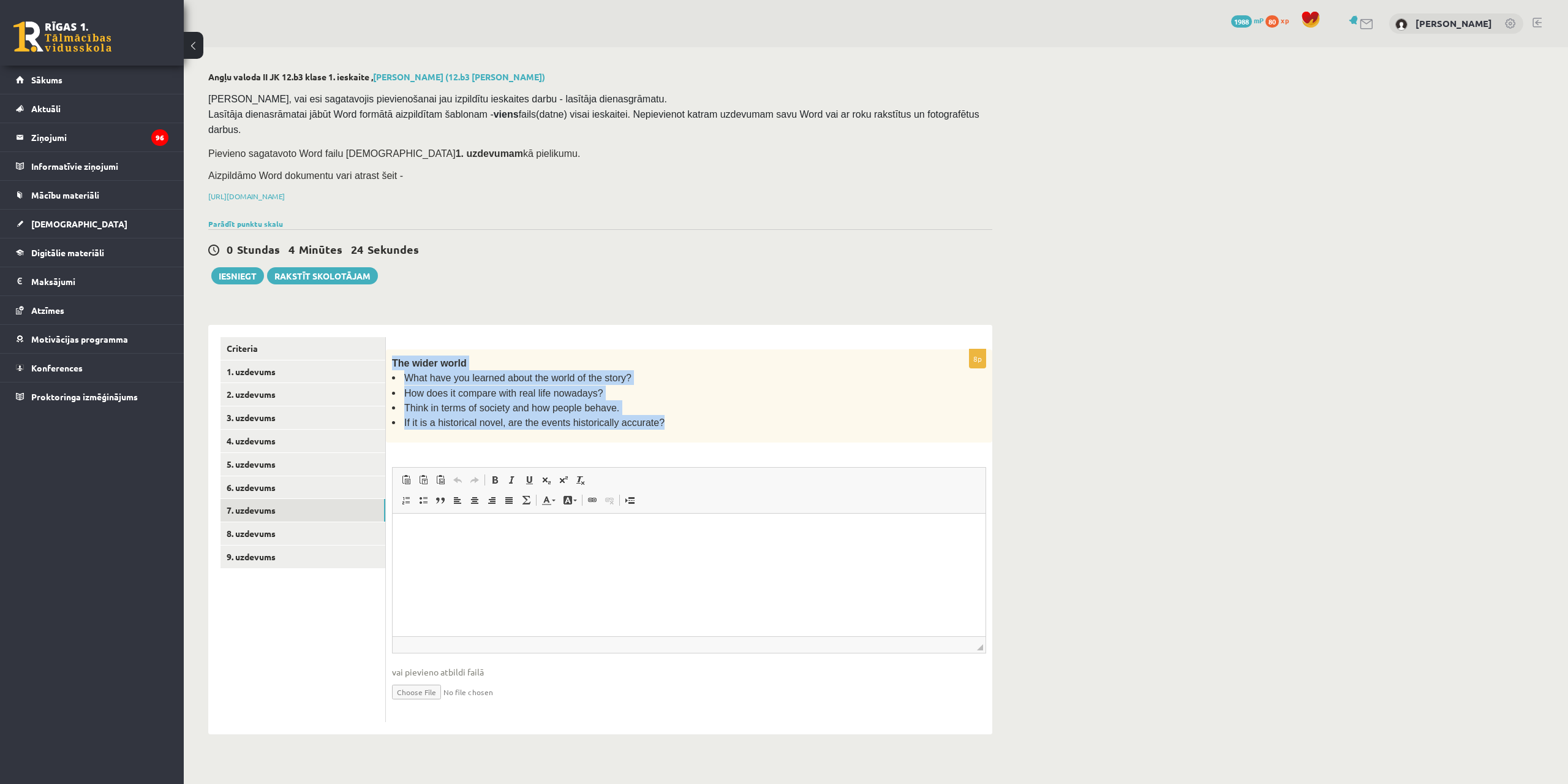
drag, startPoint x: 391, startPoint y: 343, endPoint x: 665, endPoint y: 419, distance: 284.3
click at [665, 419] on div "The wider world What have you learned about the world of the story? How does it…" at bounding box center [689, 396] width 606 height 93
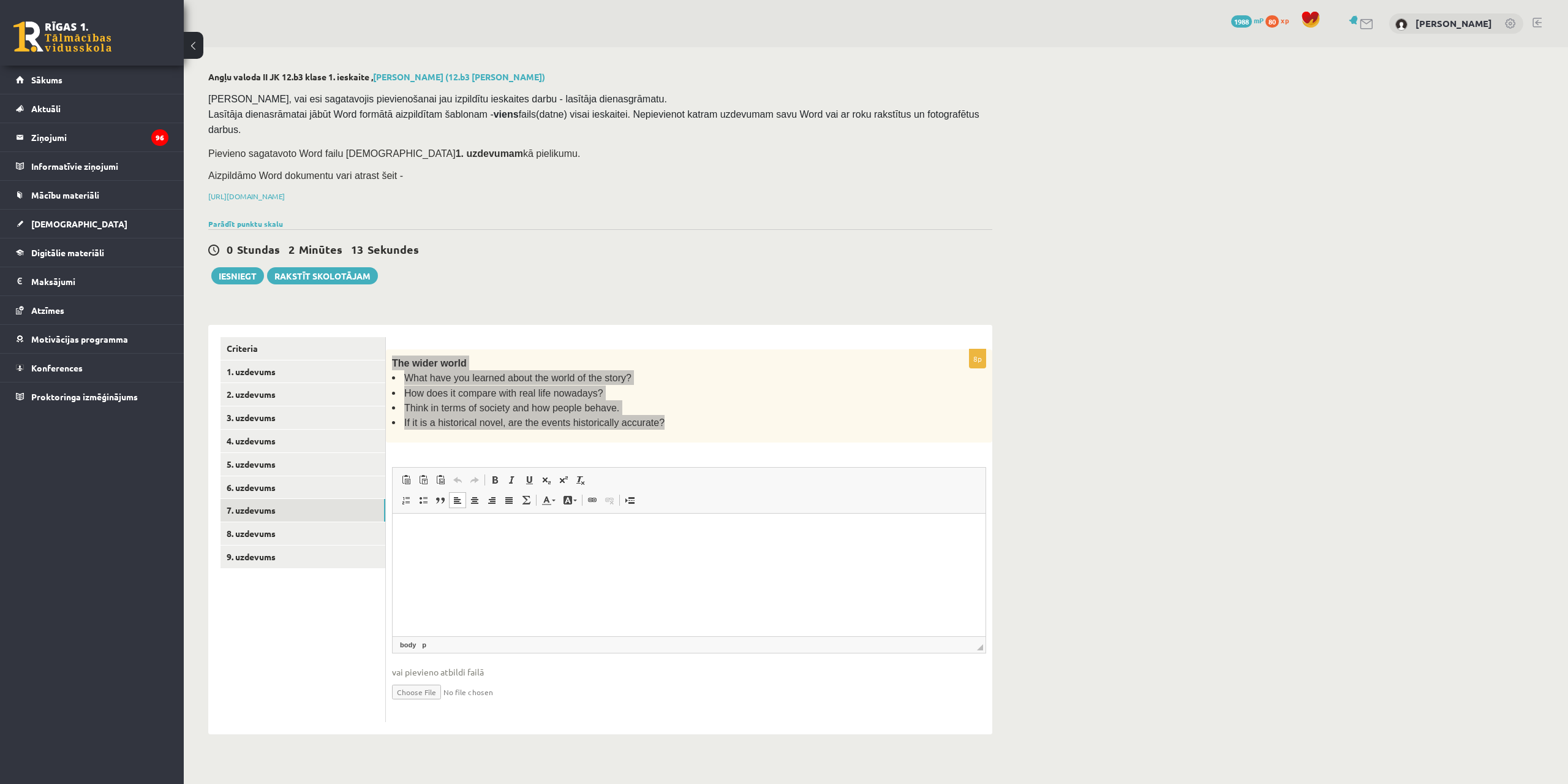
click at [540, 548] on html at bounding box center [689, 531] width 593 height 37
click at [605, 559] on html "**********" at bounding box center [689, 538] width 593 height 50
click at [874, 563] on html "**********" at bounding box center [689, 538] width 593 height 50
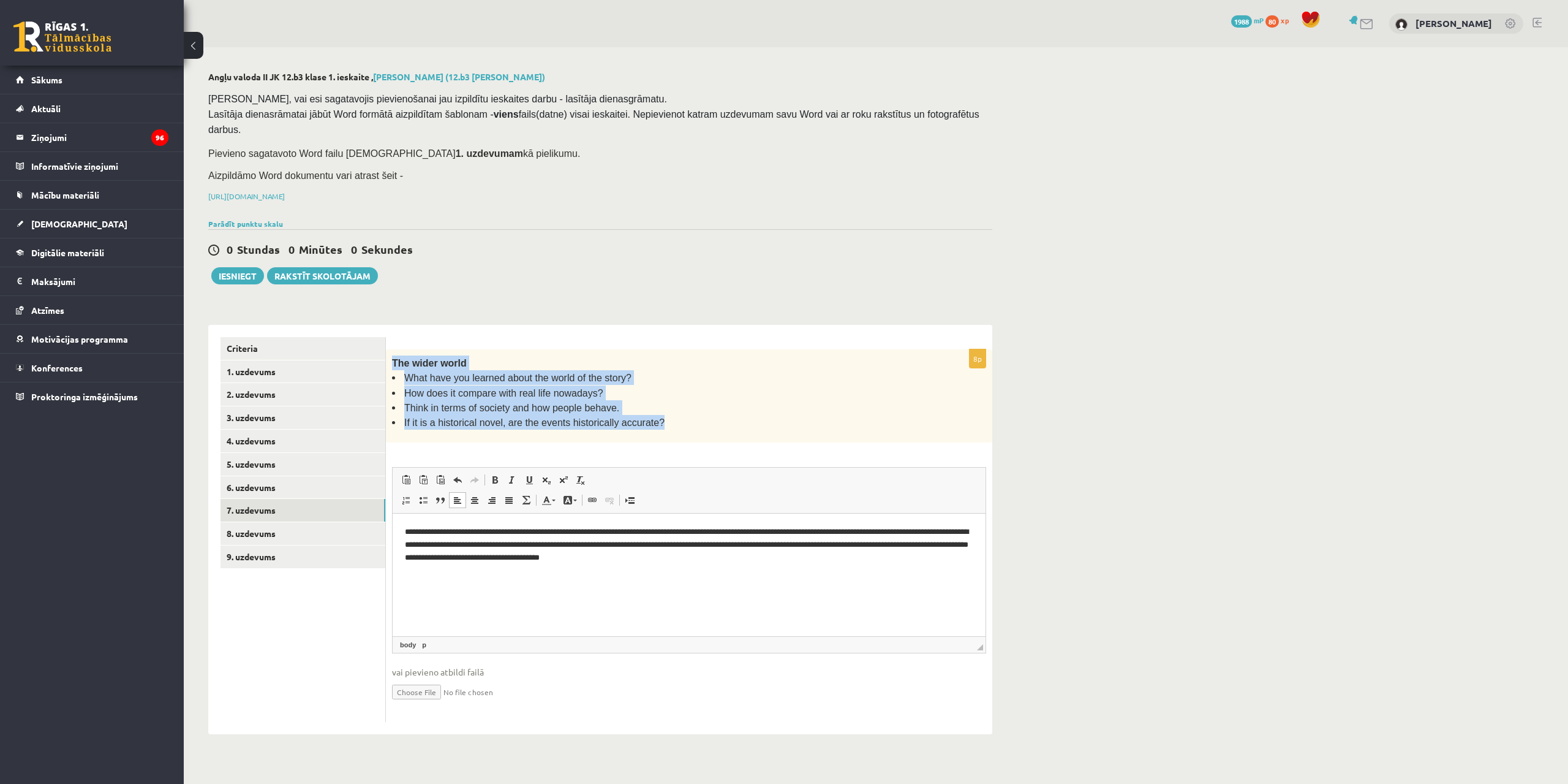
click at [887, 400] on li "Think in terms of society and how people behave." at bounding box center [658, 407] width 533 height 15
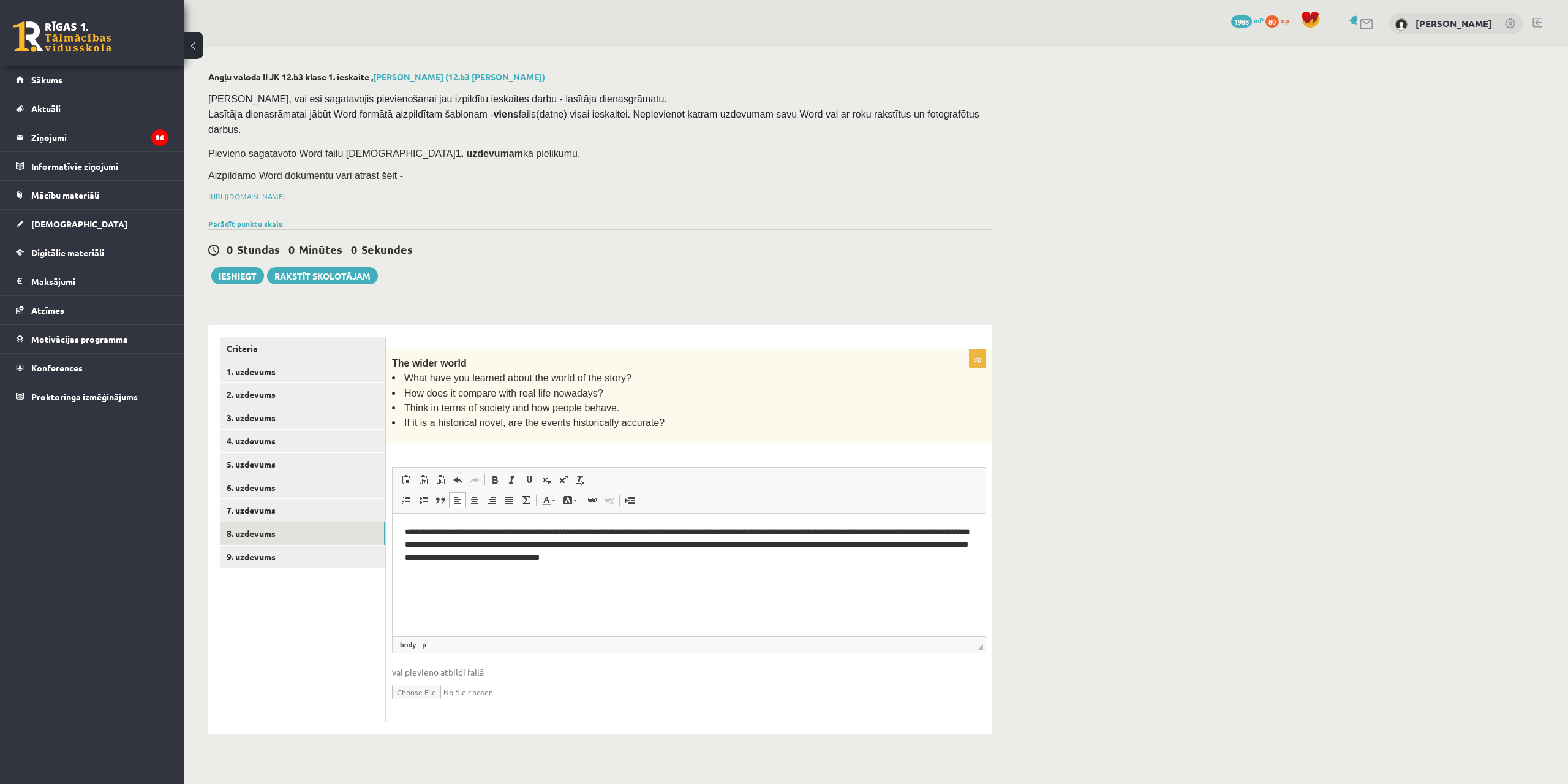
click at [322, 522] on link "8. uzdevums" at bounding box center [303, 533] width 165 height 23
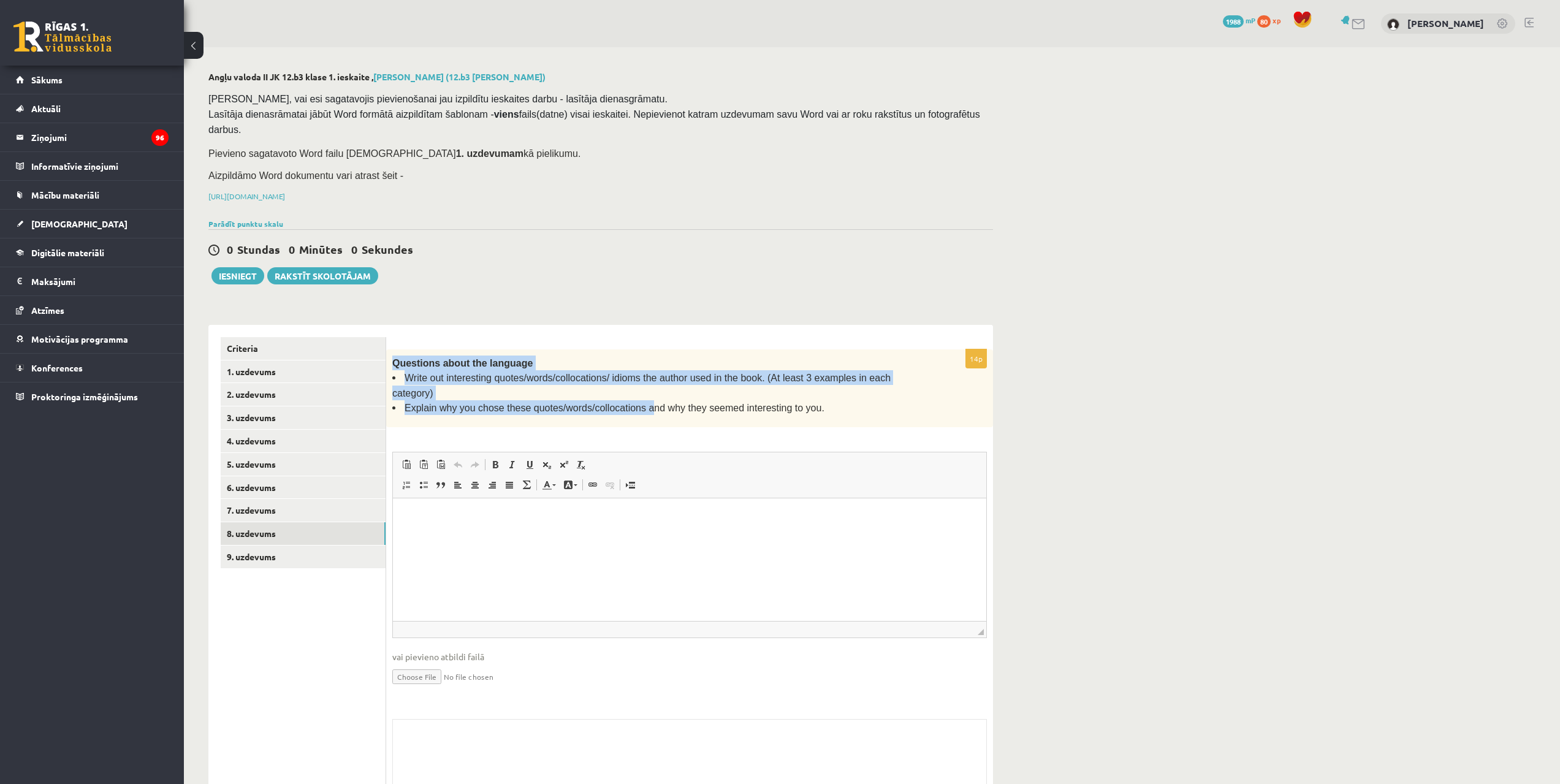
drag, startPoint x: 391, startPoint y: 341, endPoint x: 635, endPoint y: 388, distance: 248.5
click at [635, 388] on div "Questions about the language Write out interesting quotes/words/collocations/ i…" at bounding box center [690, 389] width 607 height 79
click at [334, 360] on link "1. uzdevums" at bounding box center [303, 372] width 165 height 23
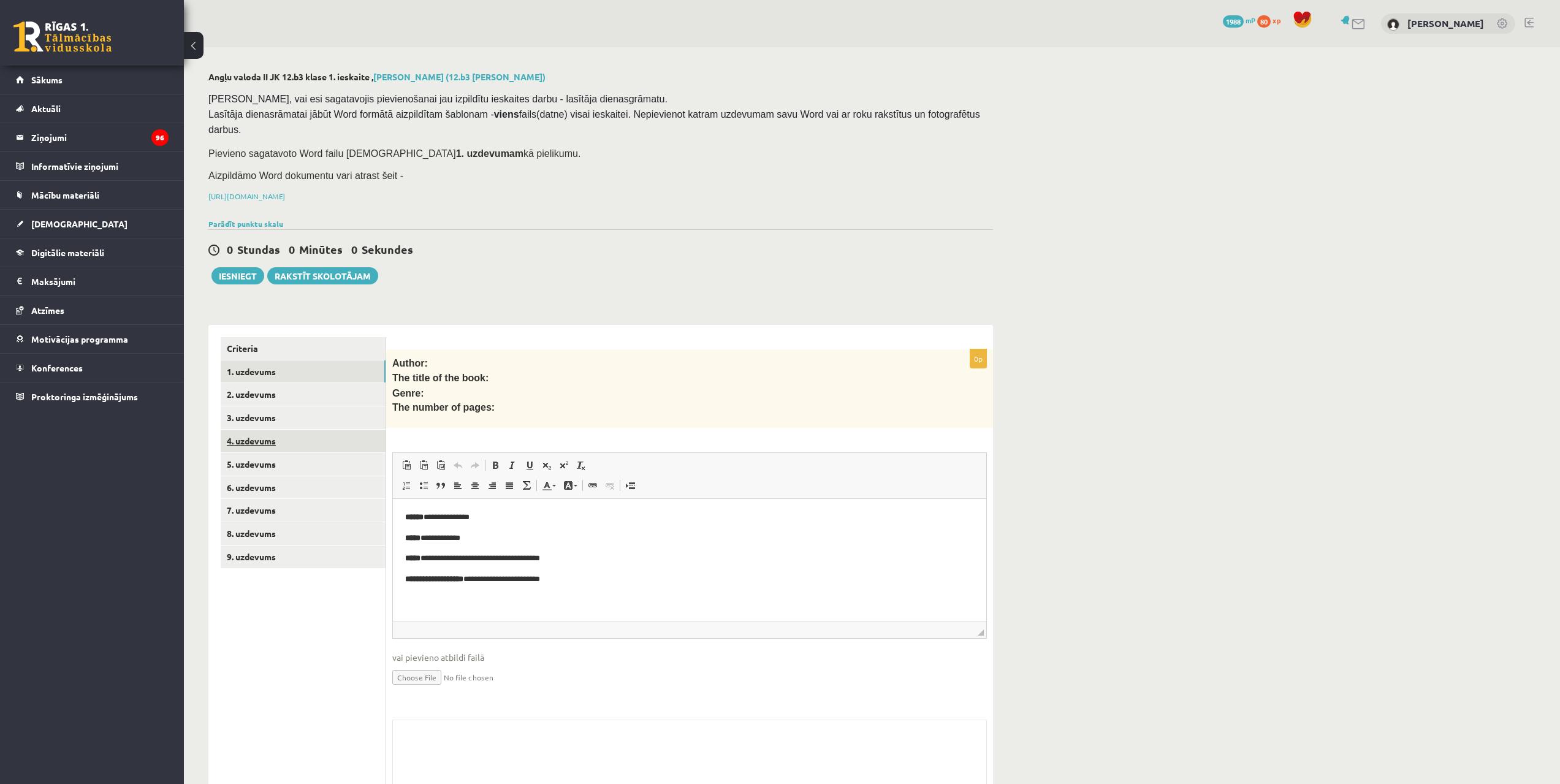
click at [329, 429] on link "4. uzdevums" at bounding box center [303, 441] width 165 height 23
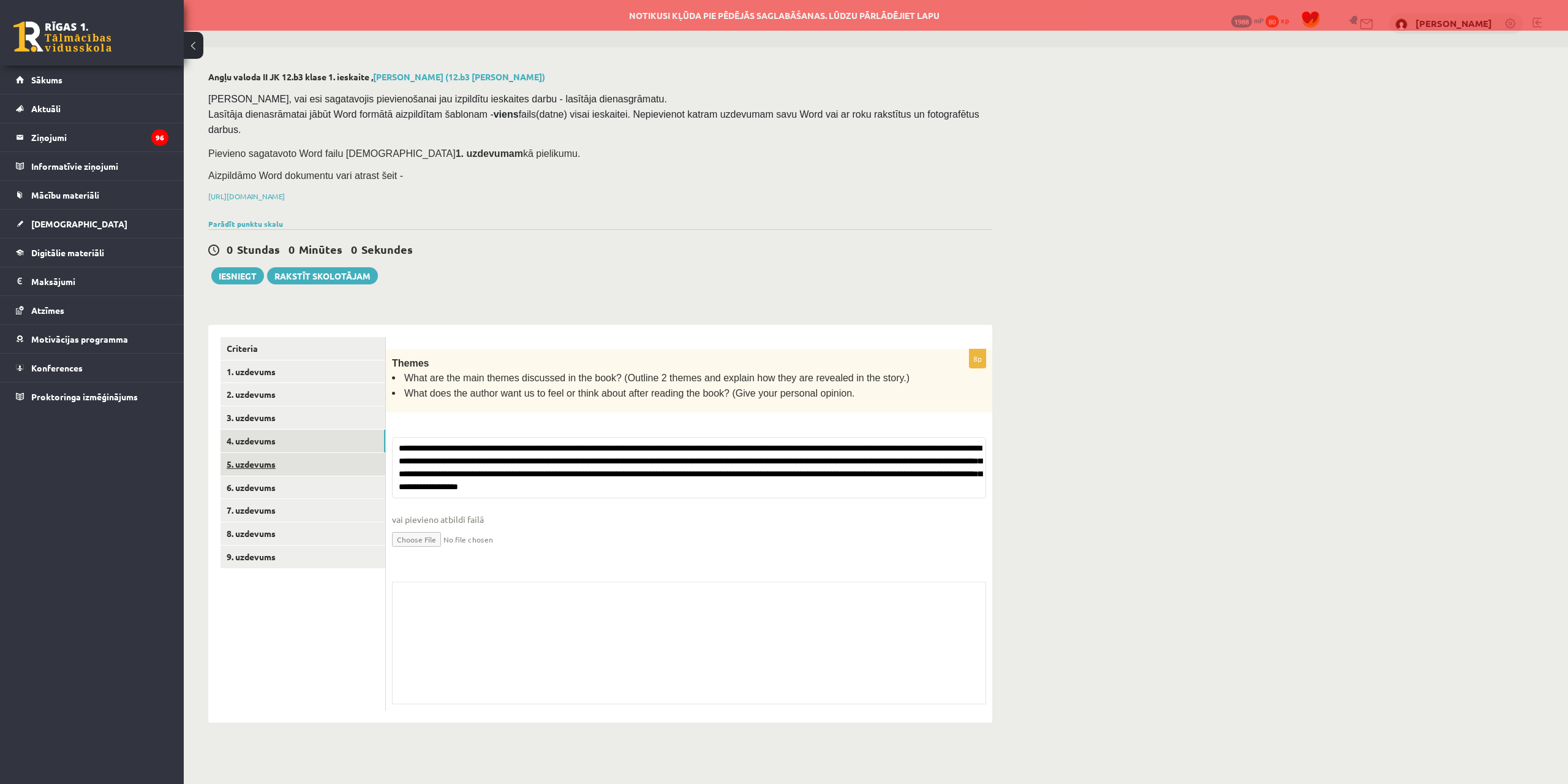
click at [329, 453] on link "5. uzdevums" at bounding box center [303, 464] width 165 height 23
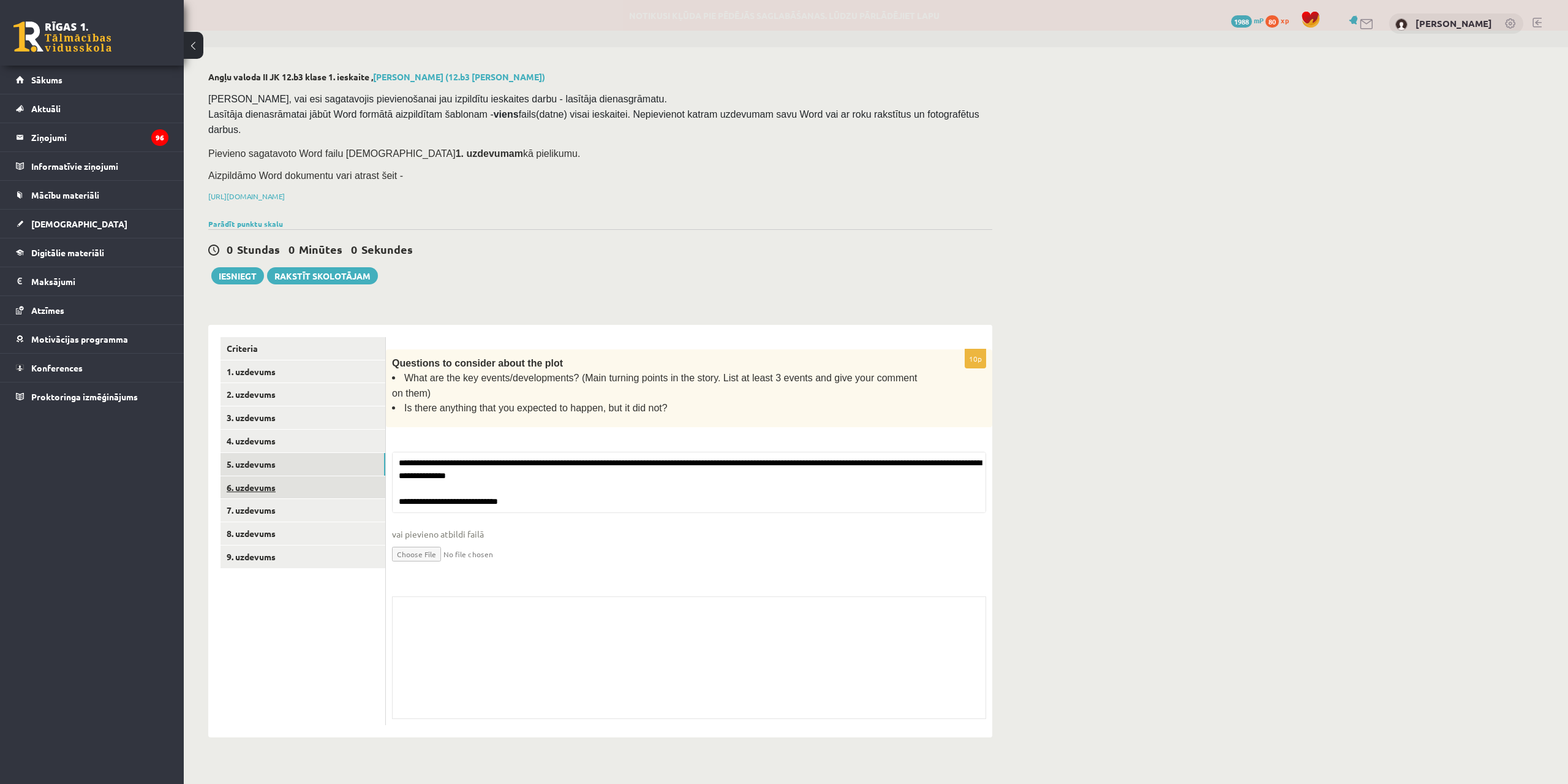
click at [325, 476] on link "6. uzdevums" at bounding box center [303, 488] width 165 height 23
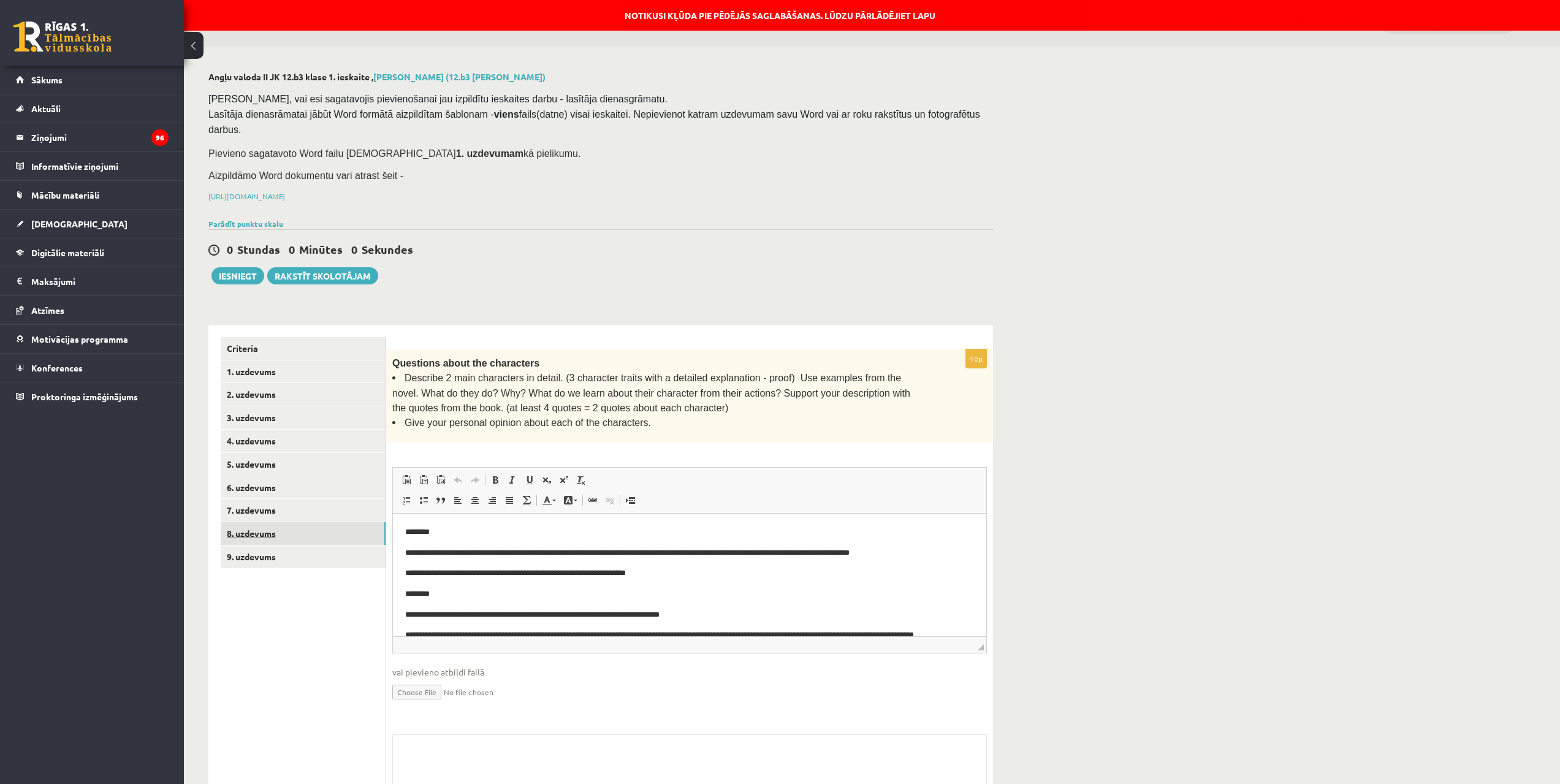
click at [304, 522] on link "8. uzdevums" at bounding box center [303, 533] width 165 height 23
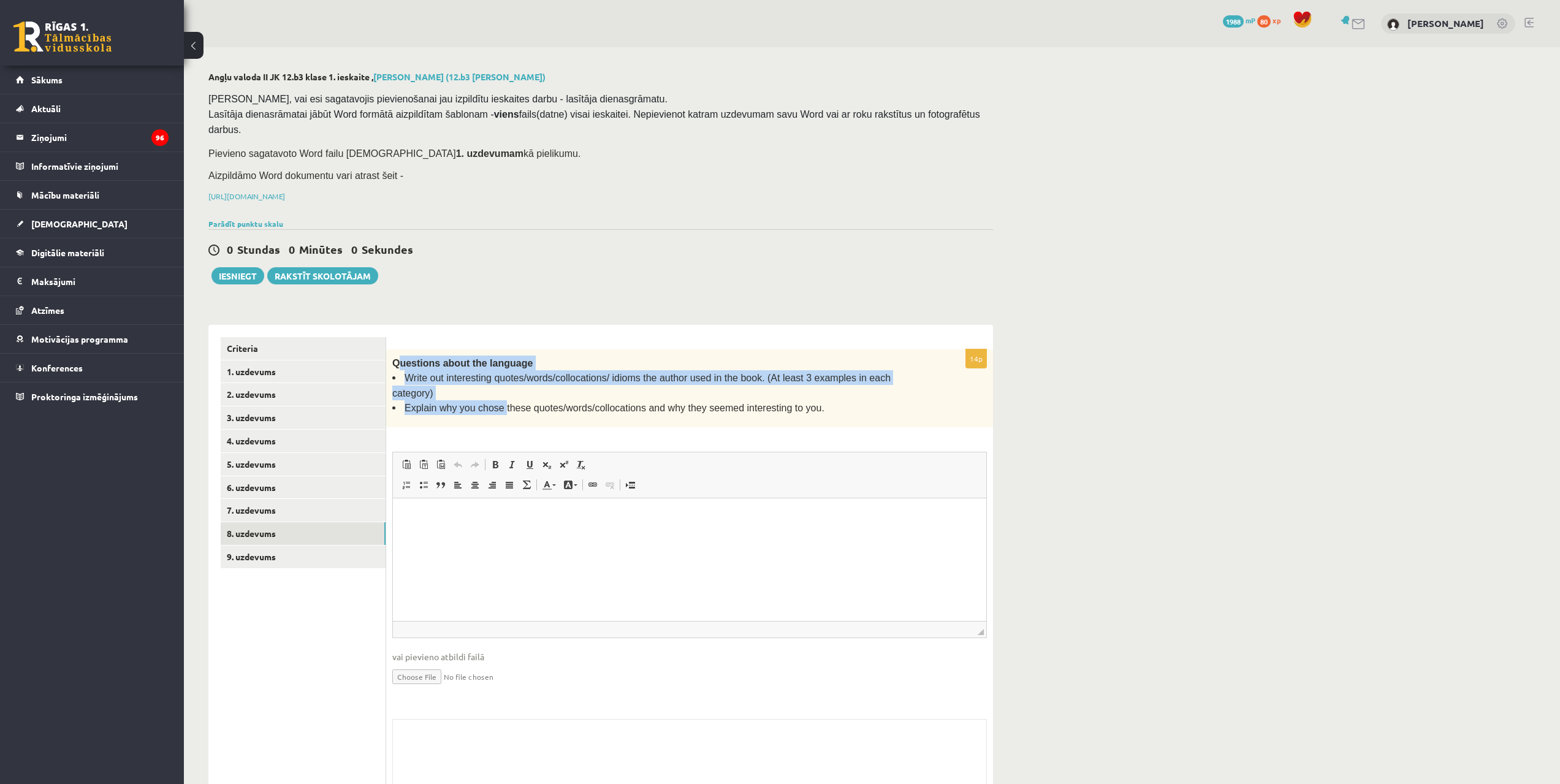
drag, startPoint x: 398, startPoint y: 346, endPoint x: 495, endPoint y: 375, distance: 101.2
click at [496, 372] on div "Questions about the language Write out interesting quotes/words/collocations/ i…" at bounding box center [690, 389] width 607 height 79
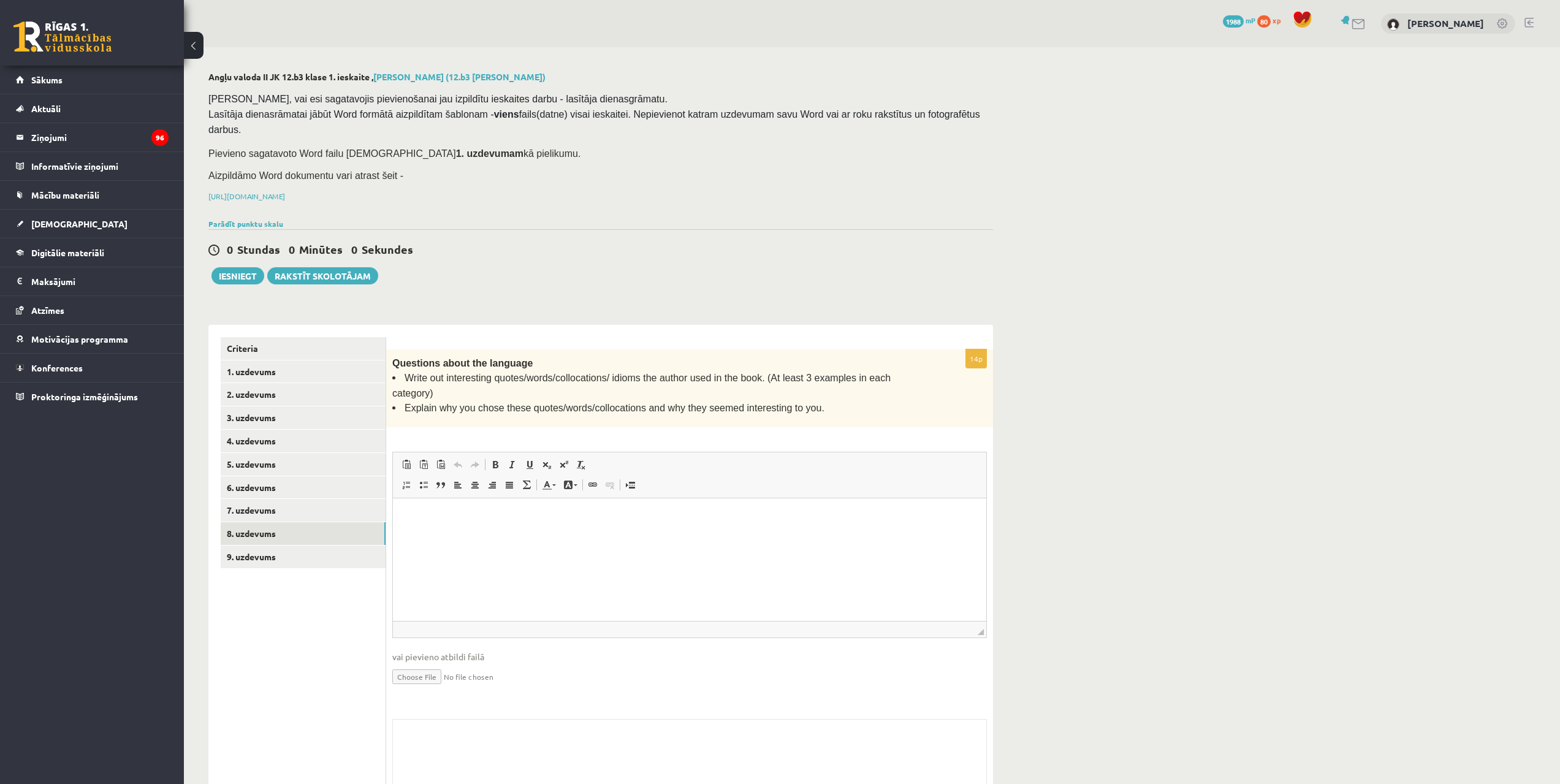
drag, startPoint x: 472, startPoint y: 408, endPoint x: 431, endPoint y: 387, distance: 46.1
click at [472, 408] on div "14p Questions about the language Write out interesting quotes/words/collocation…" at bounding box center [690, 599] width 607 height 499
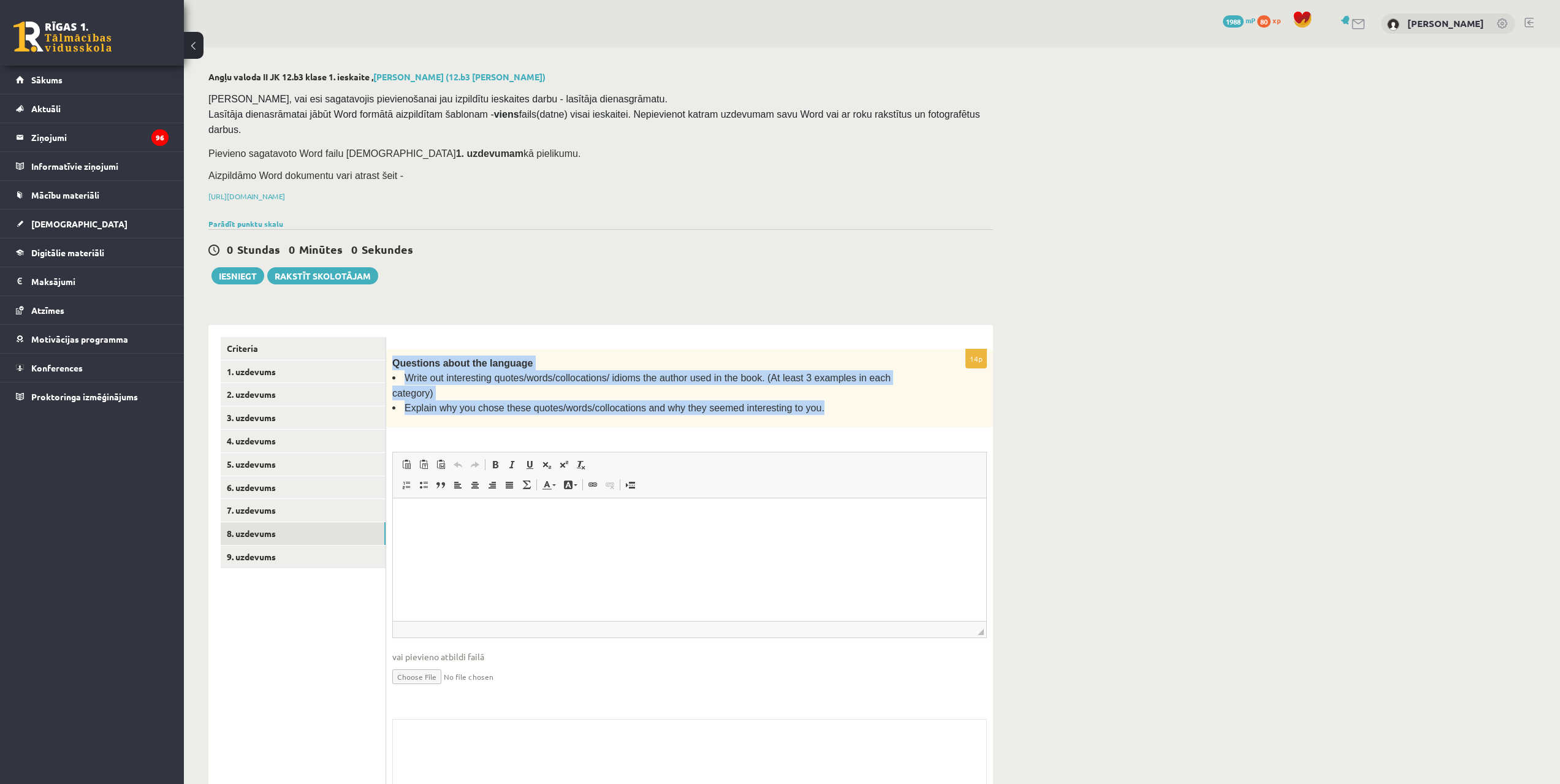
drag, startPoint x: 391, startPoint y: 346, endPoint x: 779, endPoint y: 377, distance: 389.2
click at [794, 372] on div "Questions about the language Write out interesting quotes/words/collocations/ i…" at bounding box center [690, 389] width 607 height 79
click at [1069, 351] on div "Angļu valoda II JK 12.b3 klase 1. ieskaite , Jekaterina Savostjanova (12.b3 JK …" at bounding box center [872, 466] width 1376 height 837
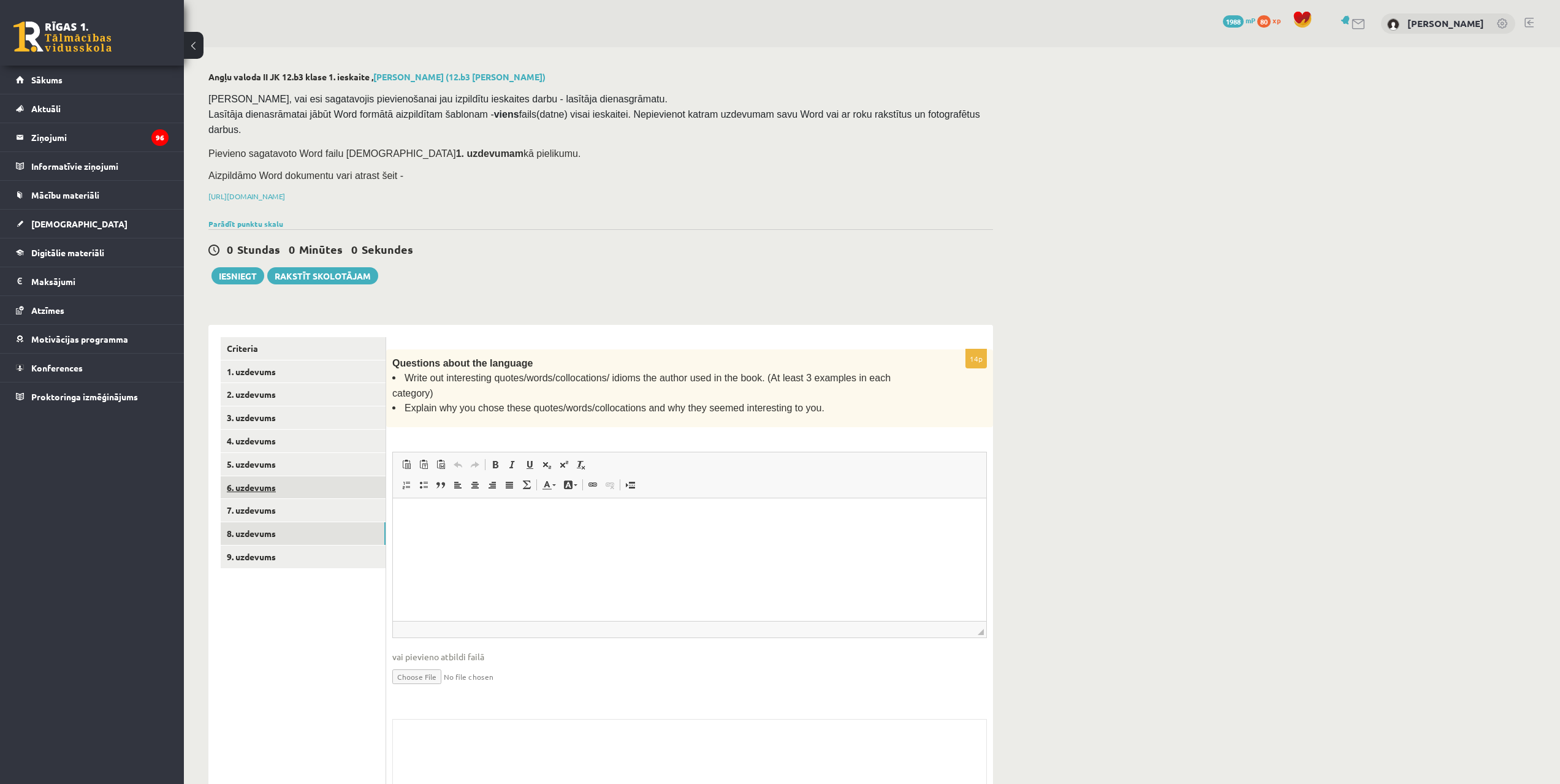
drag, startPoint x: 215, startPoint y: 541, endPoint x: 380, endPoint y: 474, distance: 178.1
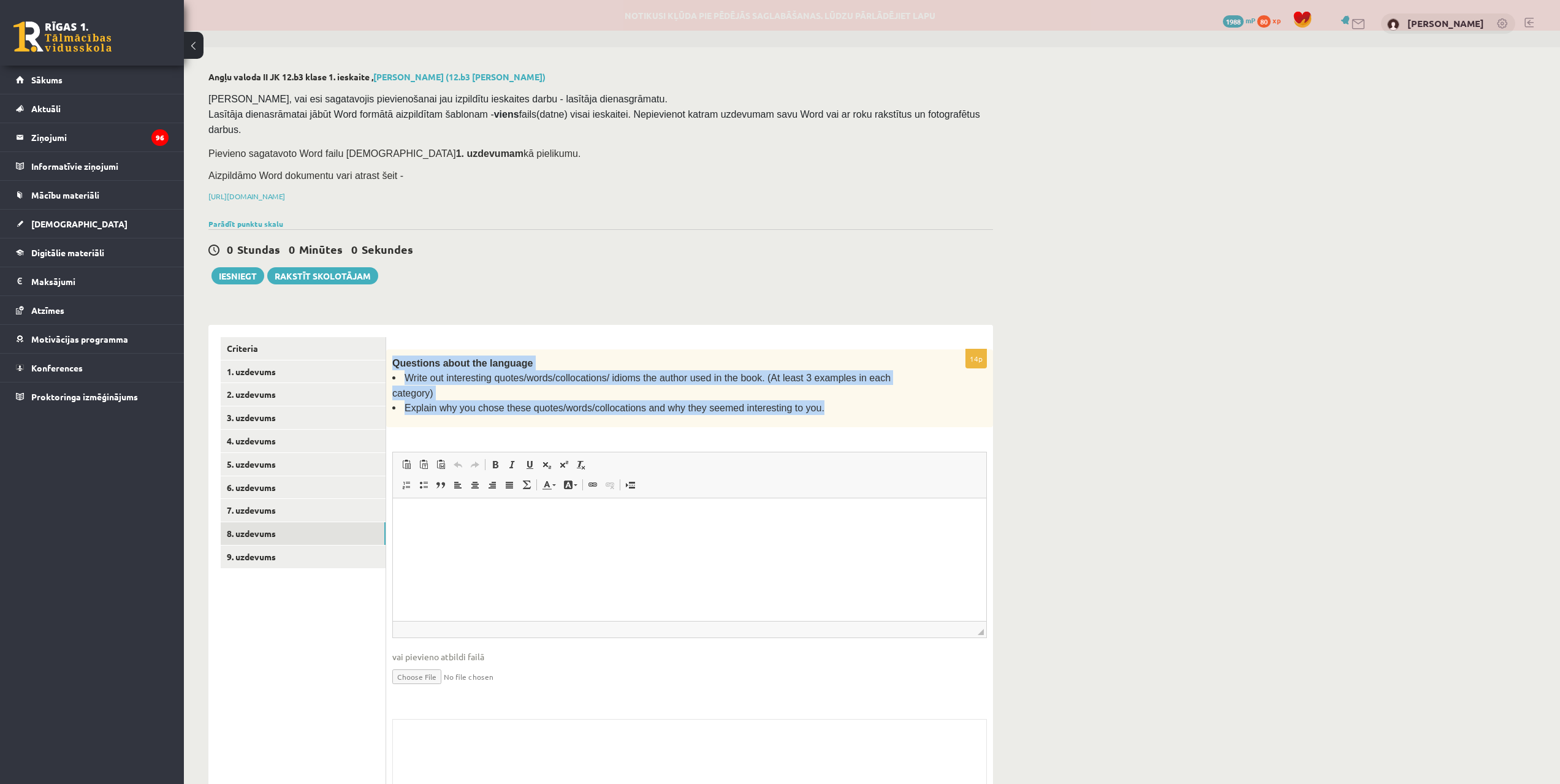
drag, startPoint x: 393, startPoint y: 346, endPoint x: 797, endPoint y: 385, distance: 405.9
click at [797, 385] on div "Questions about the language Write out interesting quotes/words/collocations/ i…" at bounding box center [690, 389] width 607 height 79
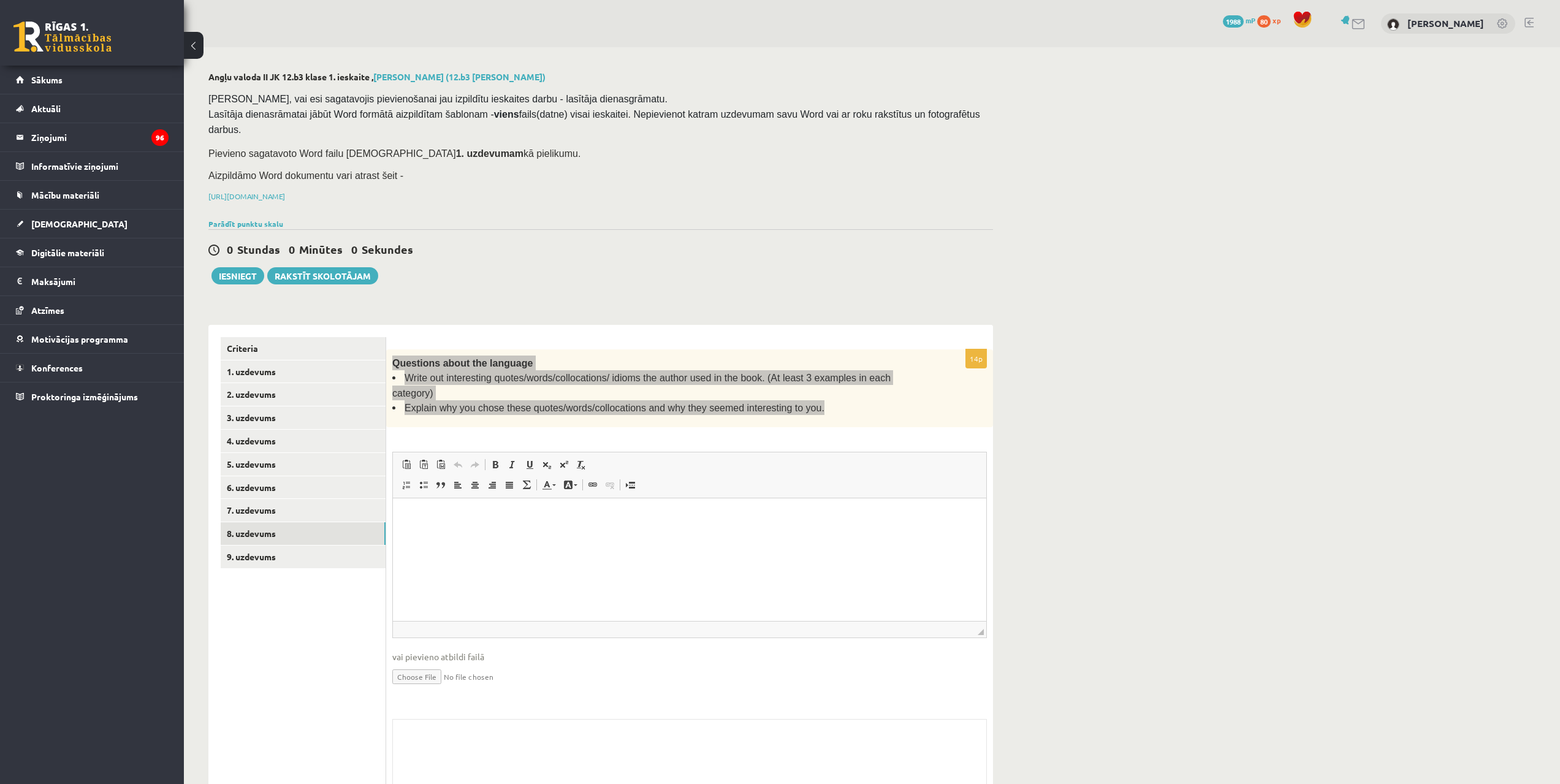
click at [428, 526] on html at bounding box center [689, 517] width 593 height 37
click at [685, 522] on p "**********" at bounding box center [690, 517] width 569 height 13
click at [400, 515] on html "**********" at bounding box center [689, 527] width 593 height 58
click at [668, 537] on p "**********" at bounding box center [690, 538] width 569 height 13
drag, startPoint x: 401, startPoint y: 559, endPoint x: 421, endPoint y: 562, distance: 20.2
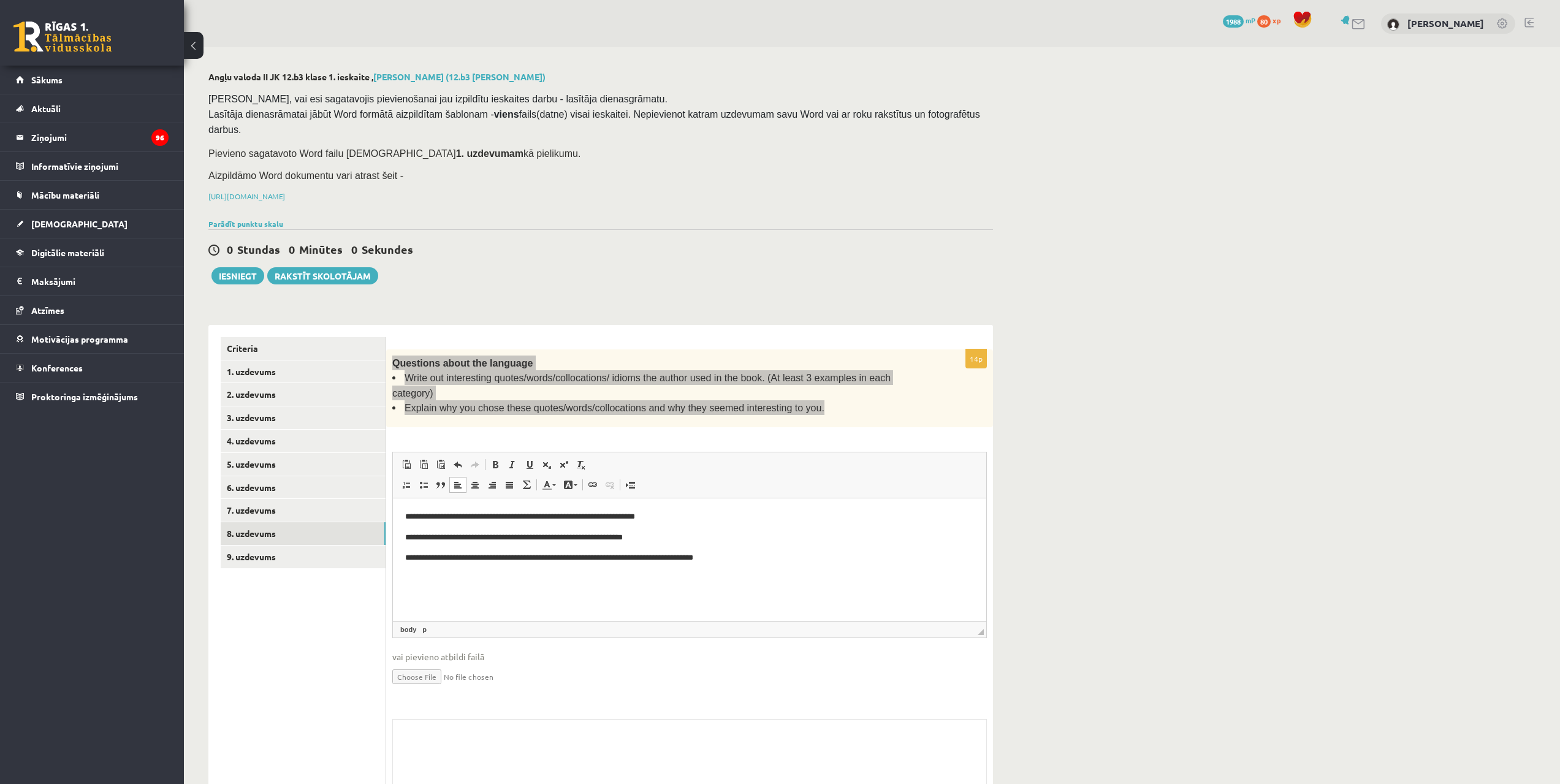
click at [402, 559] on html "**********" at bounding box center [689, 538] width 593 height 79
click at [771, 559] on p "**********" at bounding box center [690, 558] width 569 height 13
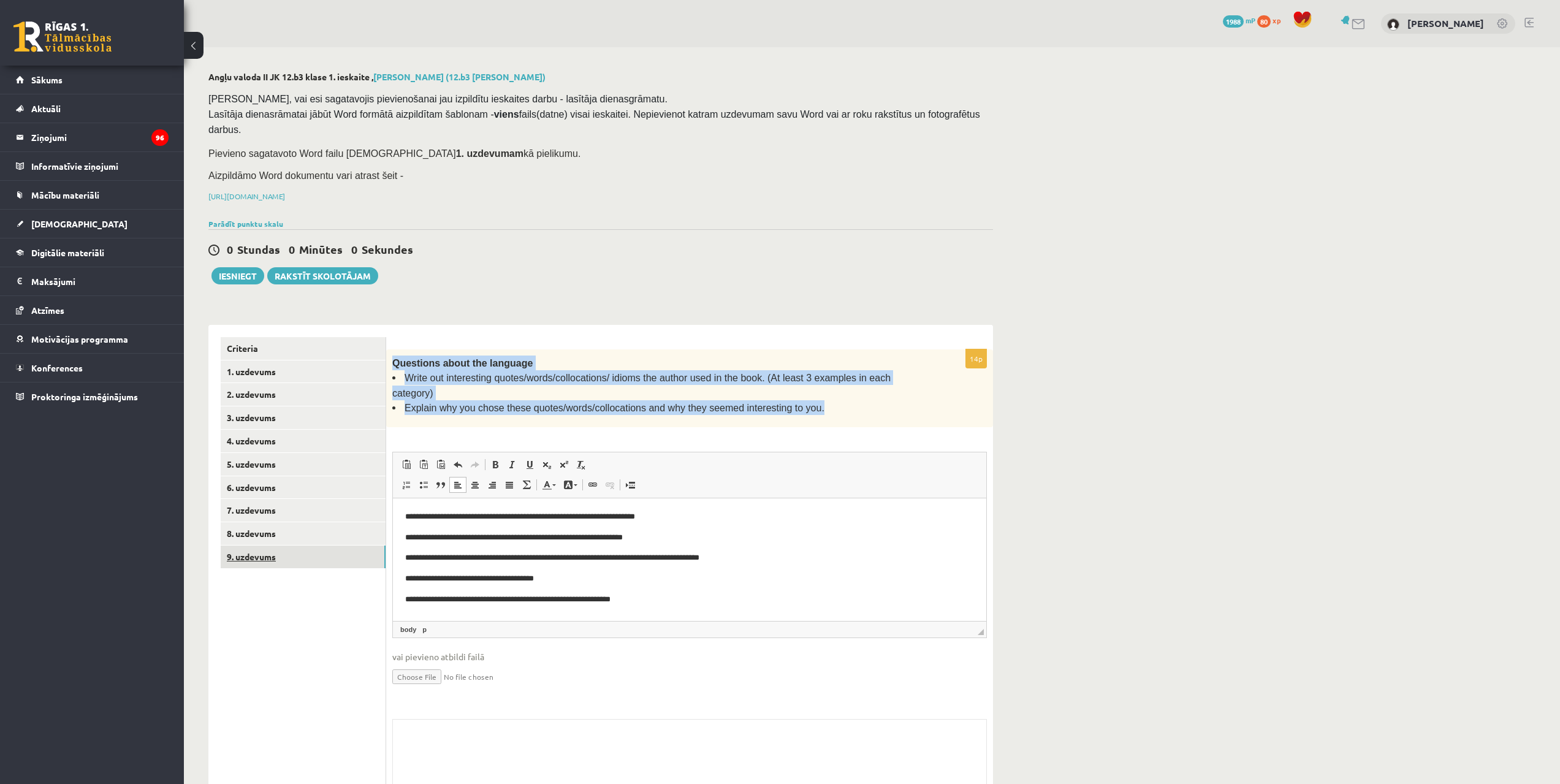
click at [277, 545] on link "9. uzdevums" at bounding box center [303, 557] width 165 height 23
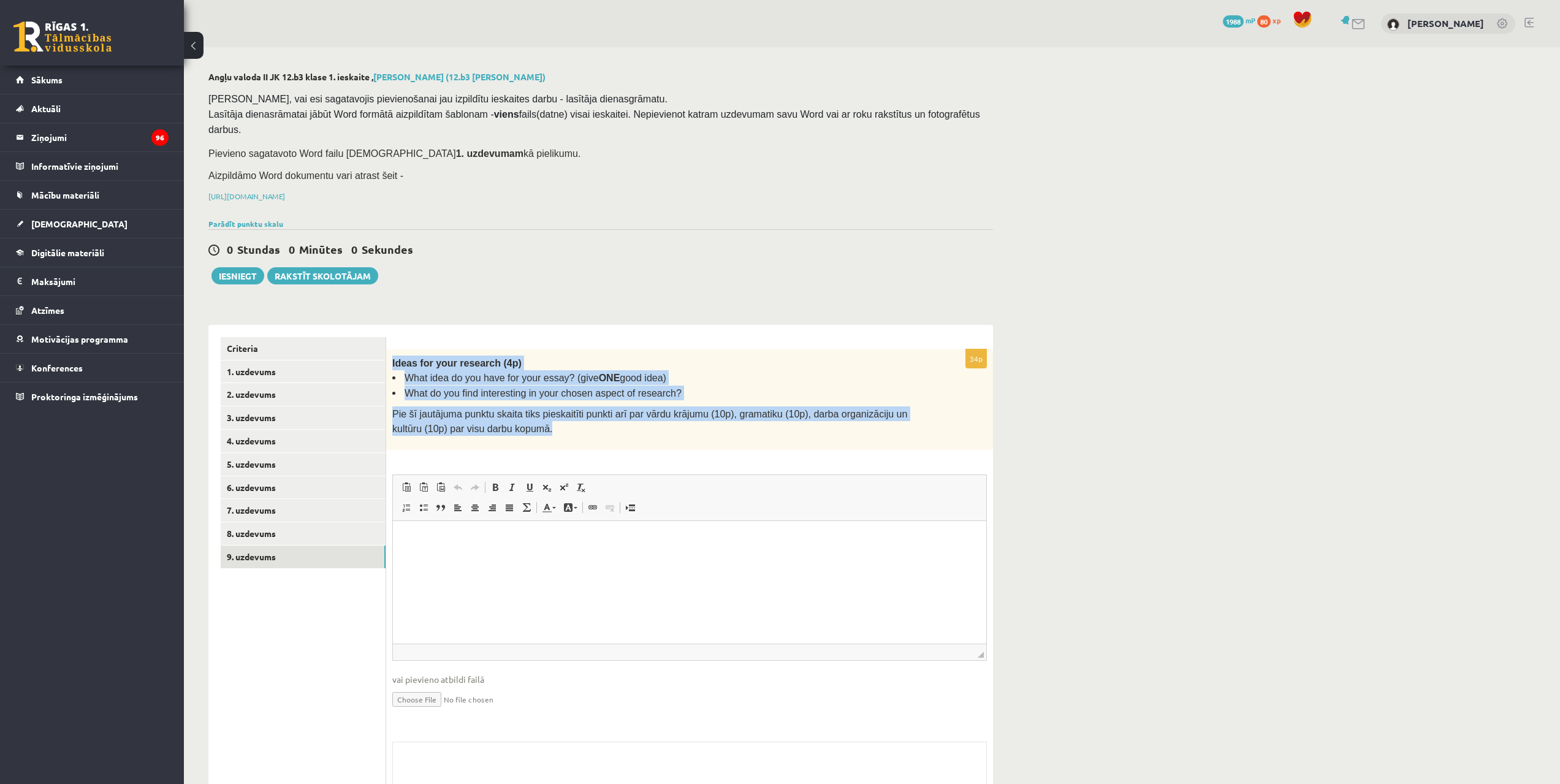
drag, startPoint x: 391, startPoint y: 346, endPoint x: 497, endPoint y: 414, distance: 125.9
click at [497, 414] on div "Ideas for your research (4p) What idea do you have for your essay? (give ONE go…" at bounding box center [690, 400] width 607 height 101
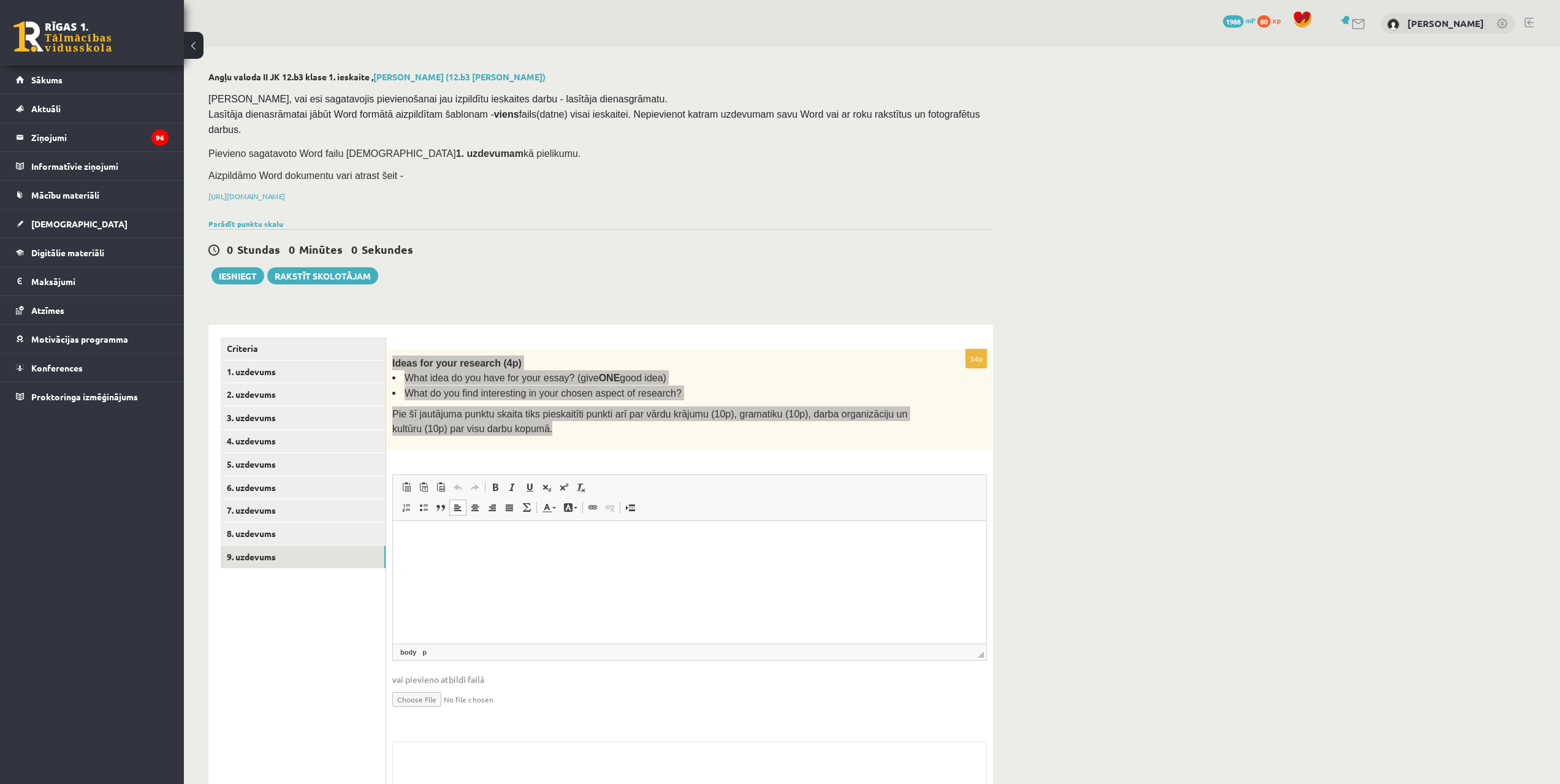
click at [447, 558] on html at bounding box center [689, 539] width 593 height 37
click at [436, 533] on p "Editor, wiswyg-editor-user-answer-47024774915280" at bounding box center [690, 539] width 569 height 13
click at [529, 534] on p "**********" at bounding box center [690, 539] width 569 height 13
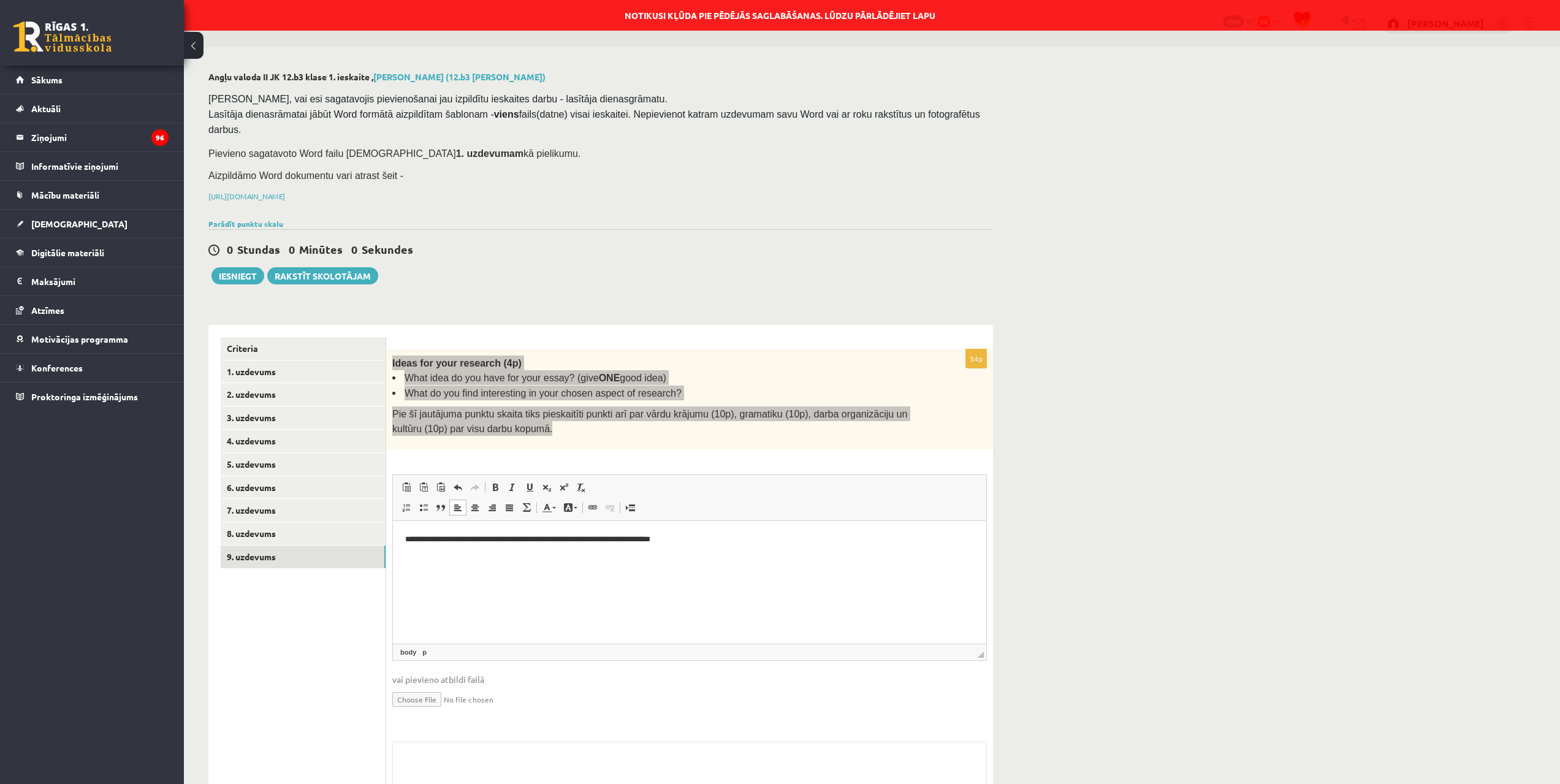
drag, startPoint x: 526, startPoint y: 534, endPoint x: 536, endPoint y: 538, distance: 10.8
click at [527, 534] on p "**********" at bounding box center [690, 539] width 569 height 13
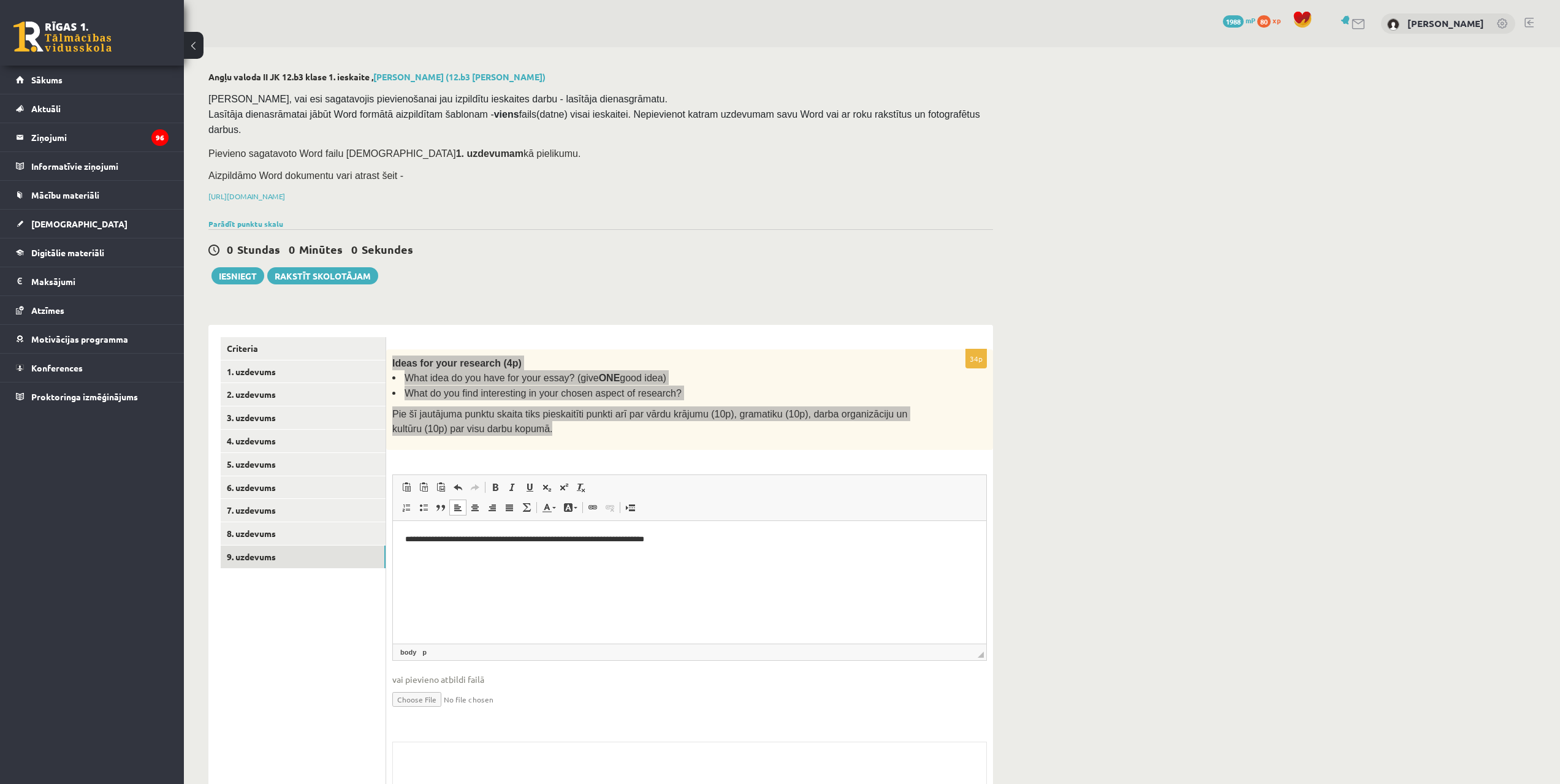
click at [733, 540] on p "**********" at bounding box center [690, 539] width 569 height 13
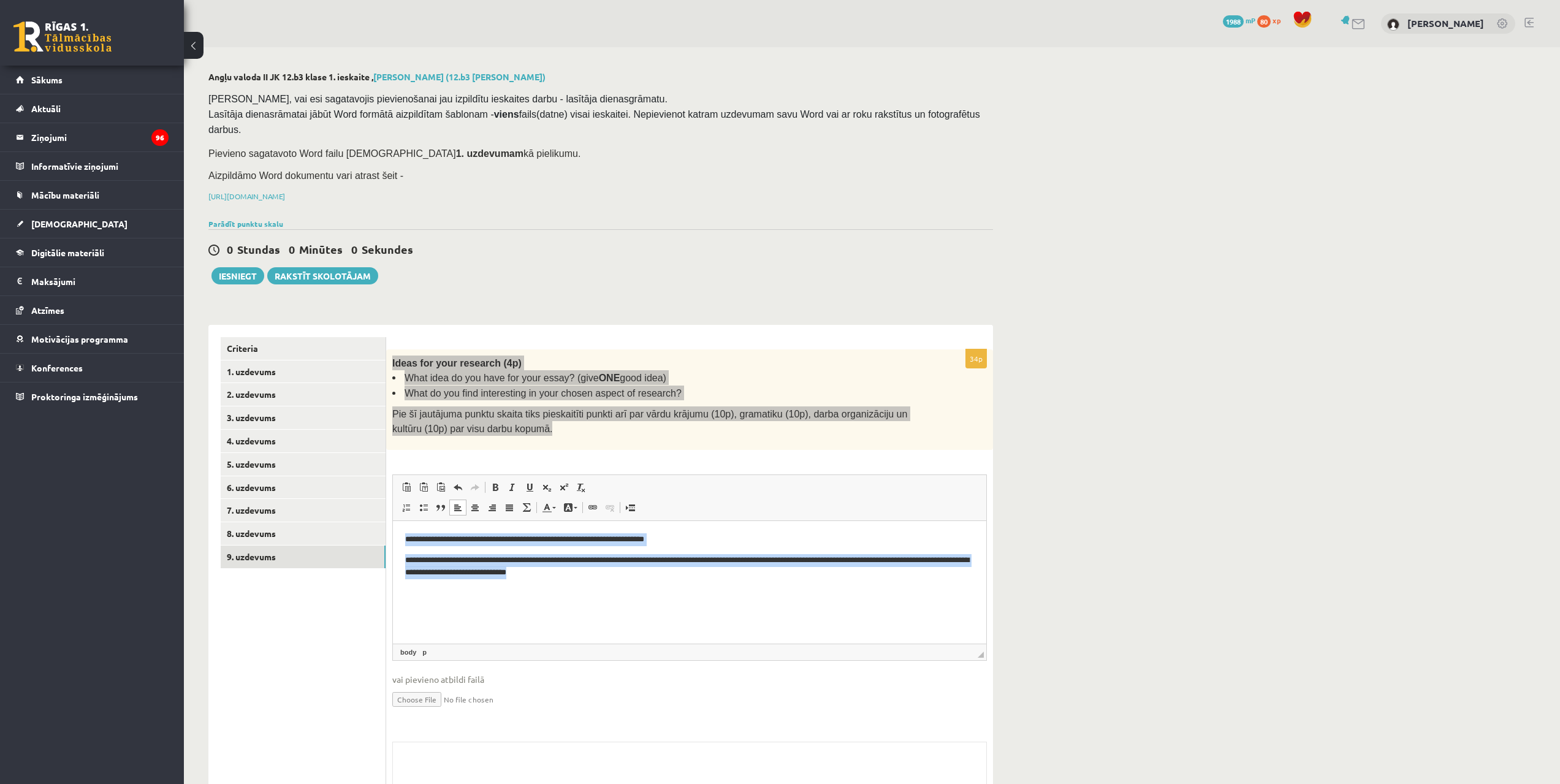
drag, startPoint x: 406, startPoint y: 538, endPoint x: 627, endPoint y: 581, distance: 225.1
click at [627, 581] on html "**********" at bounding box center [689, 555] width 593 height 70
click at [491, 483] on span at bounding box center [495, 487] width 10 height 9
click at [510, 483] on span at bounding box center [512, 487] width 10 height 9
click at [529, 483] on span at bounding box center [529, 487] width 10 height 9
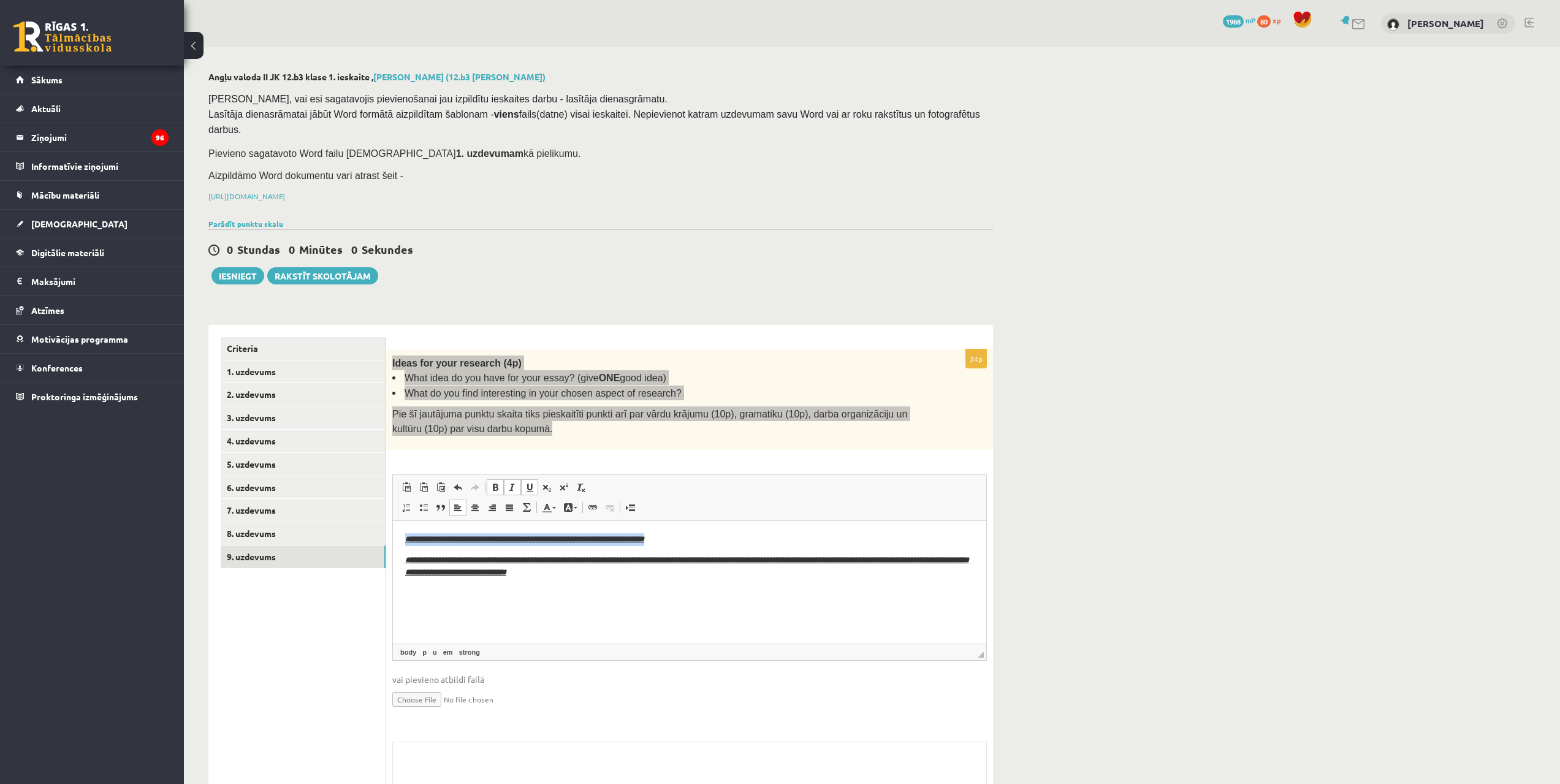
click at [688, 591] on html "**********" at bounding box center [689, 555] width 593 height 70
click at [695, 586] on html "**********" at bounding box center [689, 555] width 593 height 70
click at [523, 479] on link "Underline Keyboard shortcut Ctrl+U" at bounding box center [530, 487] width 17 height 16
click at [511, 483] on span at bounding box center [512, 487] width 10 height 9
click at [498, 483] on span at bounding box center [495, 487] width 10 height 9
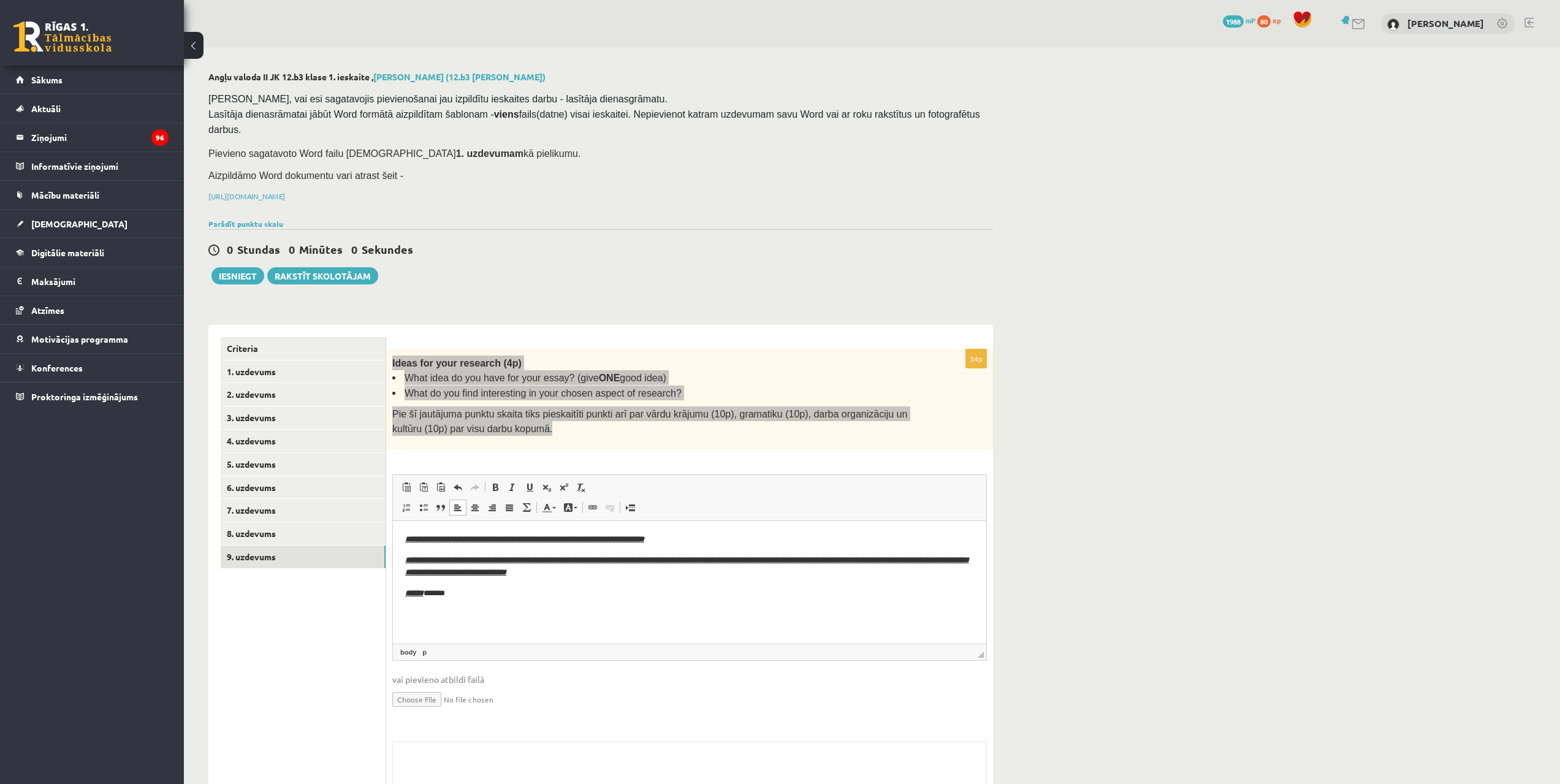
click at [456, 595] on p "****** *******" at bounding box center [690, 593] width 569 height 13
click at [443, 595] on p "********" at bounding box center [690, 593] width 569 height 13
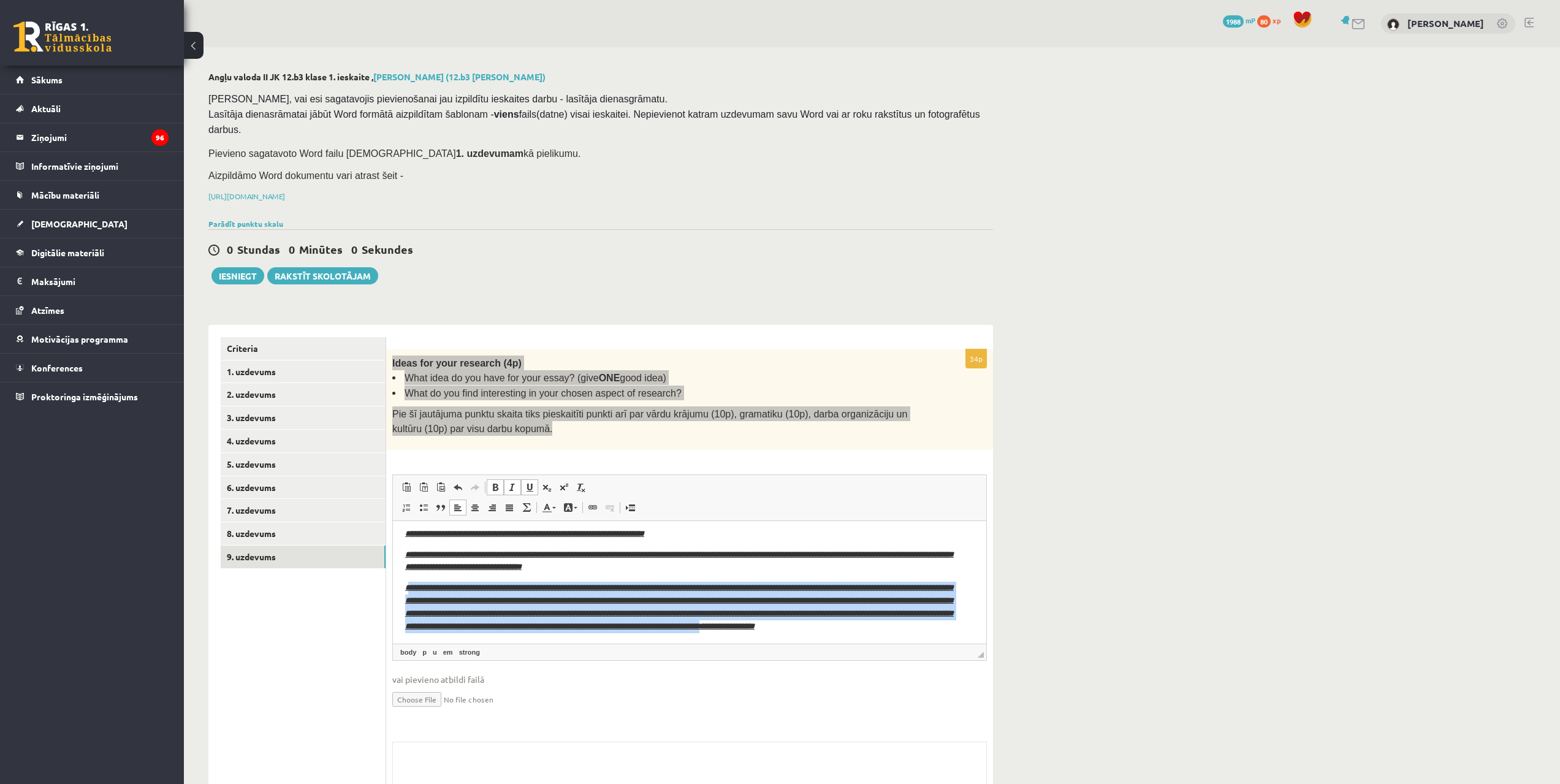
scroll to position [20, 0]
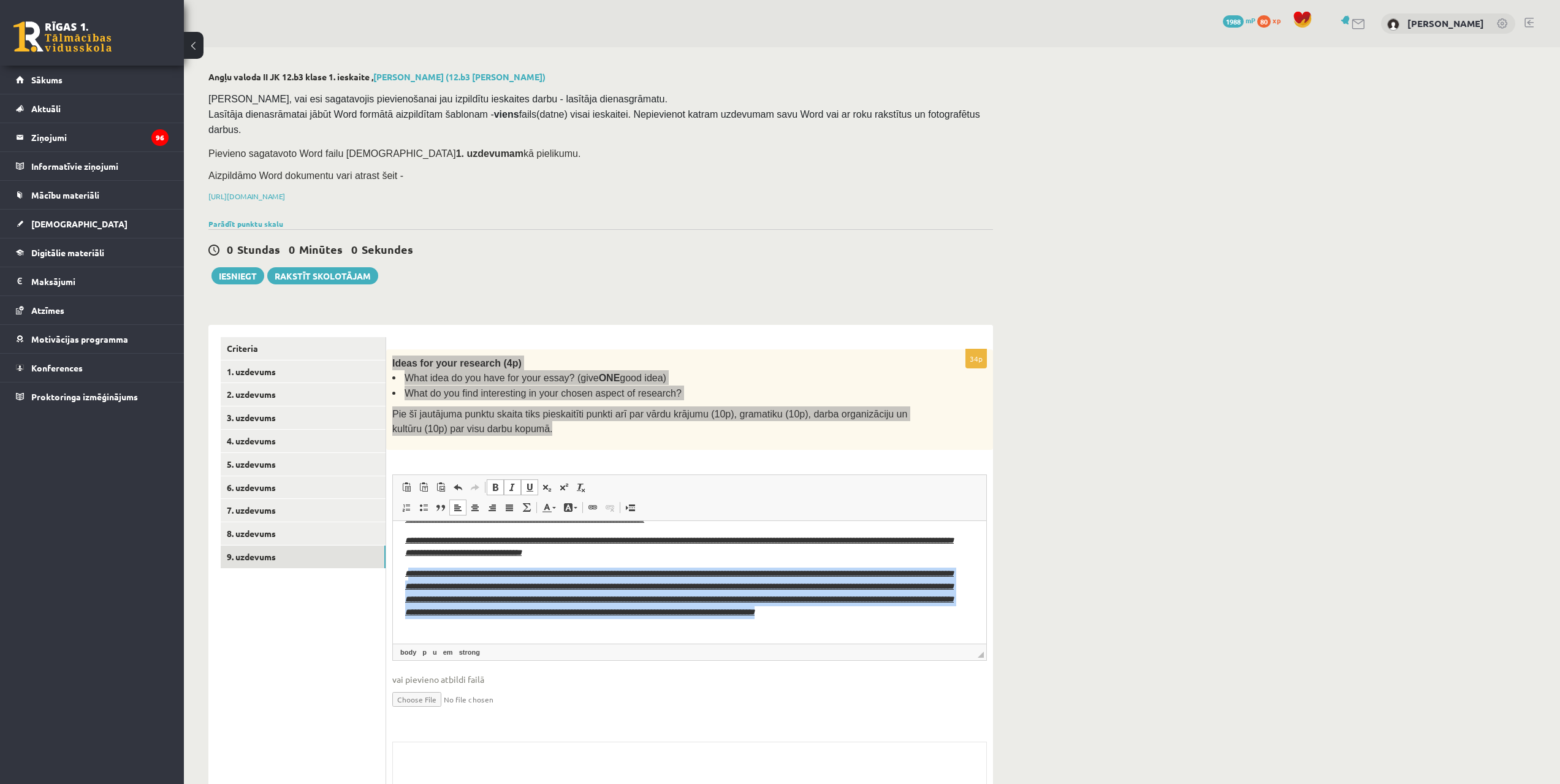
drag, startPoint x: 408, startPoint y: 590, endPoint x: 723, endPoint y: 642, distance: 319.3
click at [723, 642] on html "**********" at bounding box center [689, 572] width 593 height 142
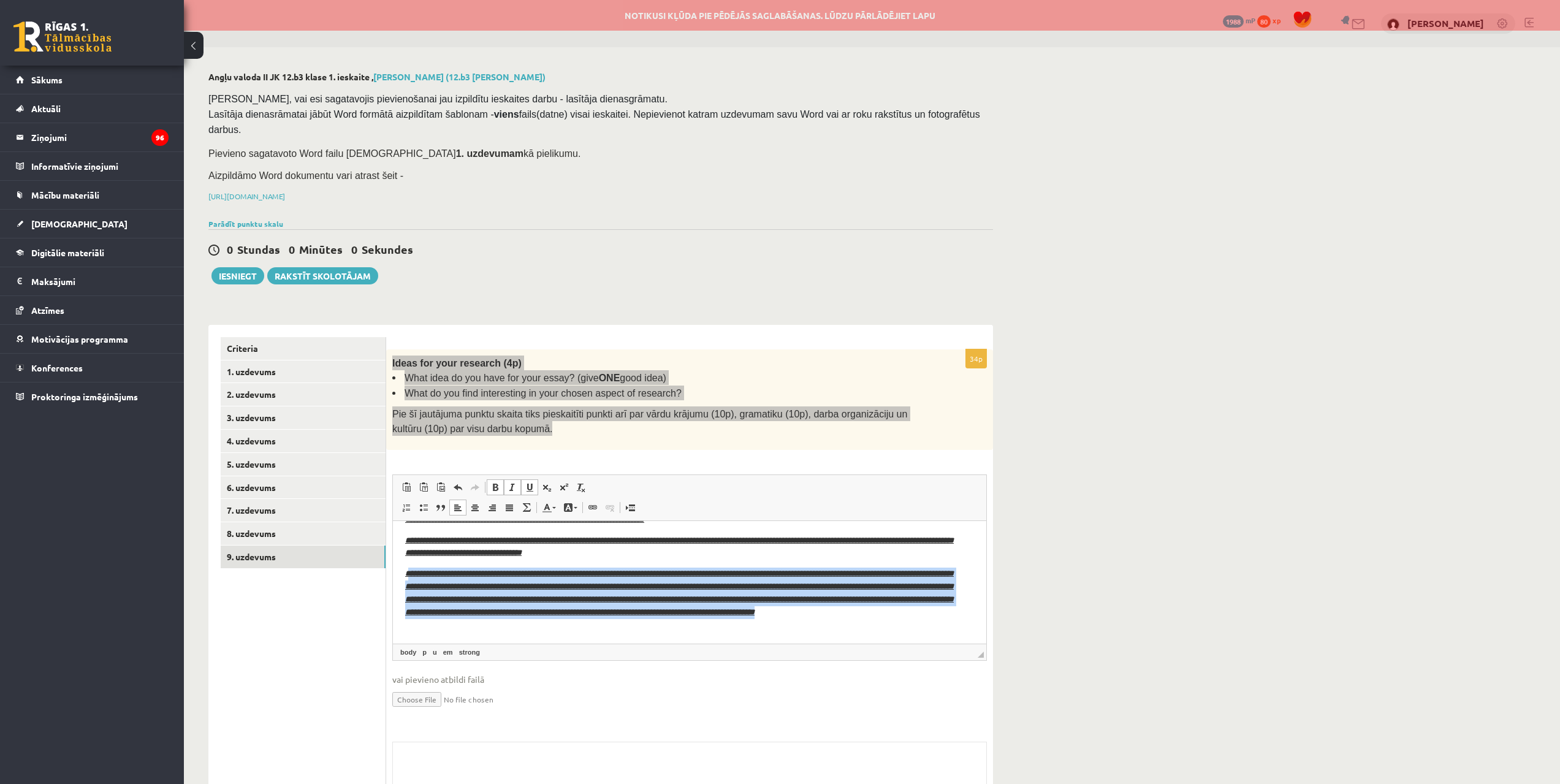
drag, startPoint x: 720, startPoint y: 631, endPoint x: 719, endPoint y: 625, distance: 6.1
click at [719, 625] on p "**********" at bounding box center [685, 598] width 559 height 64
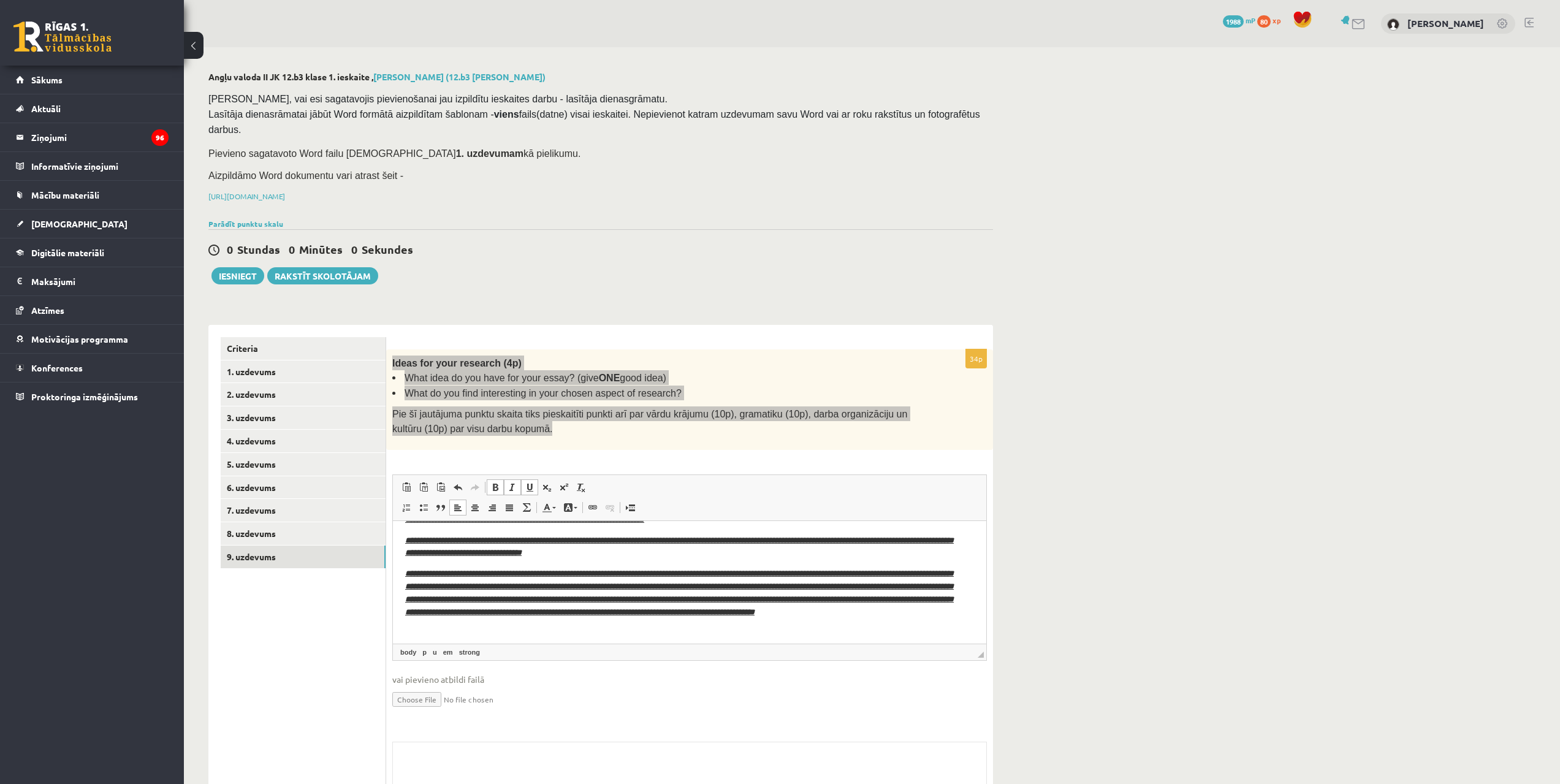
click at [496, 483] on span at bounding box center [495, 487] width 10 height 9
click at [504, 479] on link "Italic Keyboard shortcut Ctrl+I" at bounding box center [512, 487] width 17 height 16
click at [526, 483] on span at bounding box center [529, 487] width 10 height 9
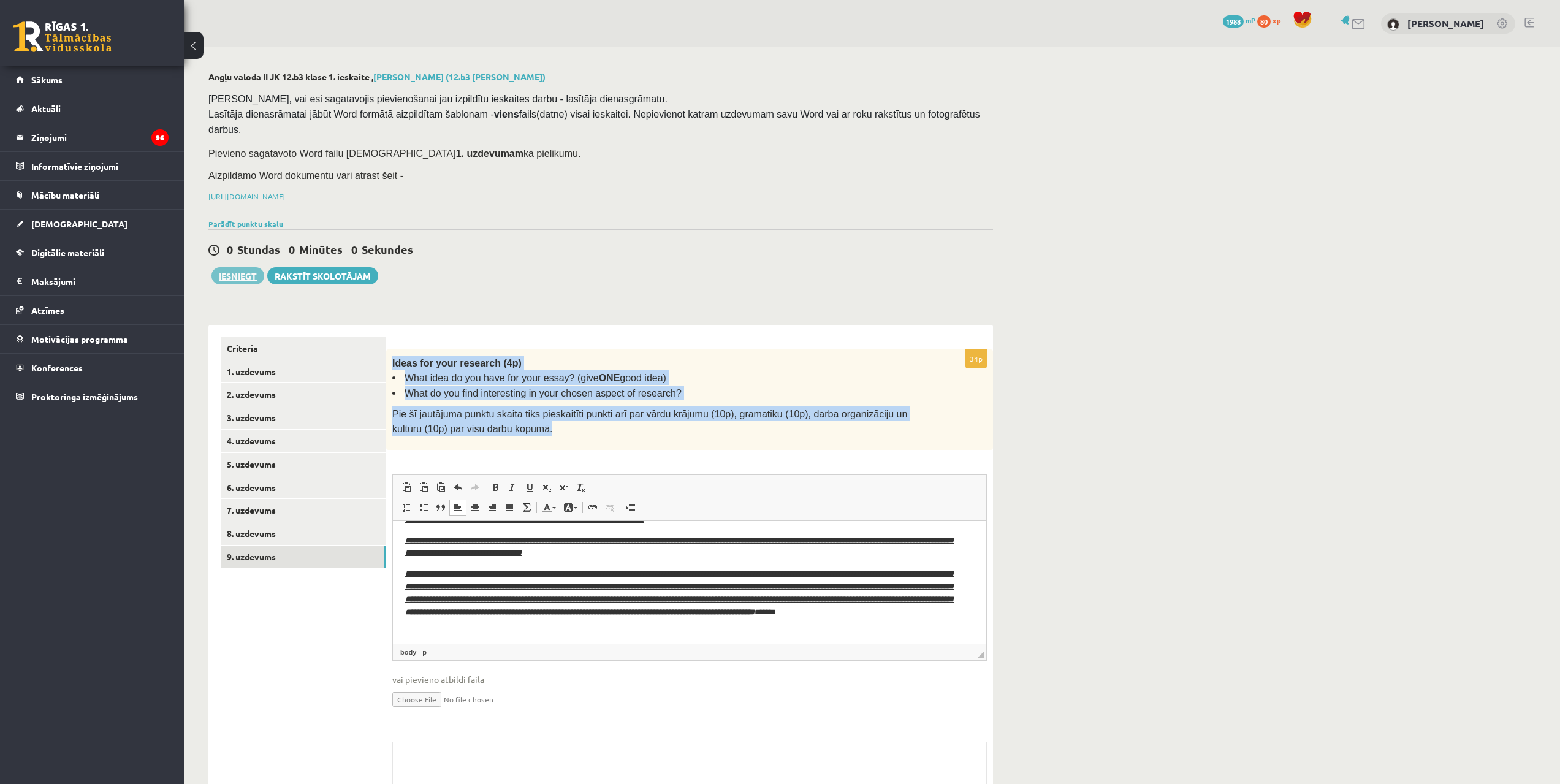
click at [248, 267] on button "Iesniegt" at bounding box center [238, 275] width 53 height 17
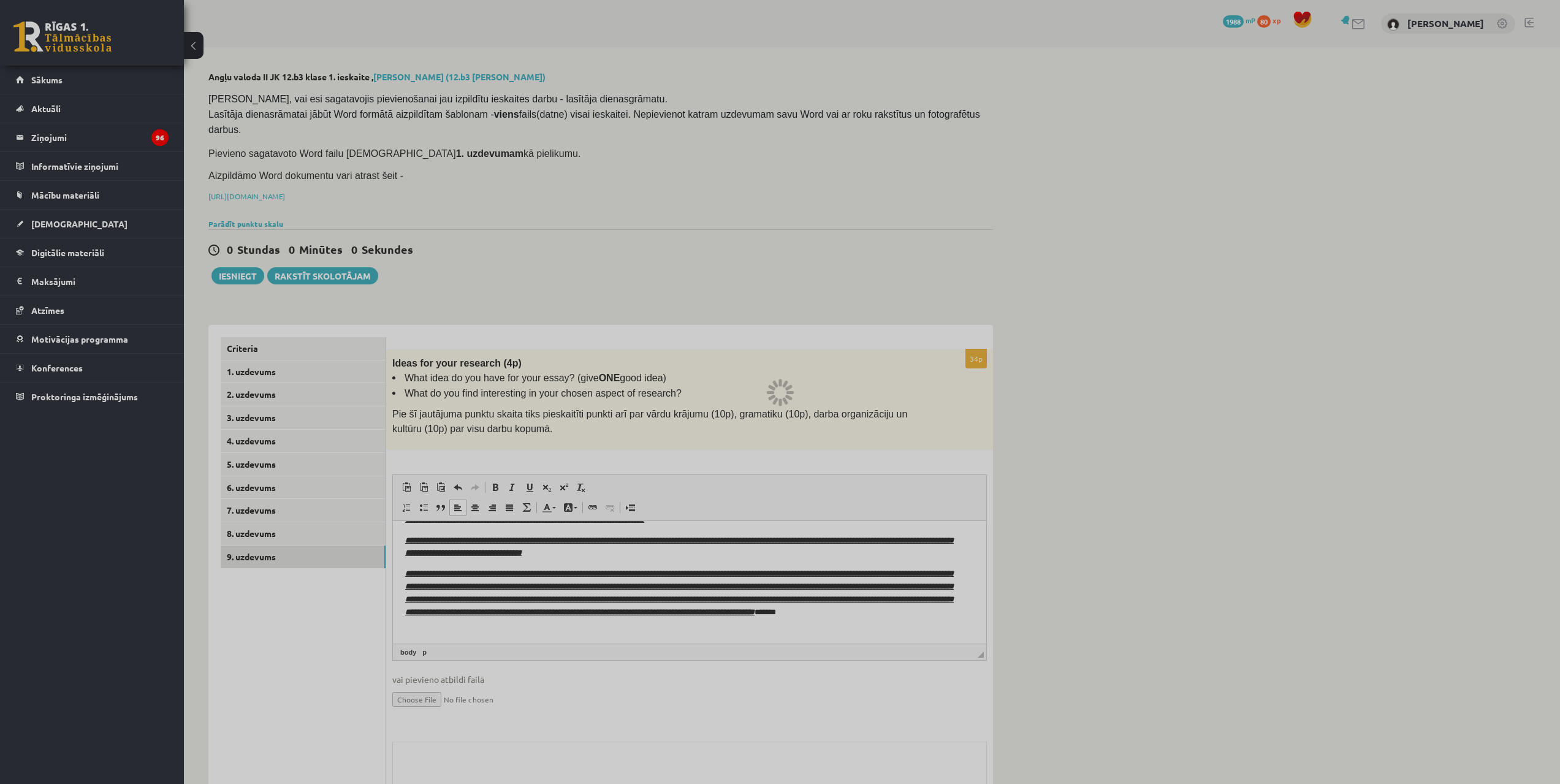
click at [254, 260] on div at bounding box center [780, 392] width 1560 height 784
drag, startPoint x: 176, startPoint y: 538, endPoint x: 0, endPoint y: 633, distance: 200.0
click at [157, 572] on div at bounding box center [780, 392] width 1560 height 784
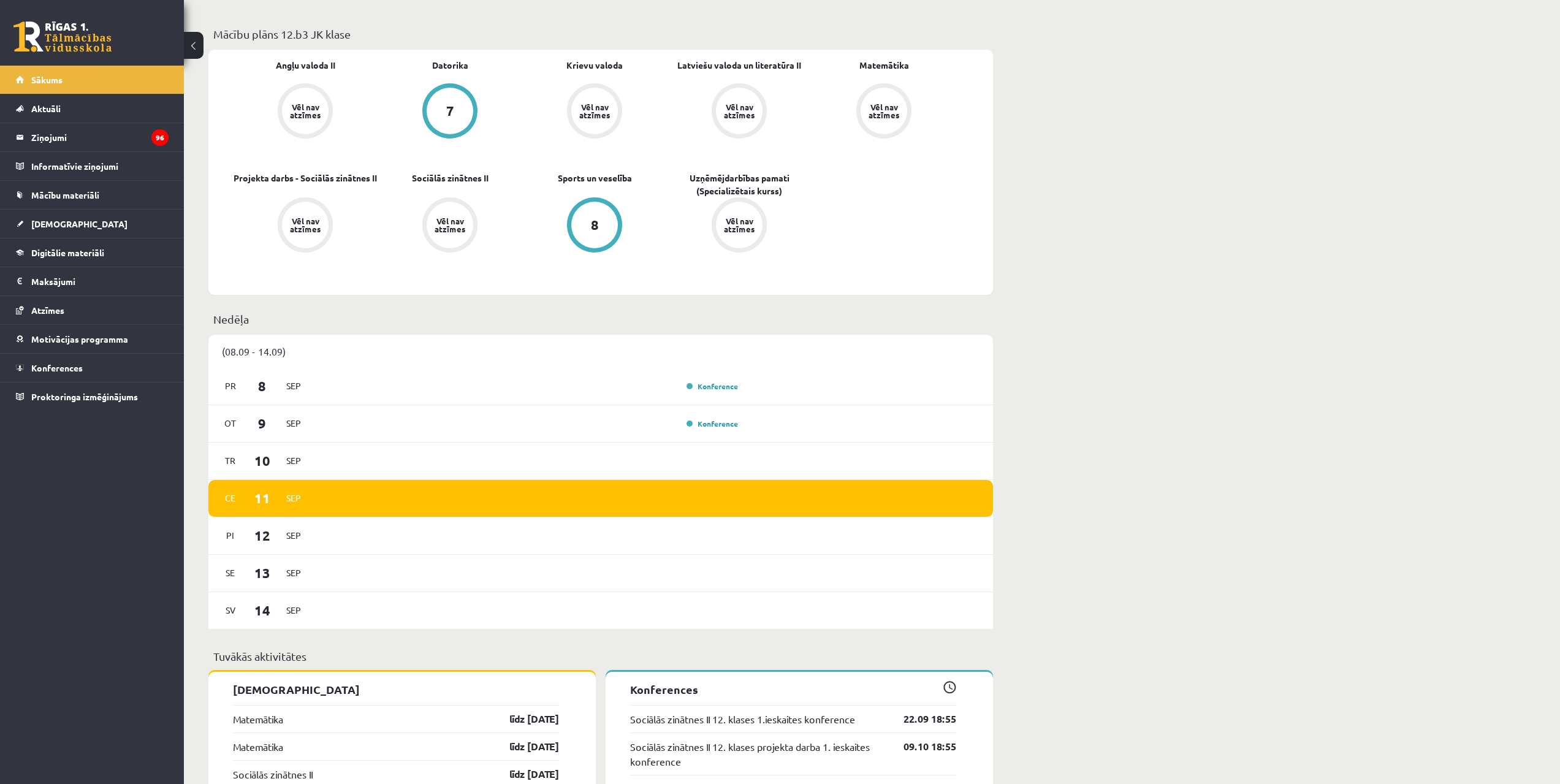
scroll to position [613, 0]
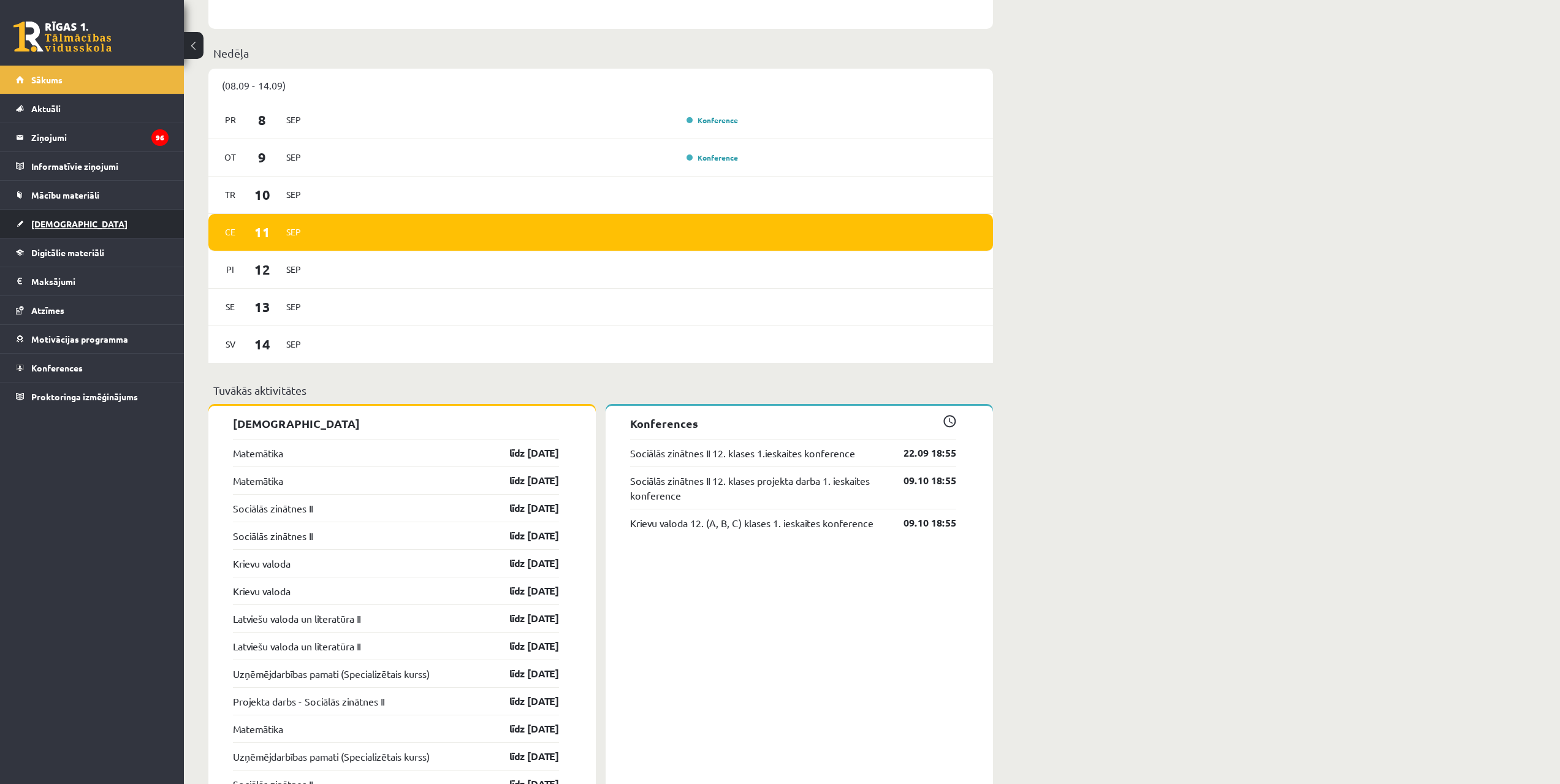
click at [105, 224] on link "[DEMOGRAPHIC_DATA]" at bounding box center [92, 224] width 153 height 28
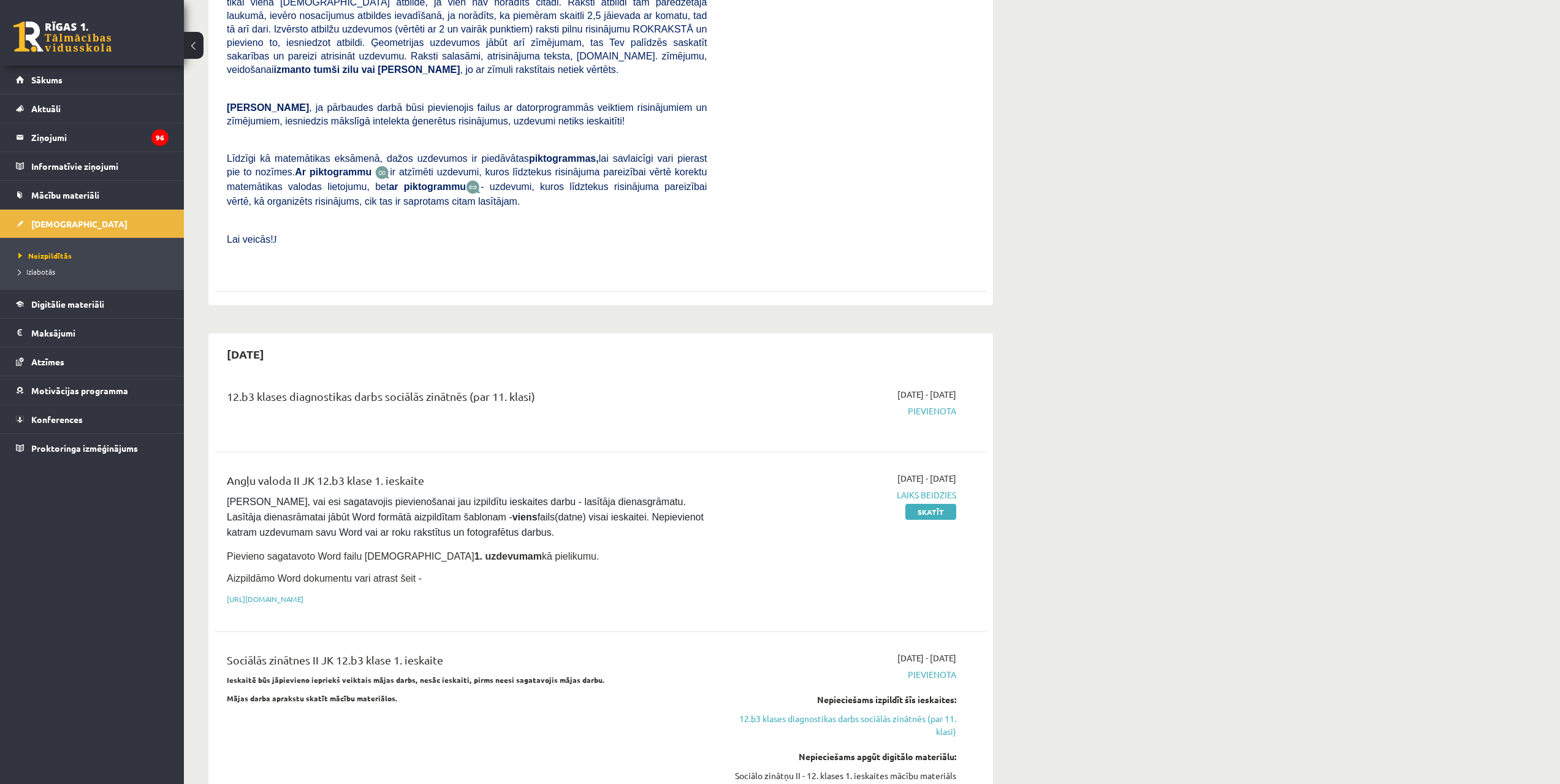
scroll to position [490, 0]
click at [932, 503] on link "Skatīt" at bounding box center [930, 510] width 51 height 16
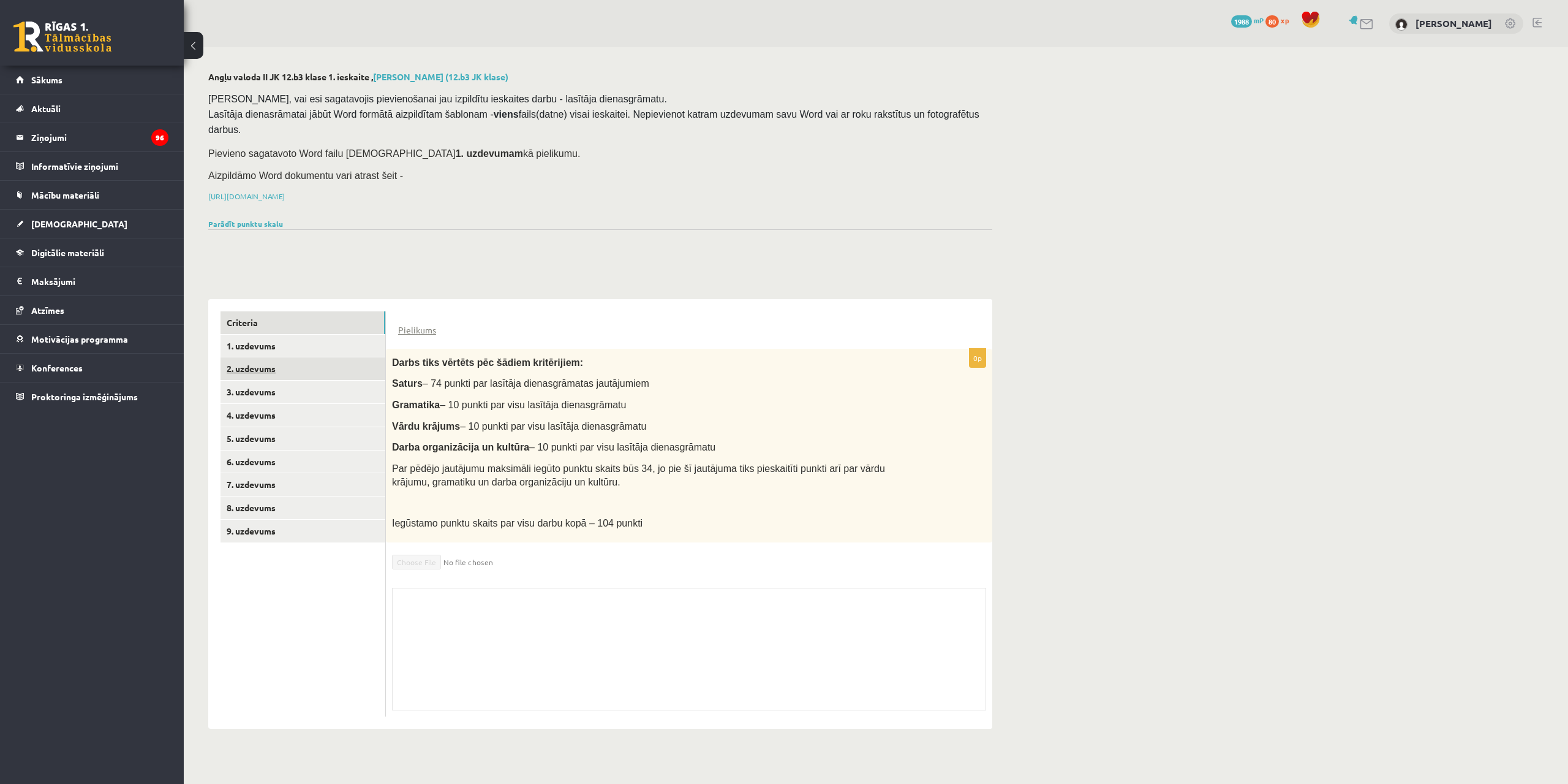
click at [342, 357] on link "2. uzdevums" at bounding box center [303, 369] width 165 height 23
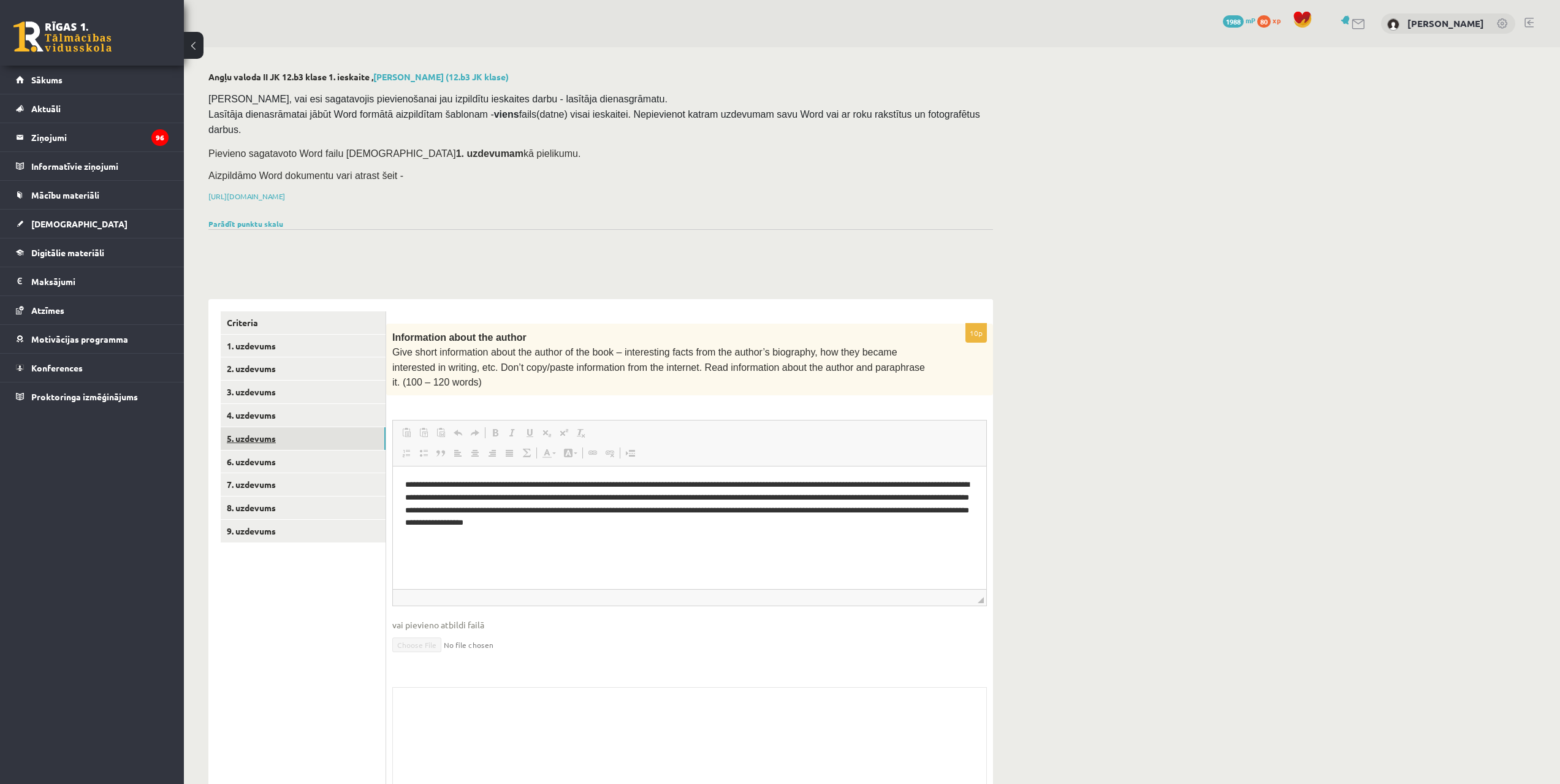
click at [353, 427] on link "5. uzdevums" at bounding box center [303, 438] width 165 height 23
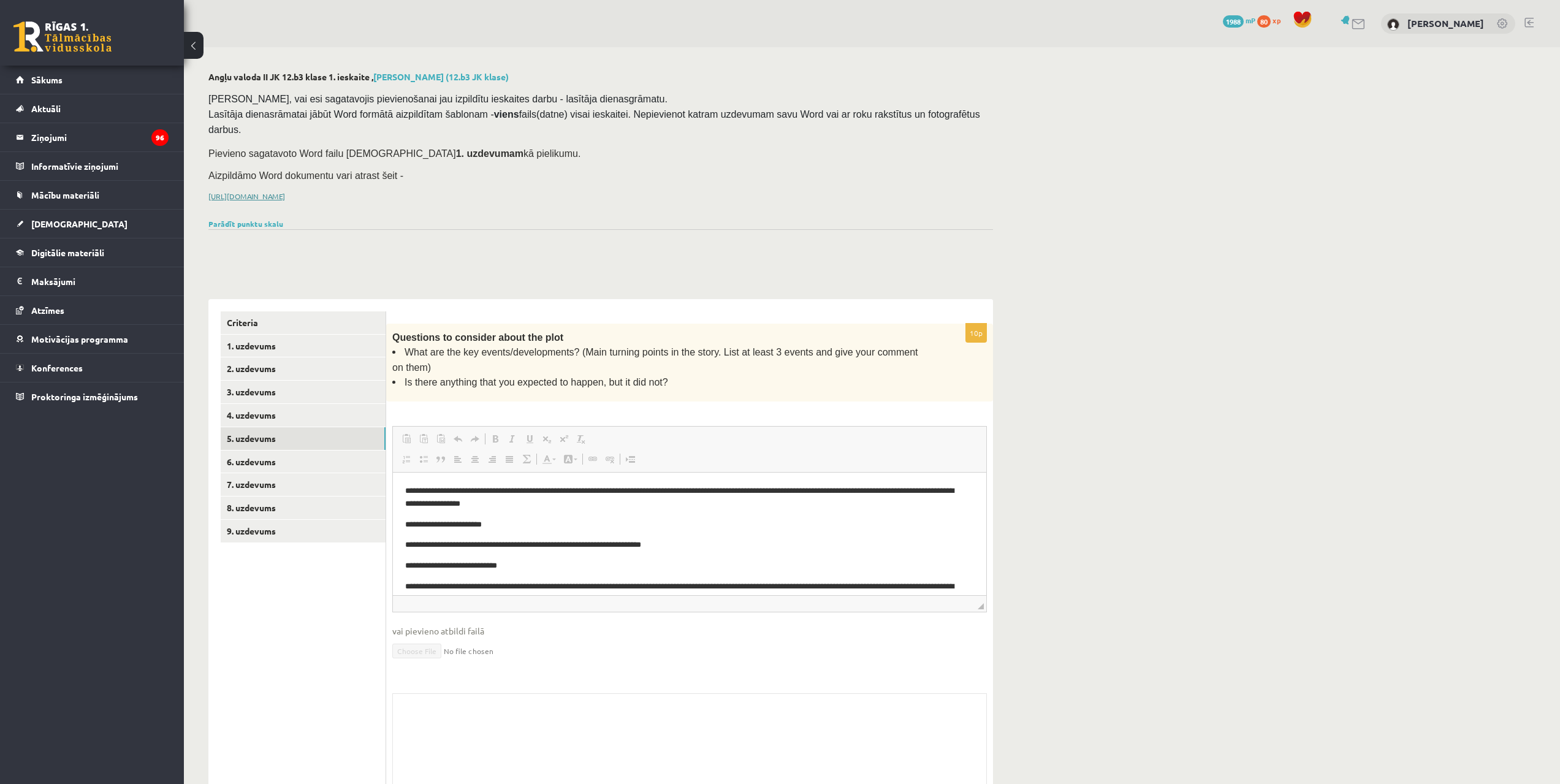
click at [285, 191] on link "[URL][DOMAIN_NAME]" at bounding box center [246, 196] width 77 height 9
drag, startPoint x: 599, startPoint y: 112, endPoint x: 957, endPoint y: 109, distance: 358.0
click at [957, 109] on pre "Pārliecinies, vai esi sagatavojis pievienošanai jau izpildītu ieskaites darbu -…" at bounding box center [597, 115] width 778 height 46
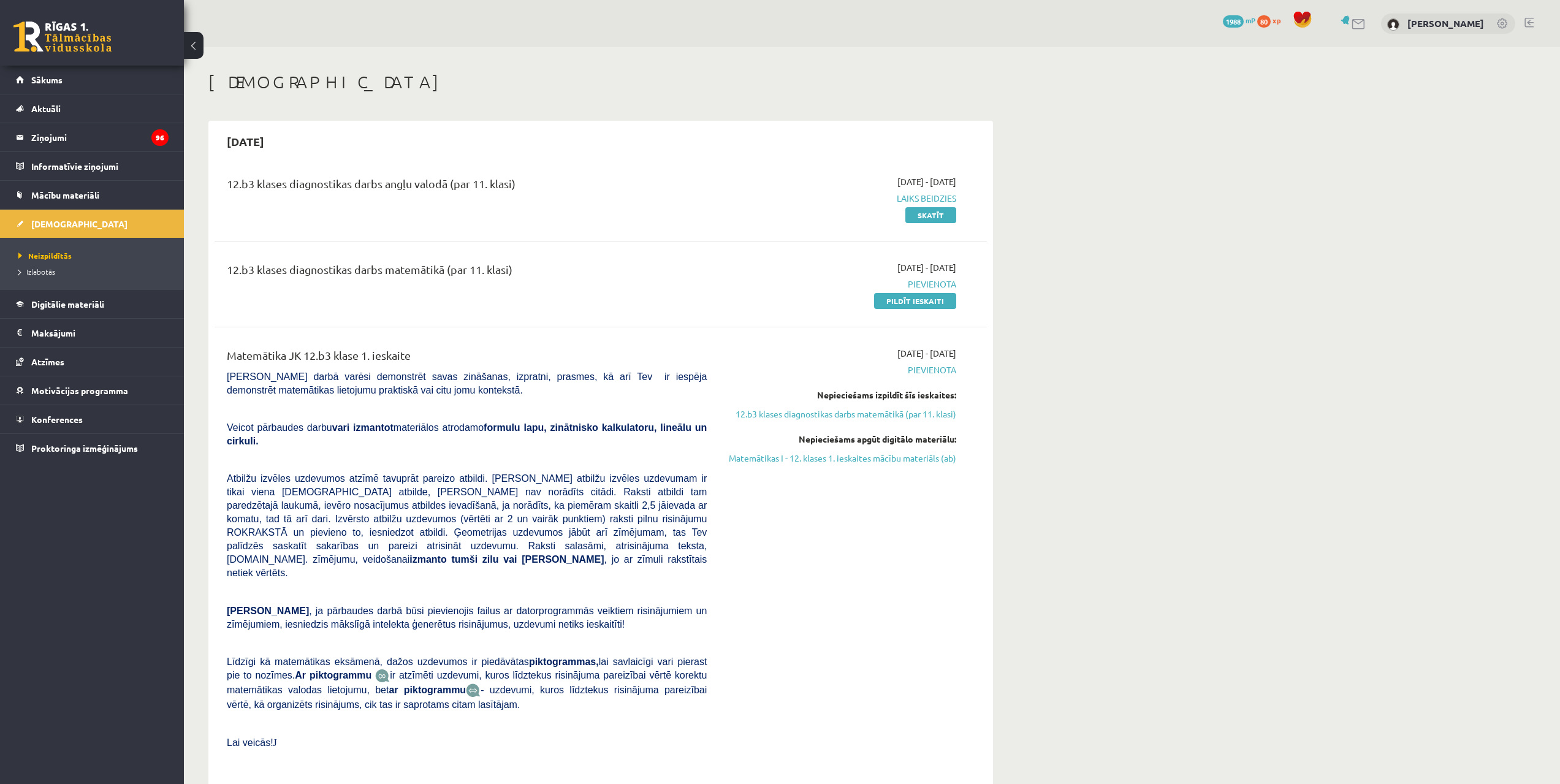
scroll to position [490, 0]
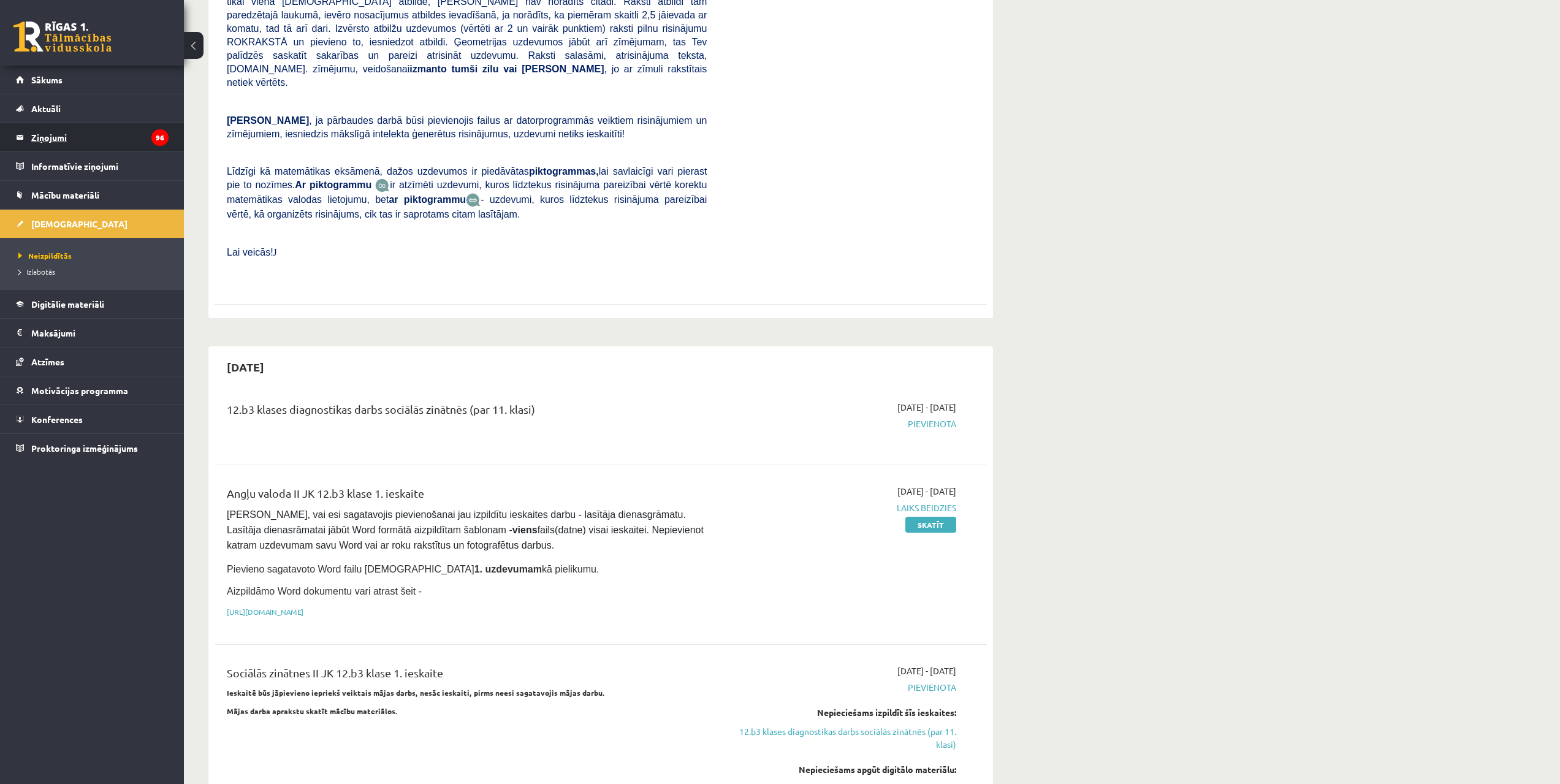
click at [134, 131] on legend "Ziņojumi 96" at bounding box center [99, 137] width 137 height 28
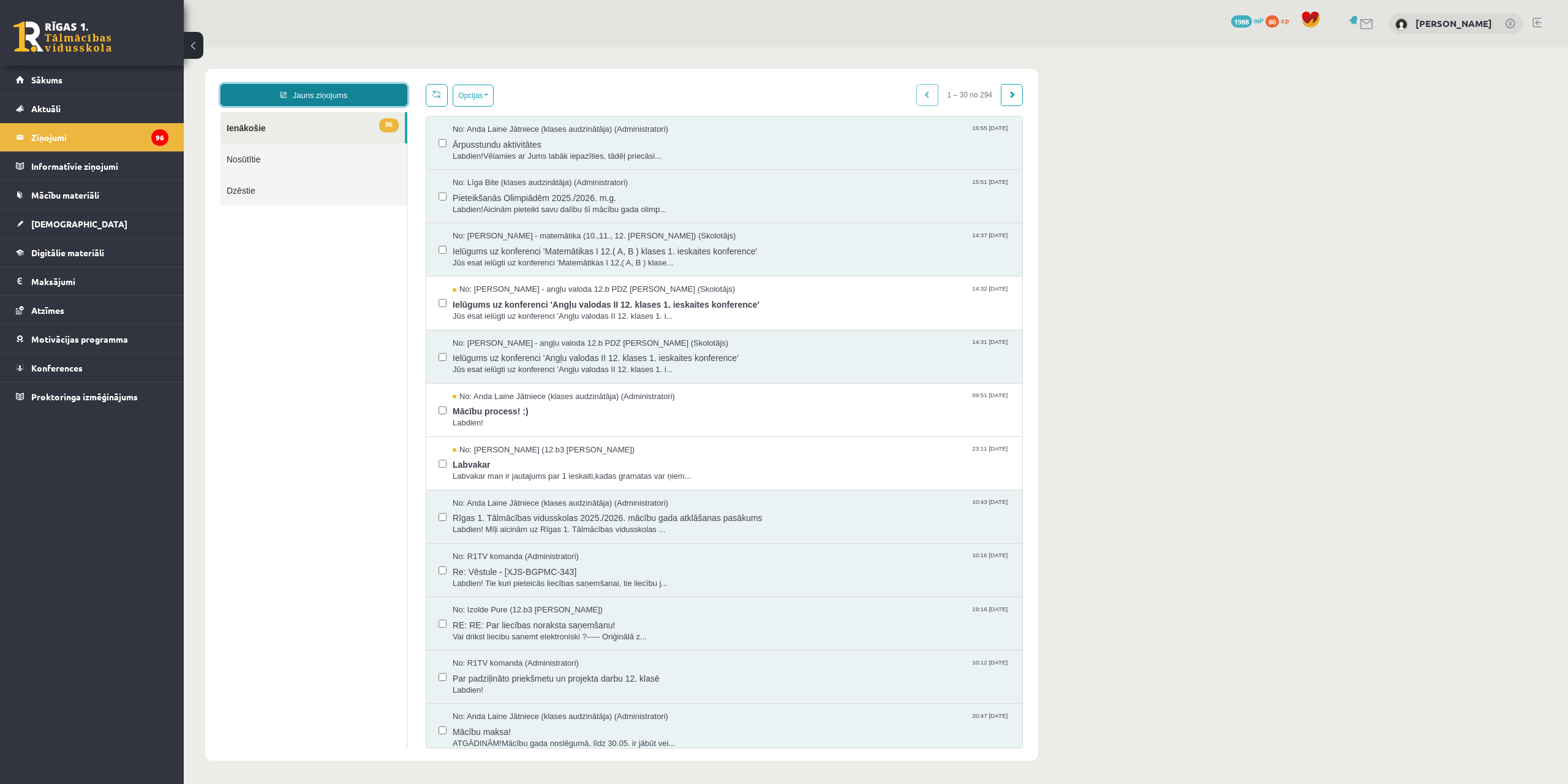
click at [349, 101] on link "Jauns ziņojums" at bounding box center [313, 95] width 187 height 22
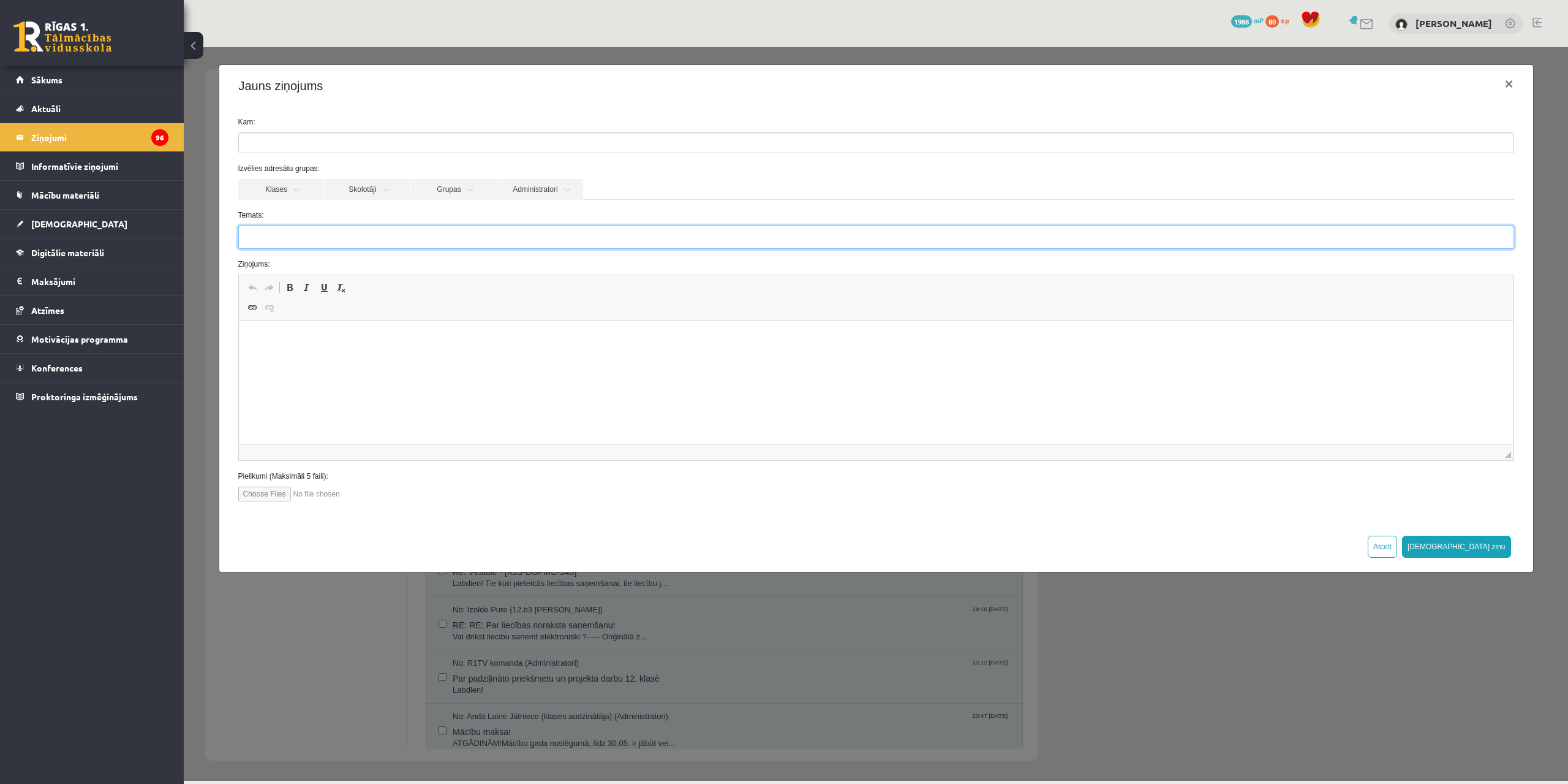
click at [296, 230] on input "Temats:" at bounding box center [876, 237] width 1276 height 23
type input "*******"
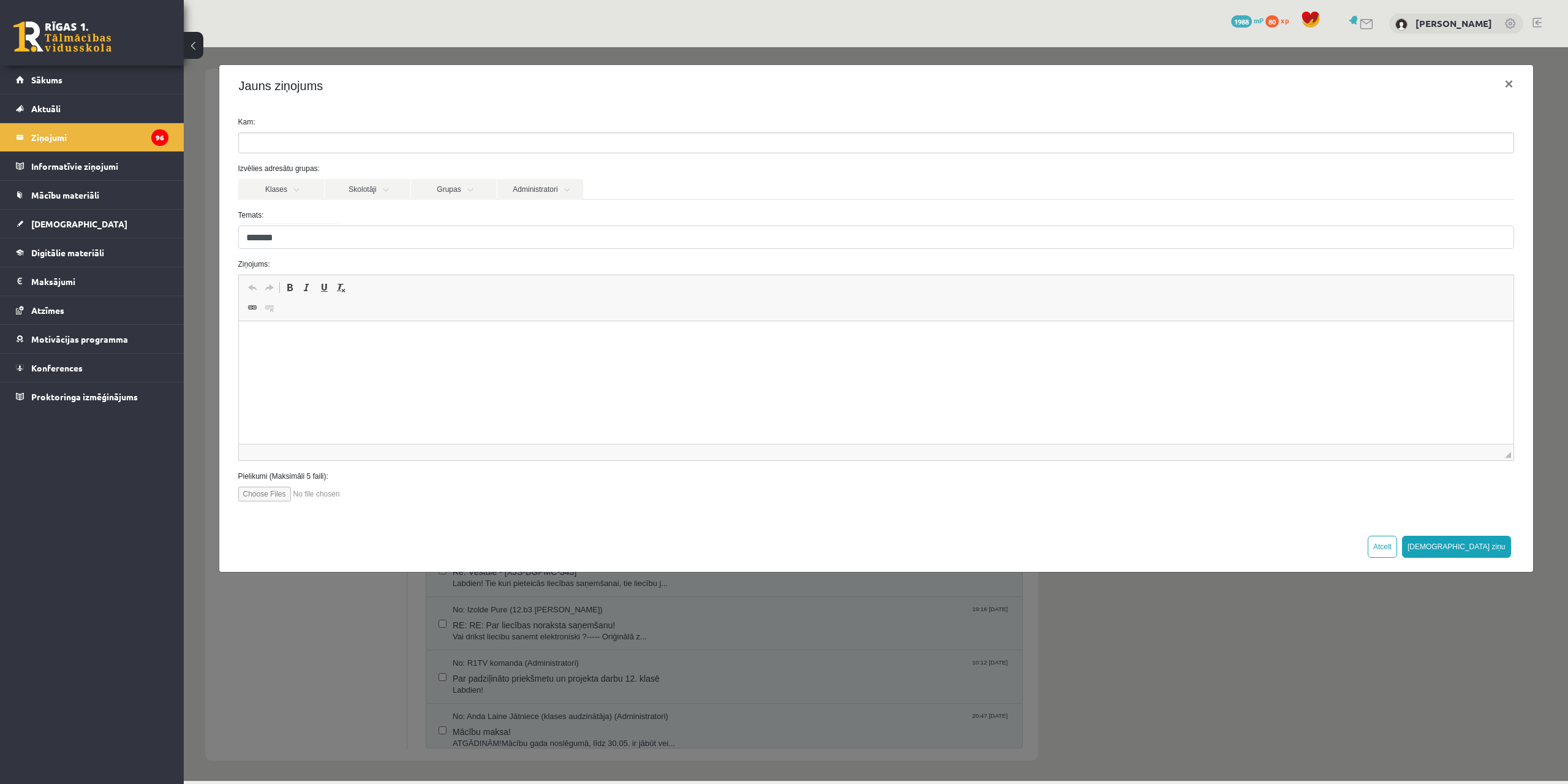
click at [311, 135] on ul at bounding box center [876, 142] width 1275 height 20
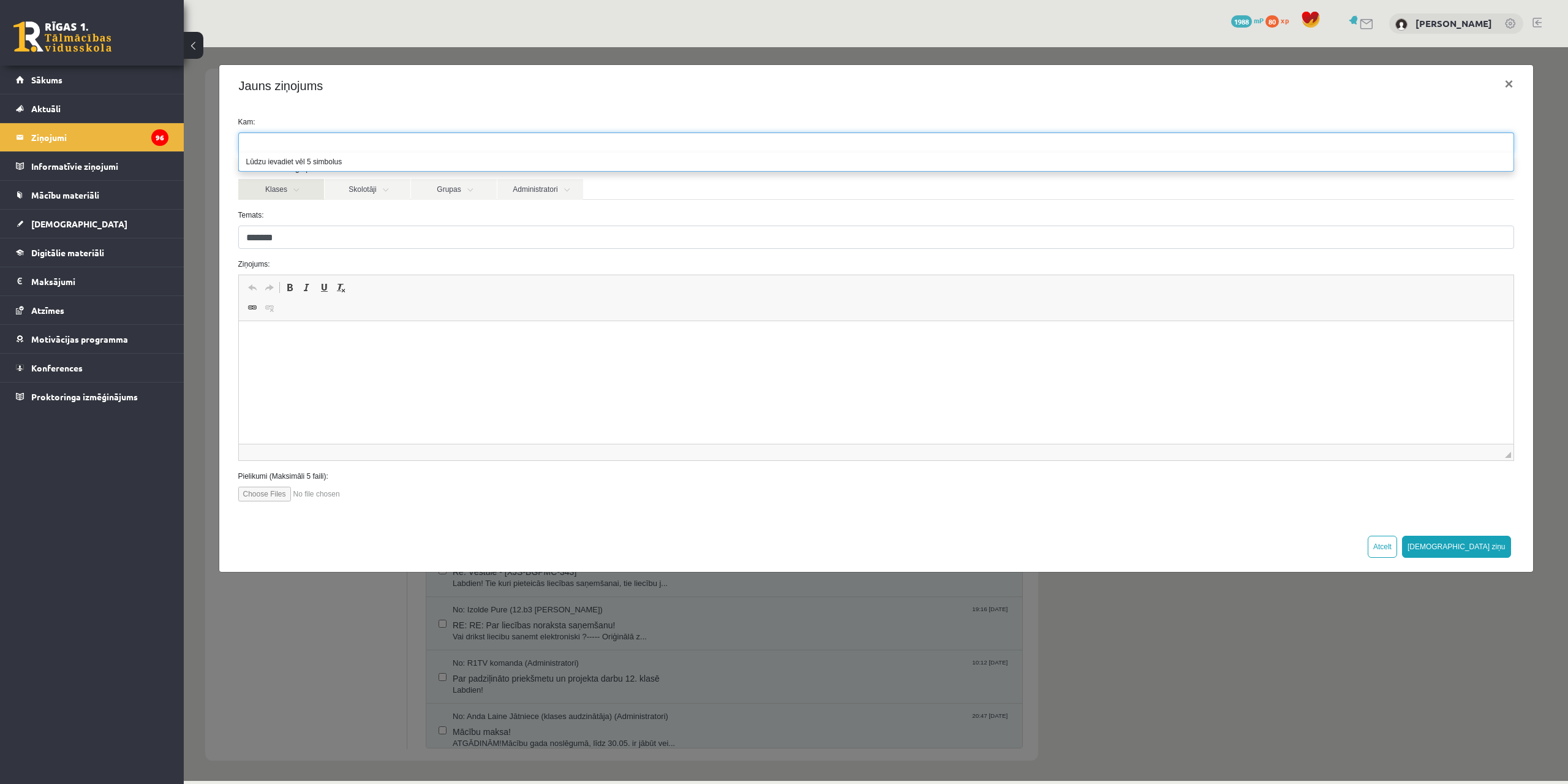
click at [299, 191] on link "Klases" at bounding box center [280, 189] width 85 height 21
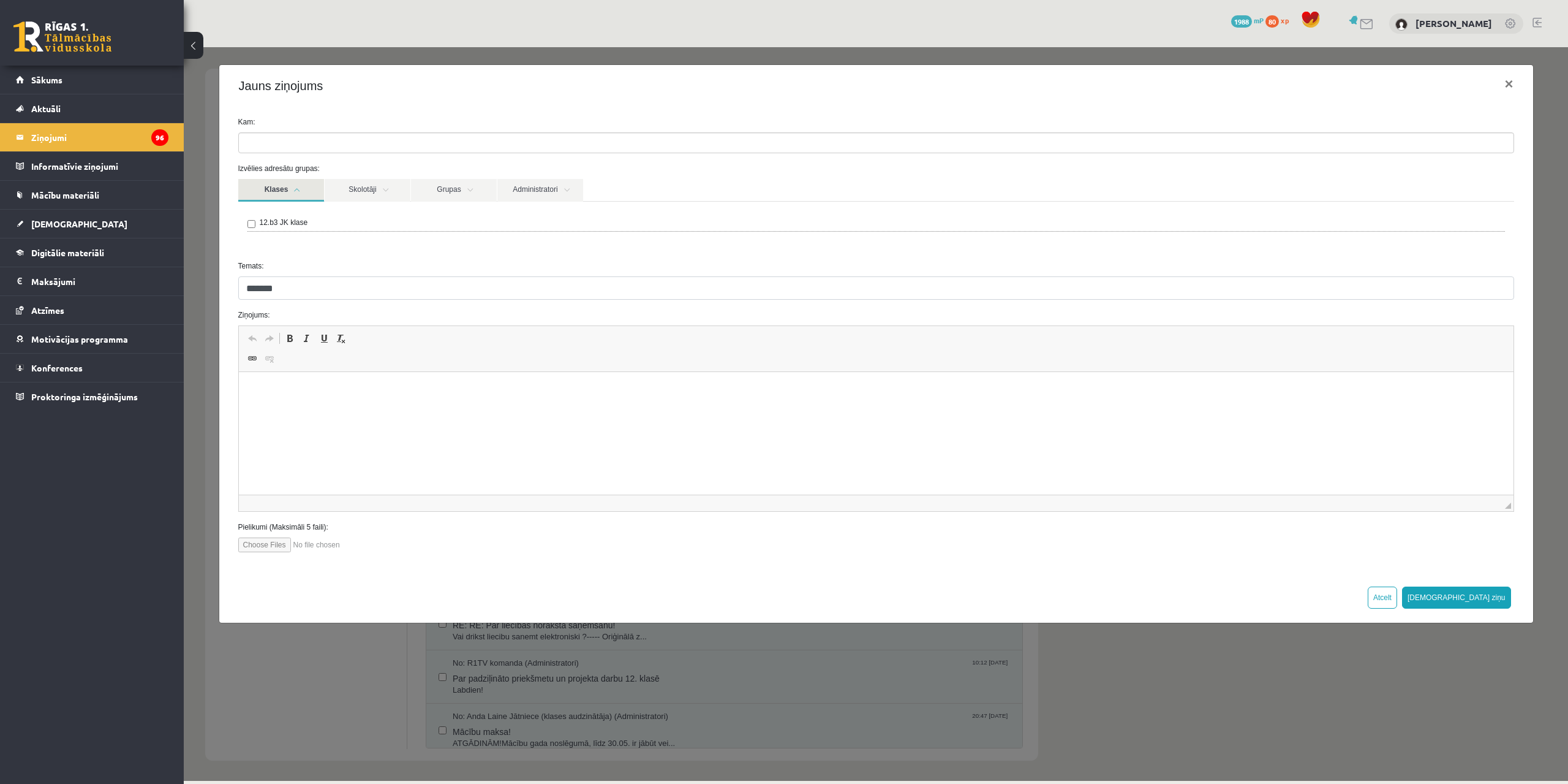
click at [306, 219] on div "12.b3 JK klase" at bounding box center [876, 224] width 1258 height 15
click at [260, 220] on label "12.b3 JK klase" at bounding box center [284, 222] width 48 height 11
click at [365, 187] on link "Skolotāji" at bounding box center [367, 191] width 85 height 23
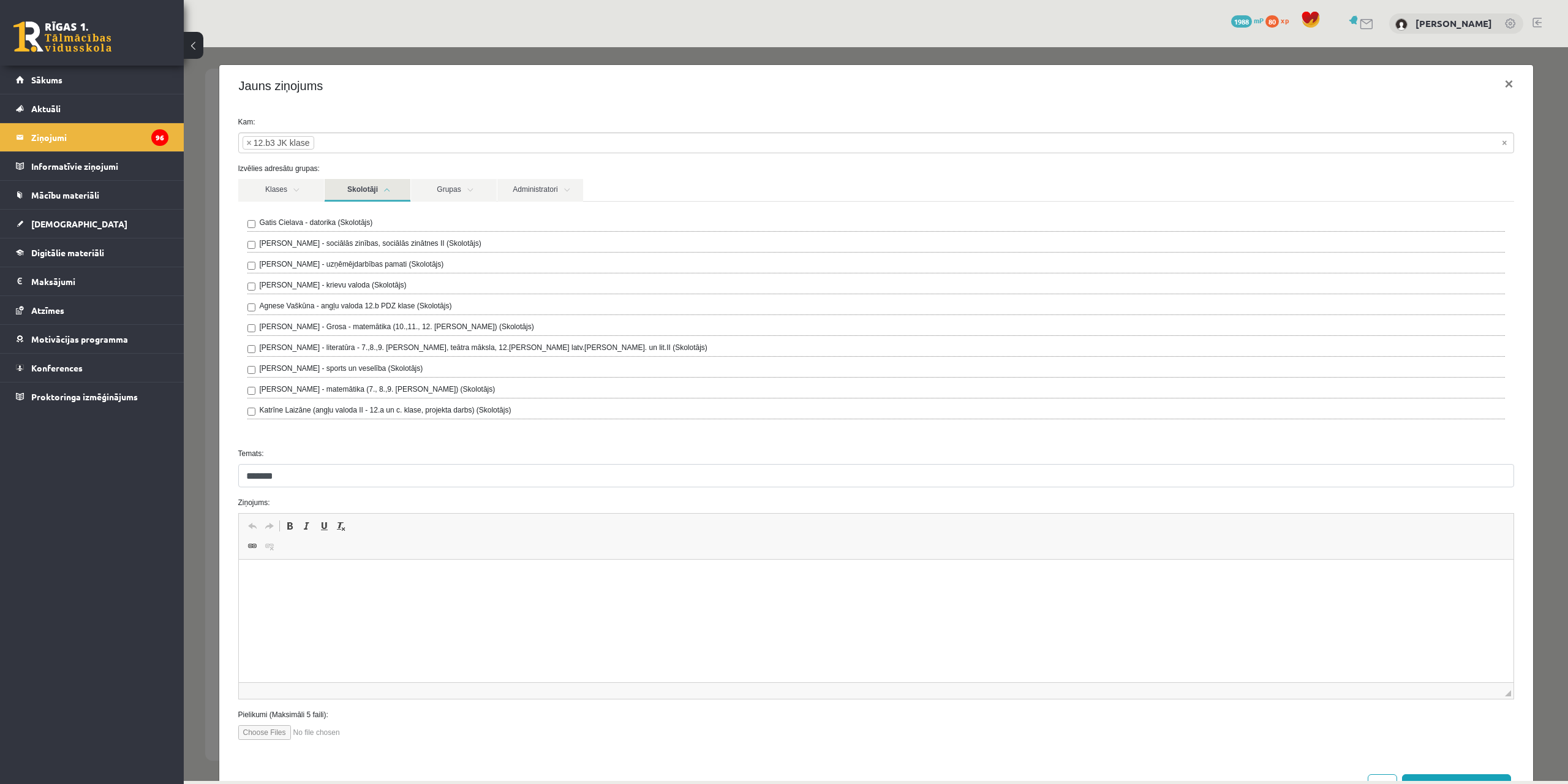
click at [366, 303] on label "Agnese Vaškūna - angļu valoda 12.b PDZ klase (Skolotājs)" at bounding box center [356, 305] width 192 height 11
click at [456, 193] on link "Grupas" at bounding box center [453, 191] width 85 height 23
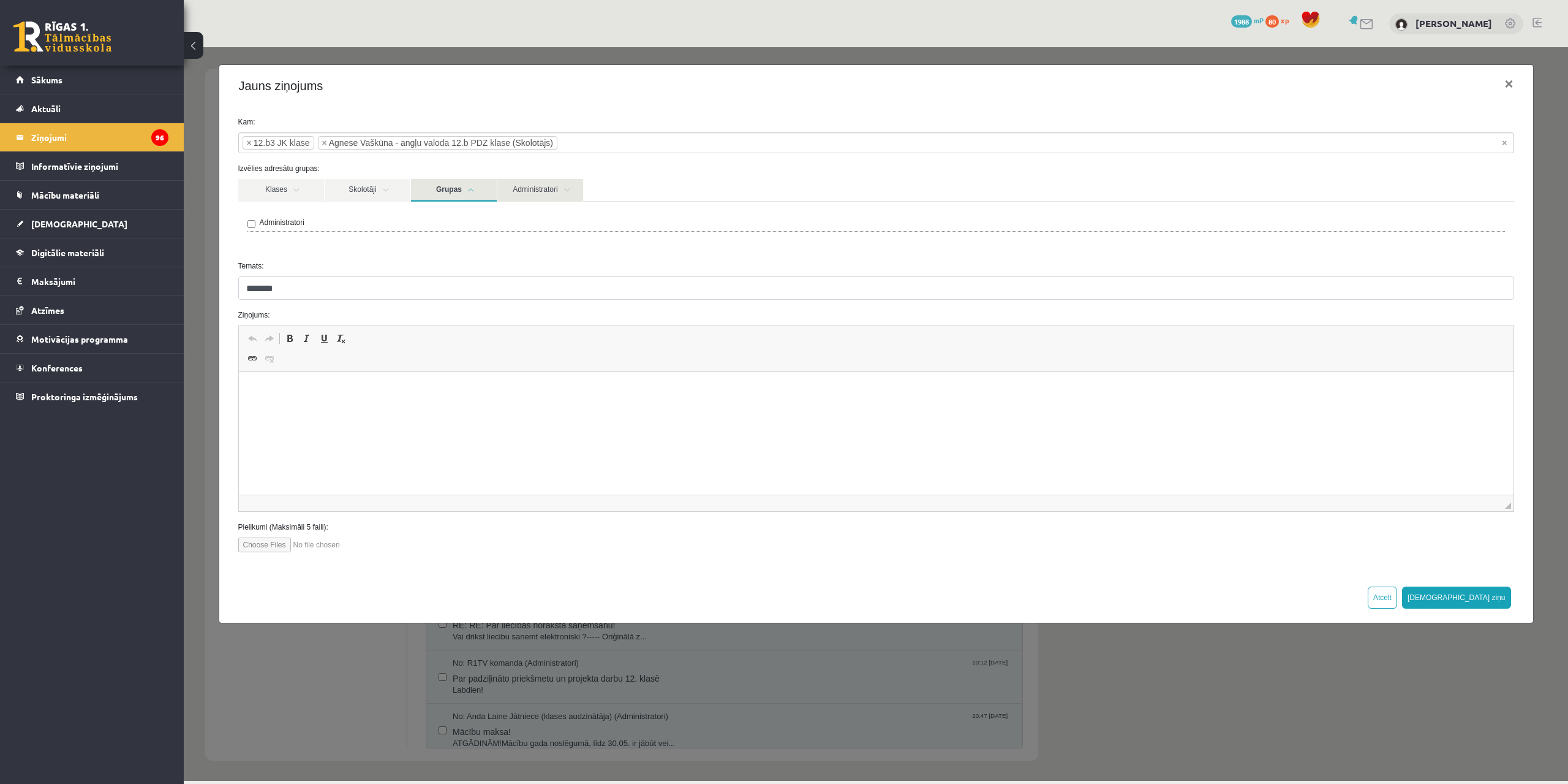
click at [498, 188] on link "Administratori" at bounding box center [540, 191] width 85 height 23
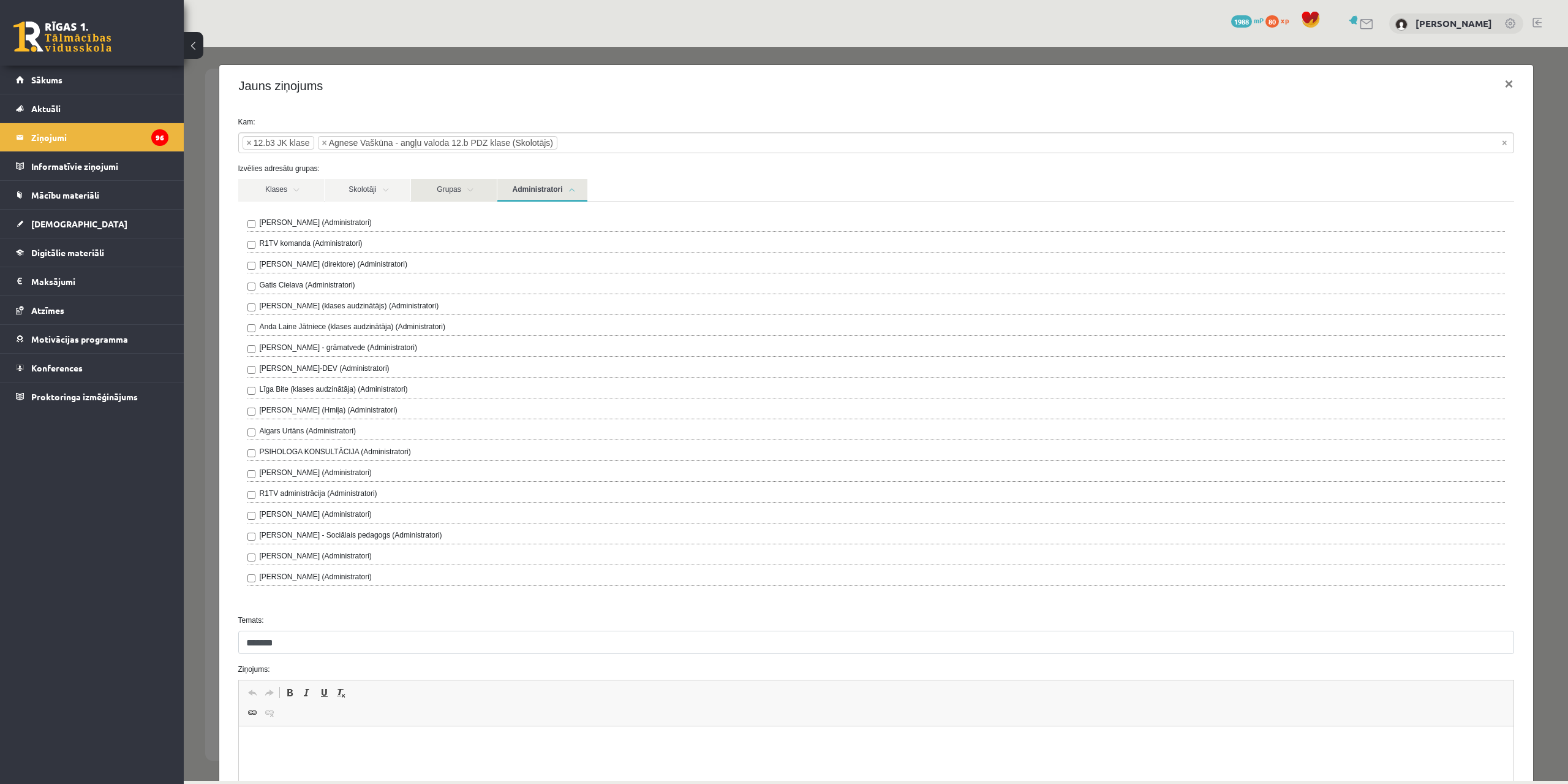
click at [448, 194] on link "Grupas" at bounding box center [453, 191] width 85 height 23
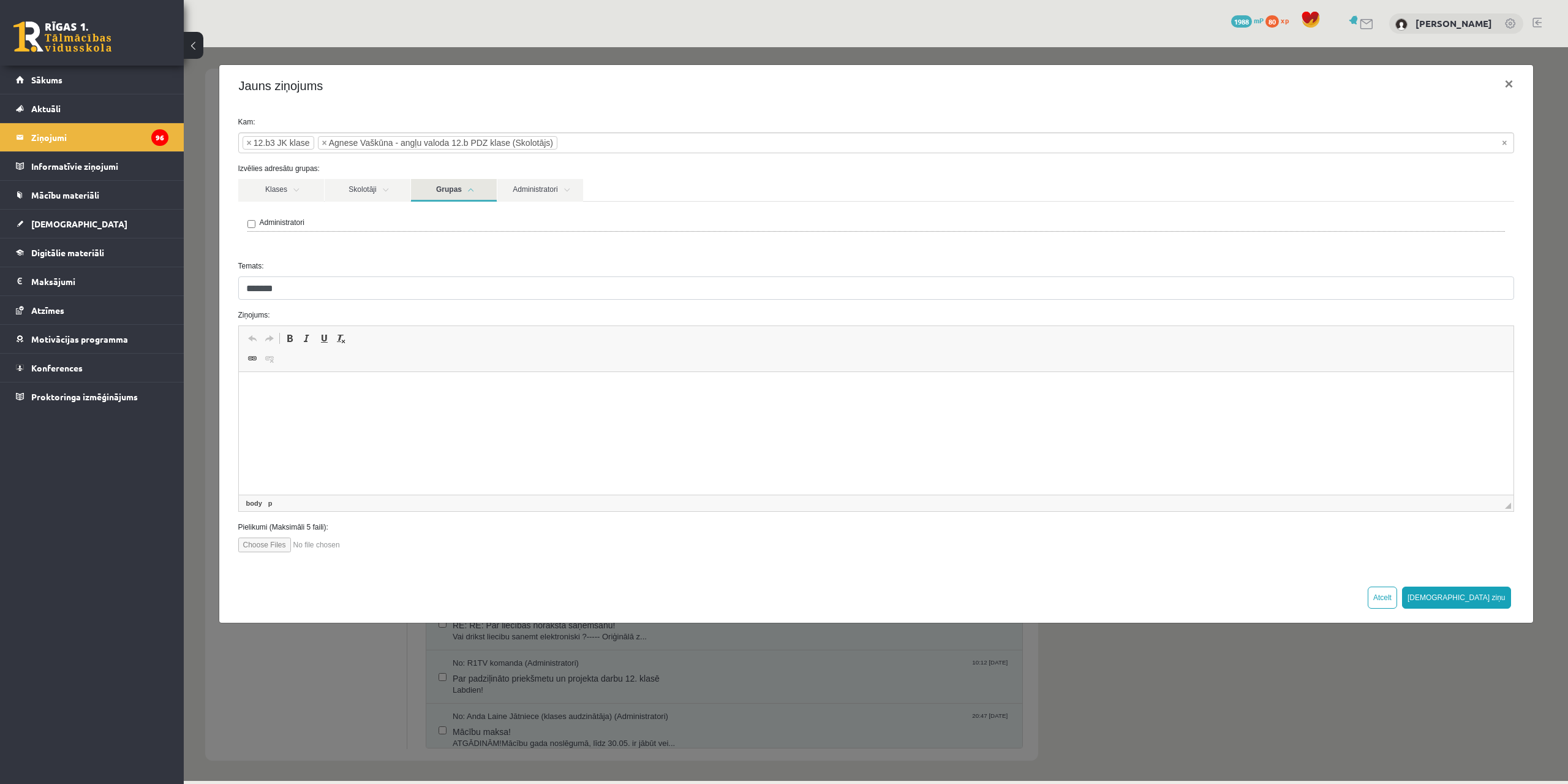
click at [313, 401] on html at bounding box center [875, 390] width 1275 height 37
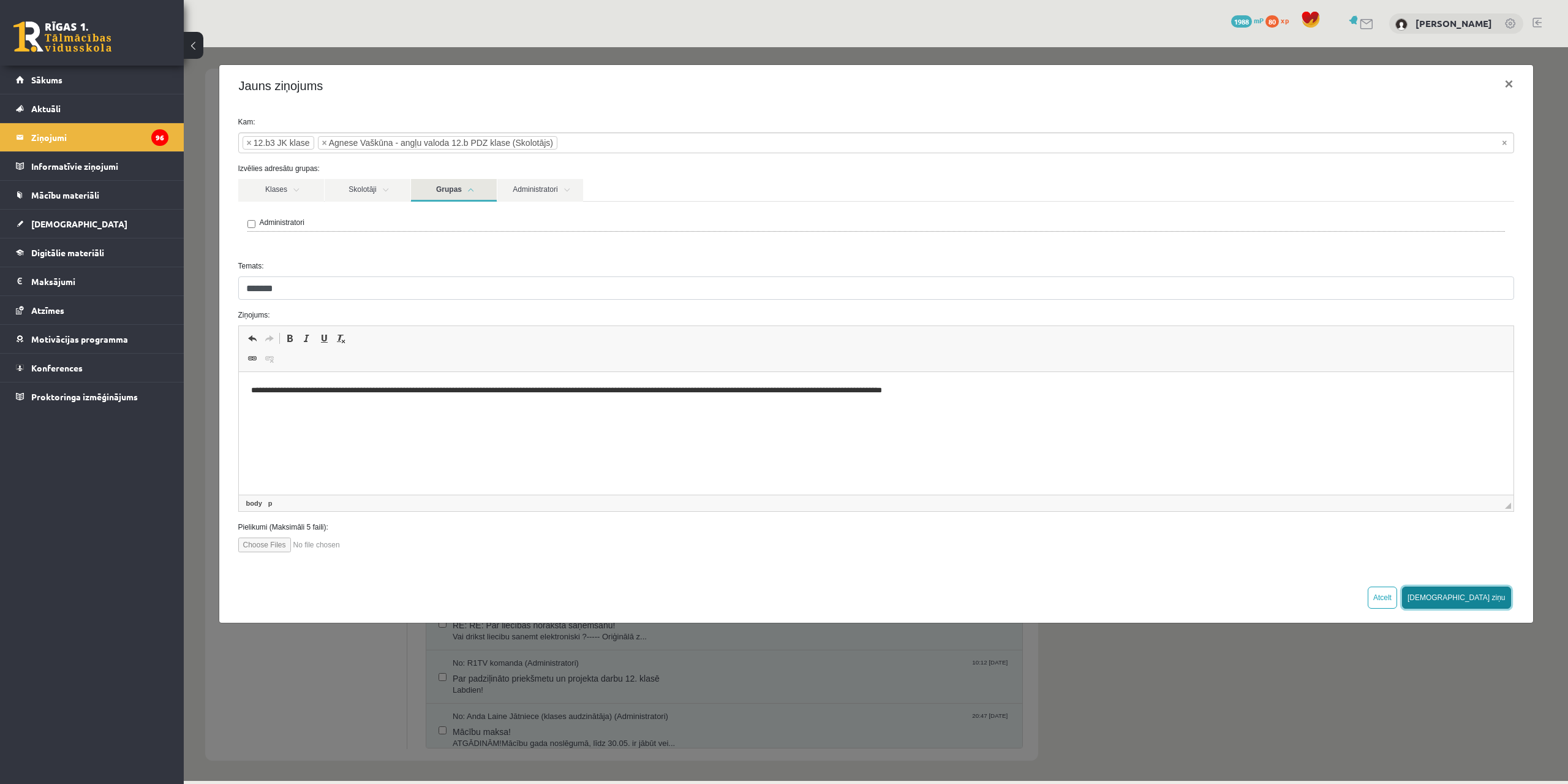
click at [1481, 598] on button "[DEMOGRAPHIC_DATA] ziņu" at bounding box center [1457, 597] width 109 height 22
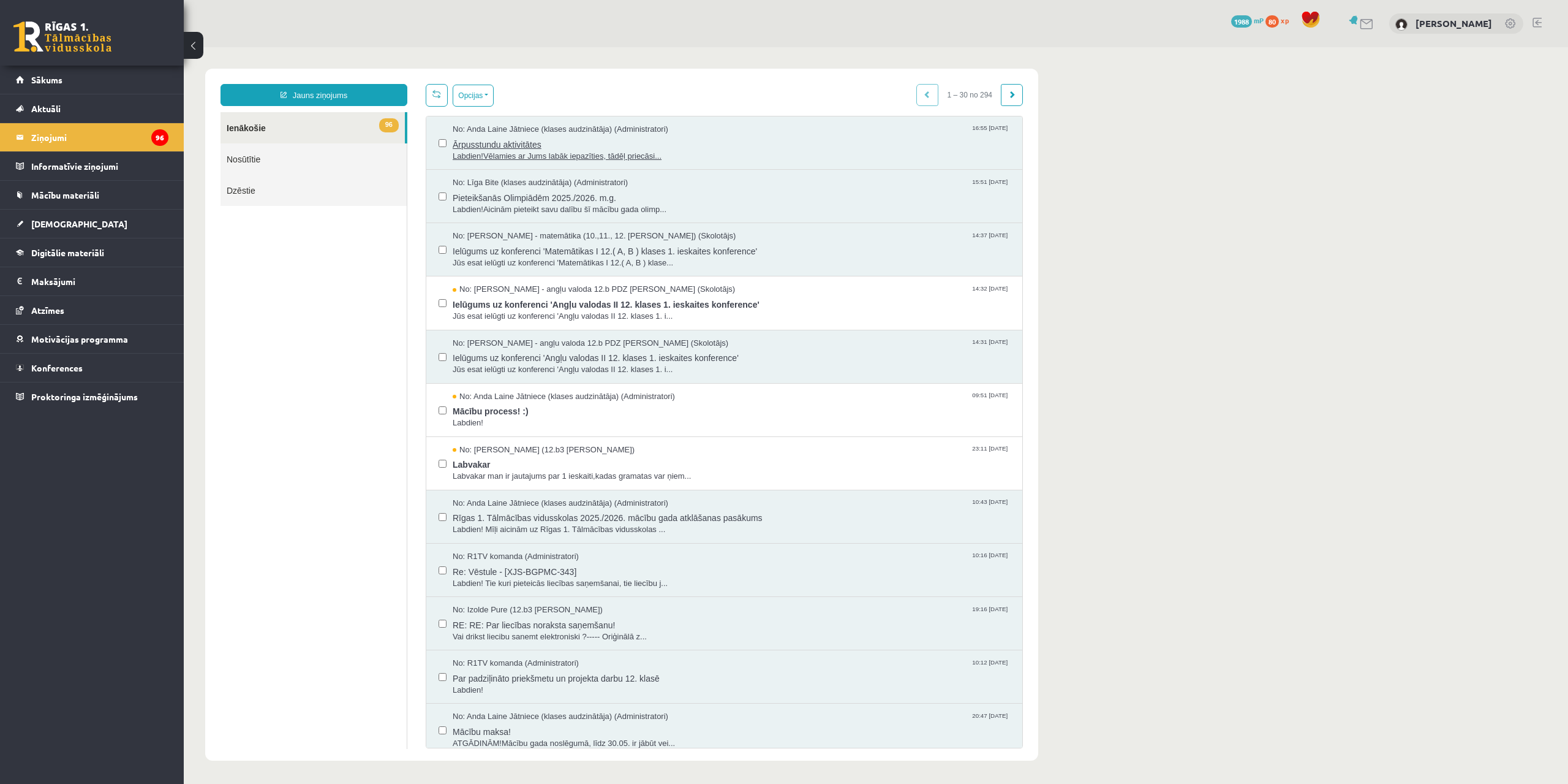
click at [600, 147] on span "Ārpusstundu aktivitātes" at bounding box center [731, 143] width 558 height 15
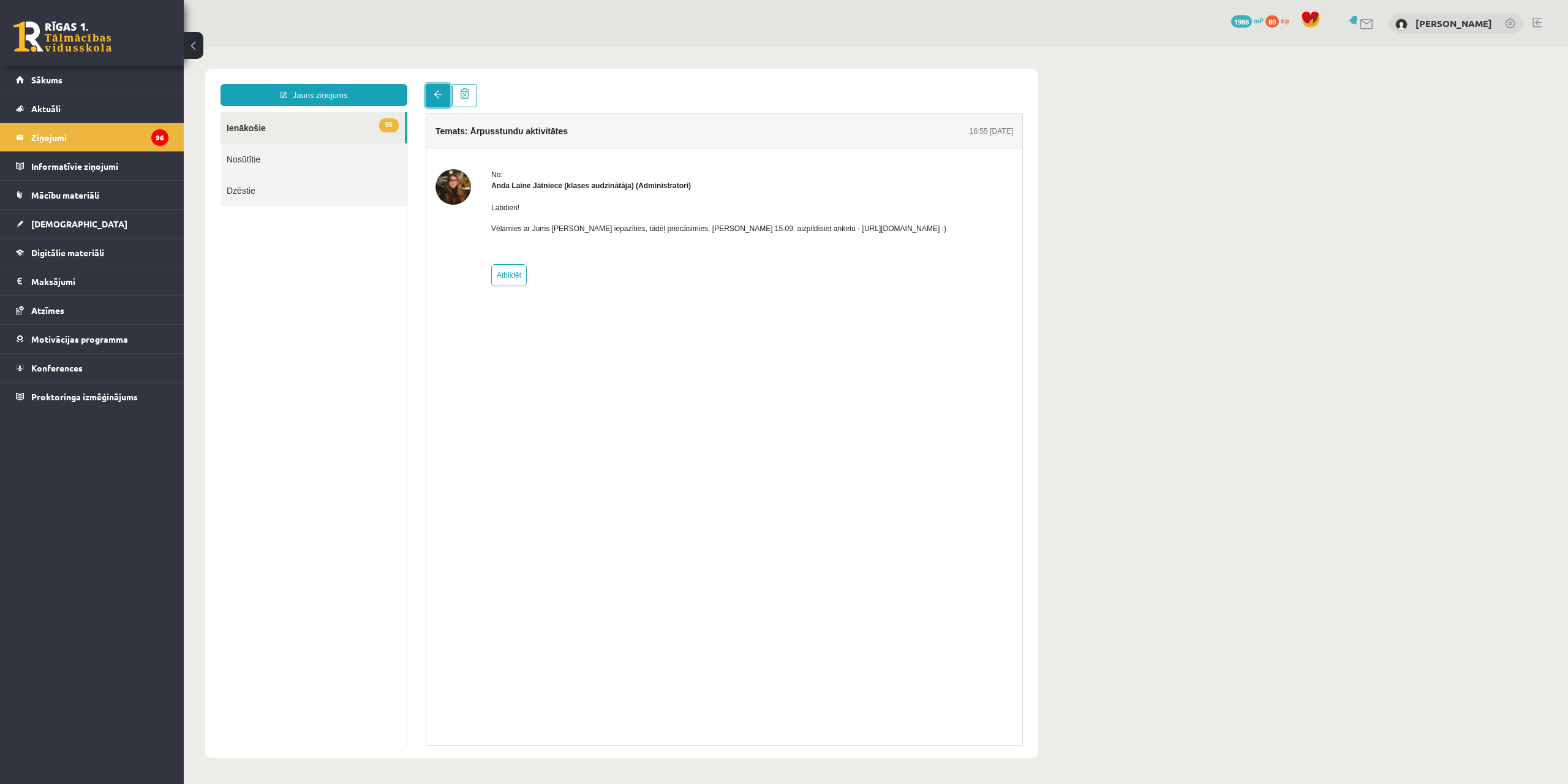
click at [439, 101] on link at bounding box center [438, 96] width 25 height 23
click at [437, 82] on div "Jauns ziņojums 96 Ienākošie Nosūtītie Dzēstie ** ********* ********* ******* Te…" at bounding box center [622, 413] width 833 height 690
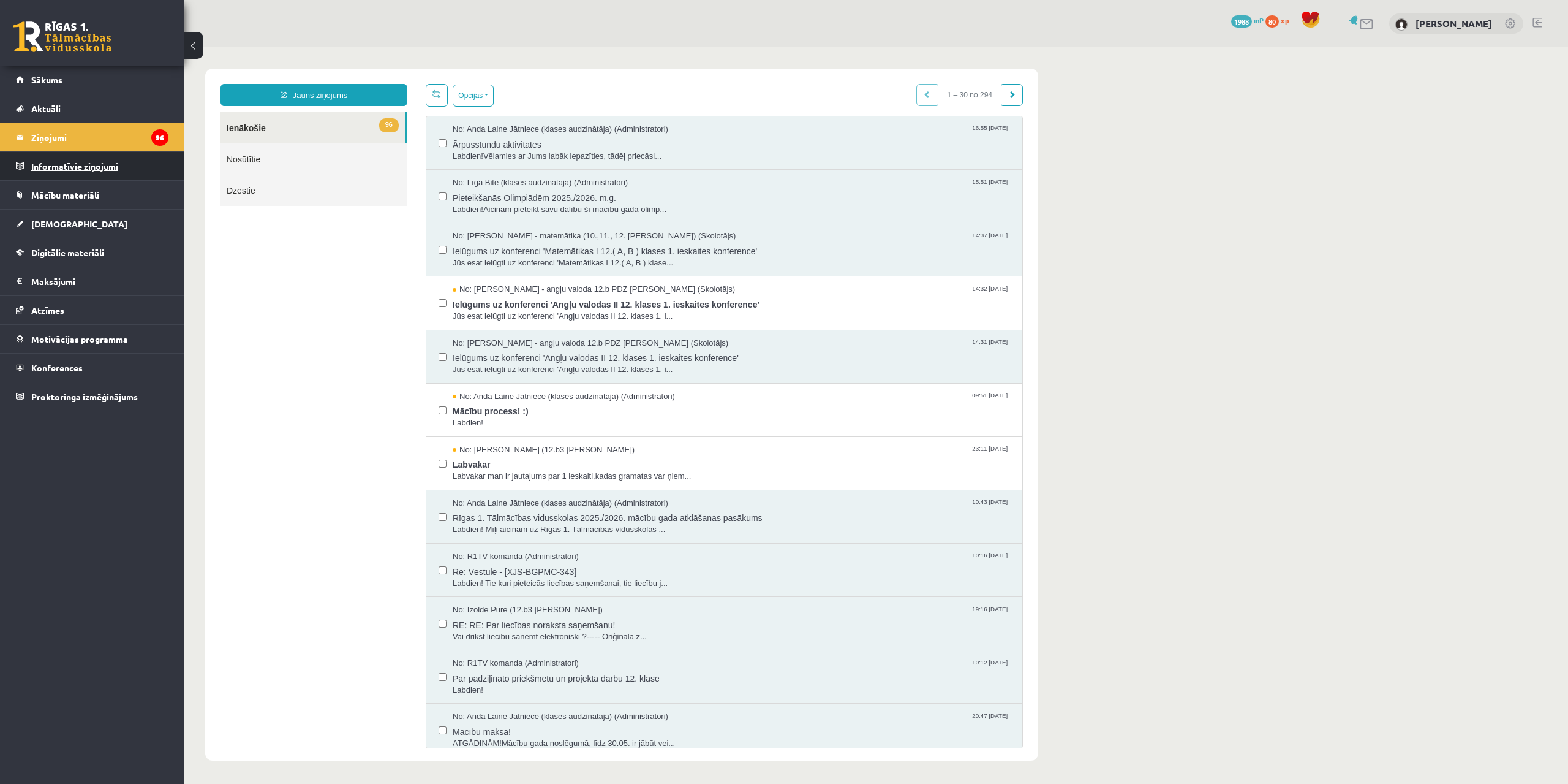
click at [106, 165] on legend "Informatīvie ziņojumi 0" at bounding box center [99, 166] width 137 height 28
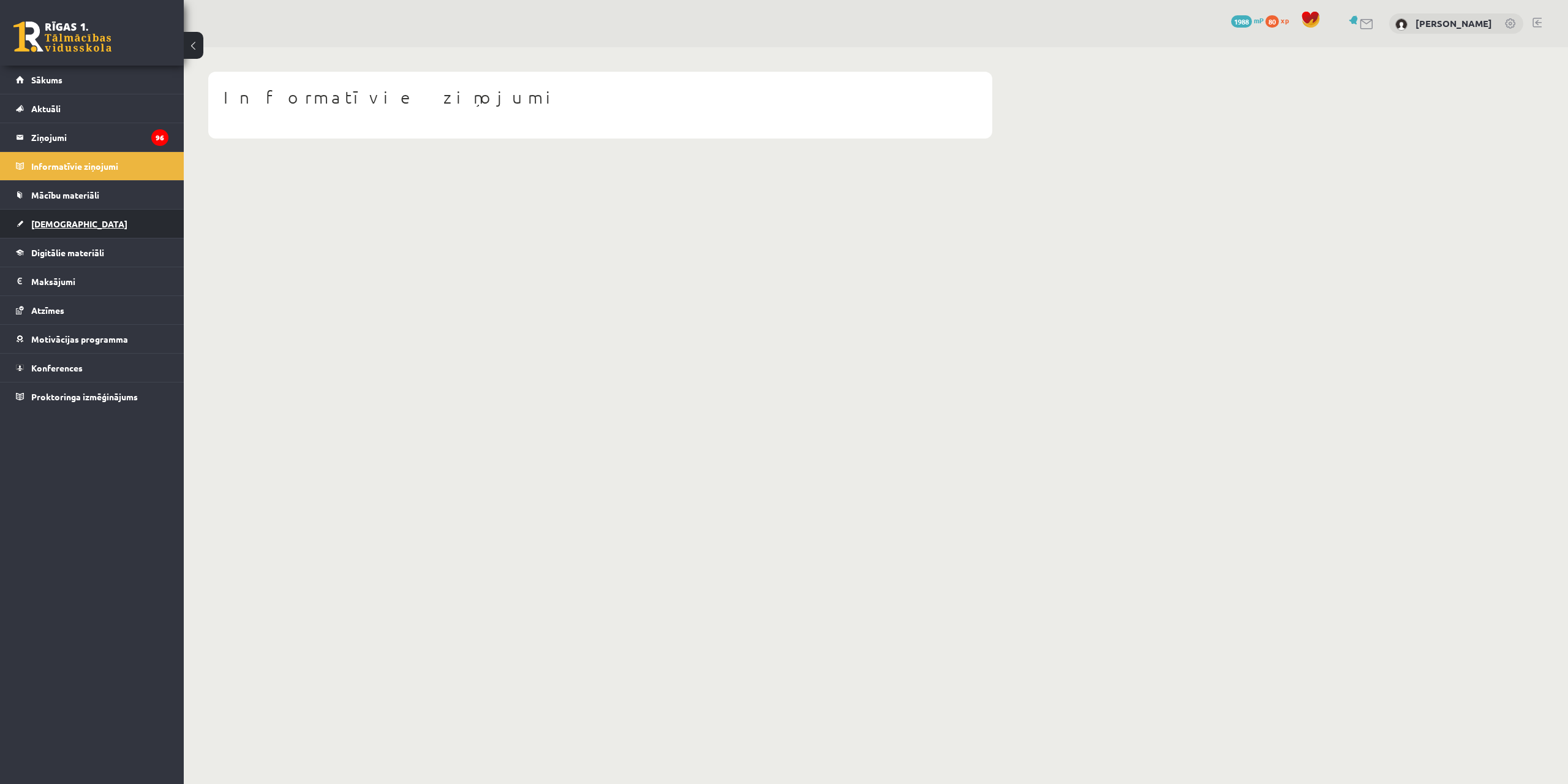
click at [104, 220] on link "[DEMOGRAPHIC_DATA]" at bounding box center [92, 224] width 153 height 28
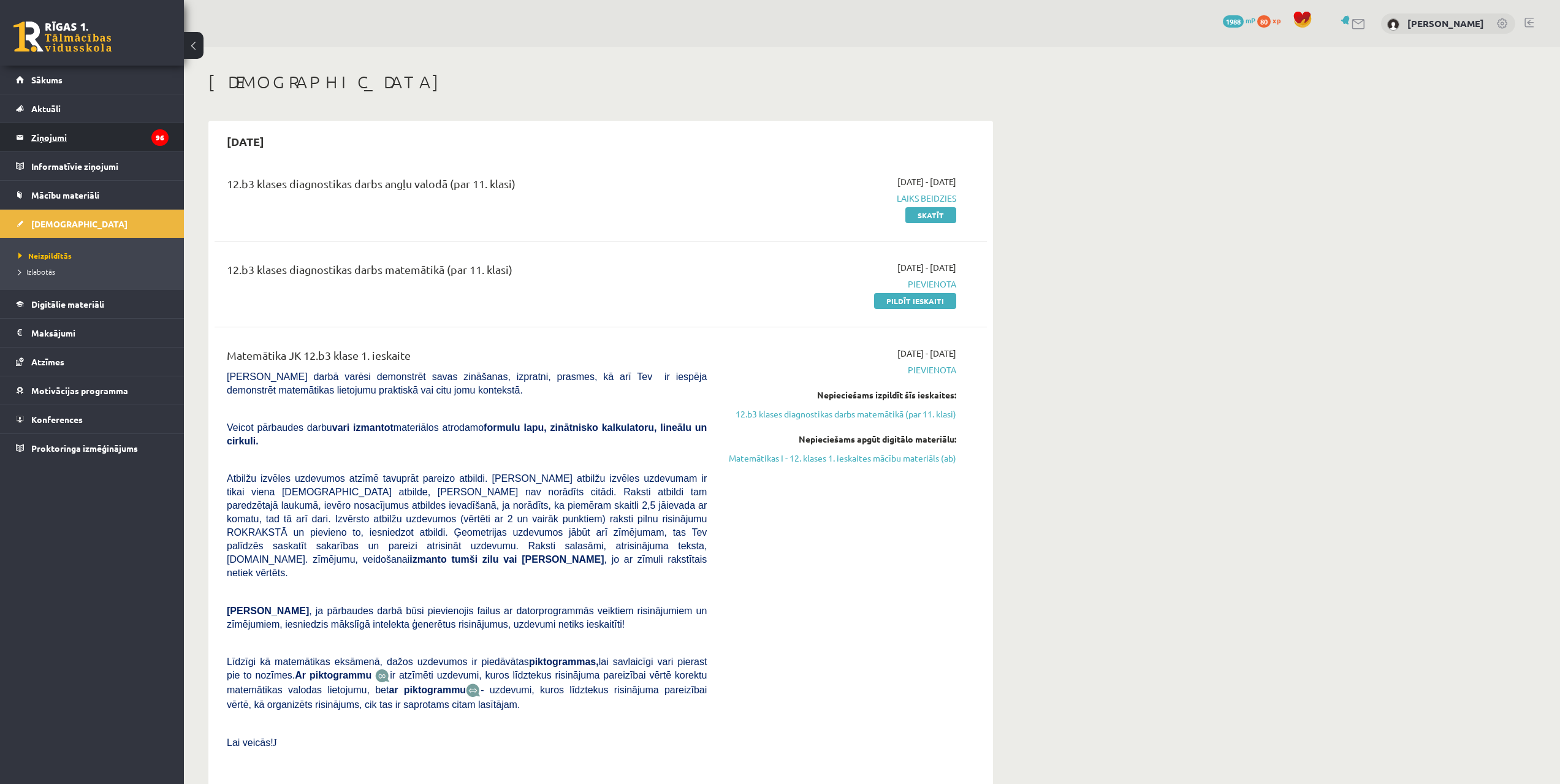
click at [162, 144] on icon "96" at bounding box center [160, 137] width 17 height 16
